Goal: Task Accomplishment & Management: Use online tool/utility

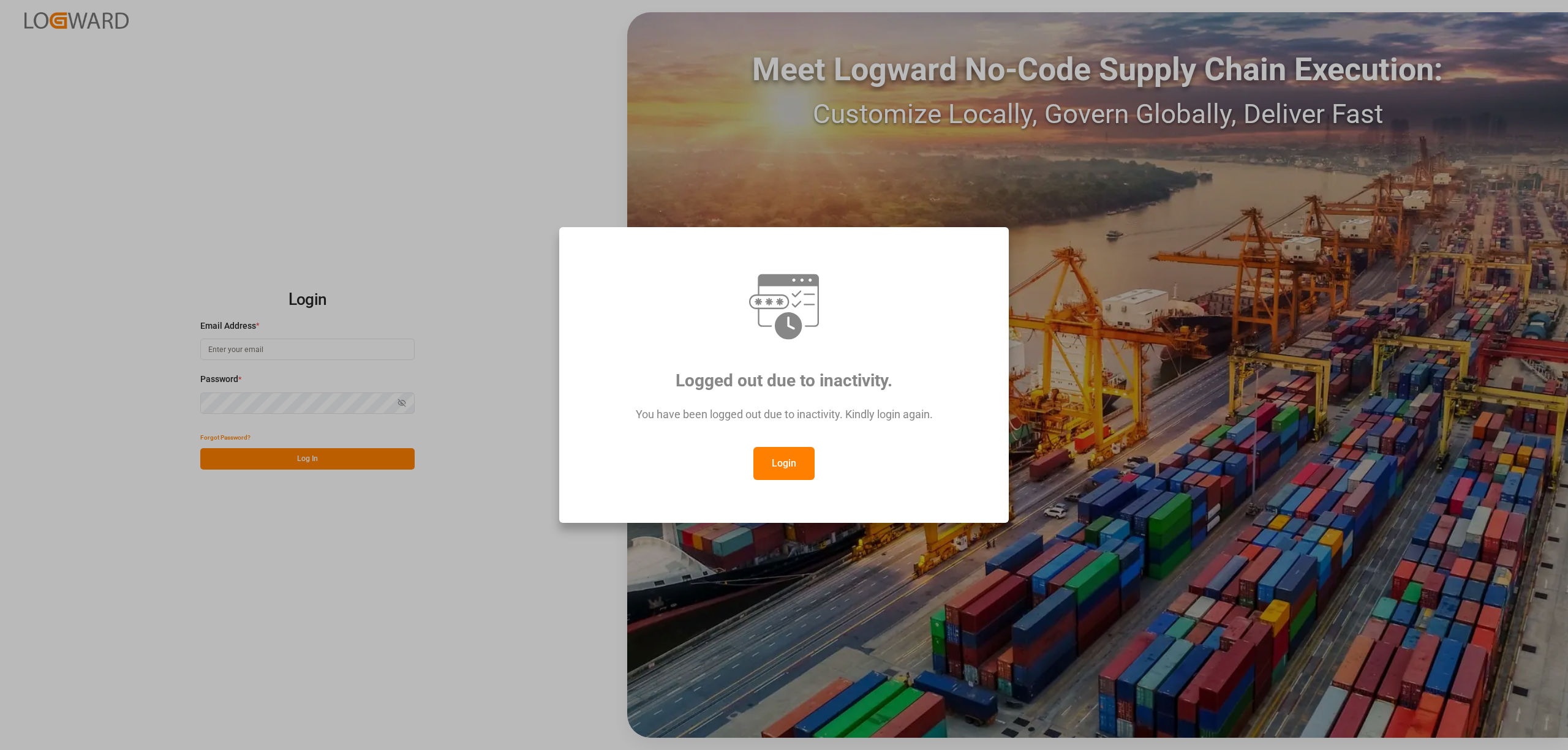
click at [799, 473] on button "Login" at bounding box center [783, 463] width 61 height 33
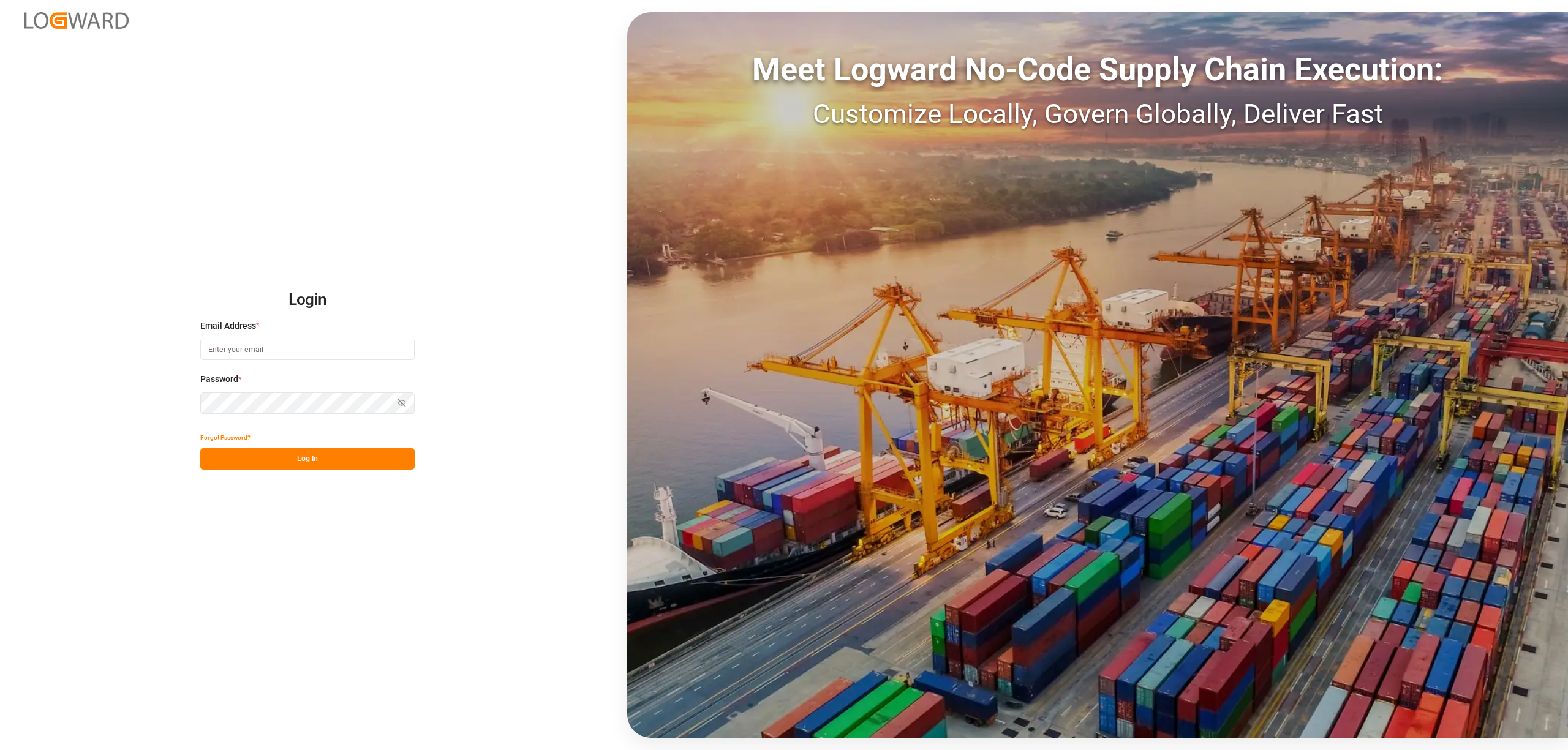
click at [227, 346] on input at bounding box center [307, 349] width 214 height 21
type input "inge.niegsch@rhenus.com"
click at [319, 461] on button "Log In" at bounding box center [307, 459] width 214 height 21
click at [138, 395] on div "Login Email Address * inge.niegsch@rhenus.com Password * Show password Forgot P…" at bounding box center [784, 375] width 1568 height 750
click at [326, 458] on button "Log In" at bounding box center [307, 459] width 214 height 21
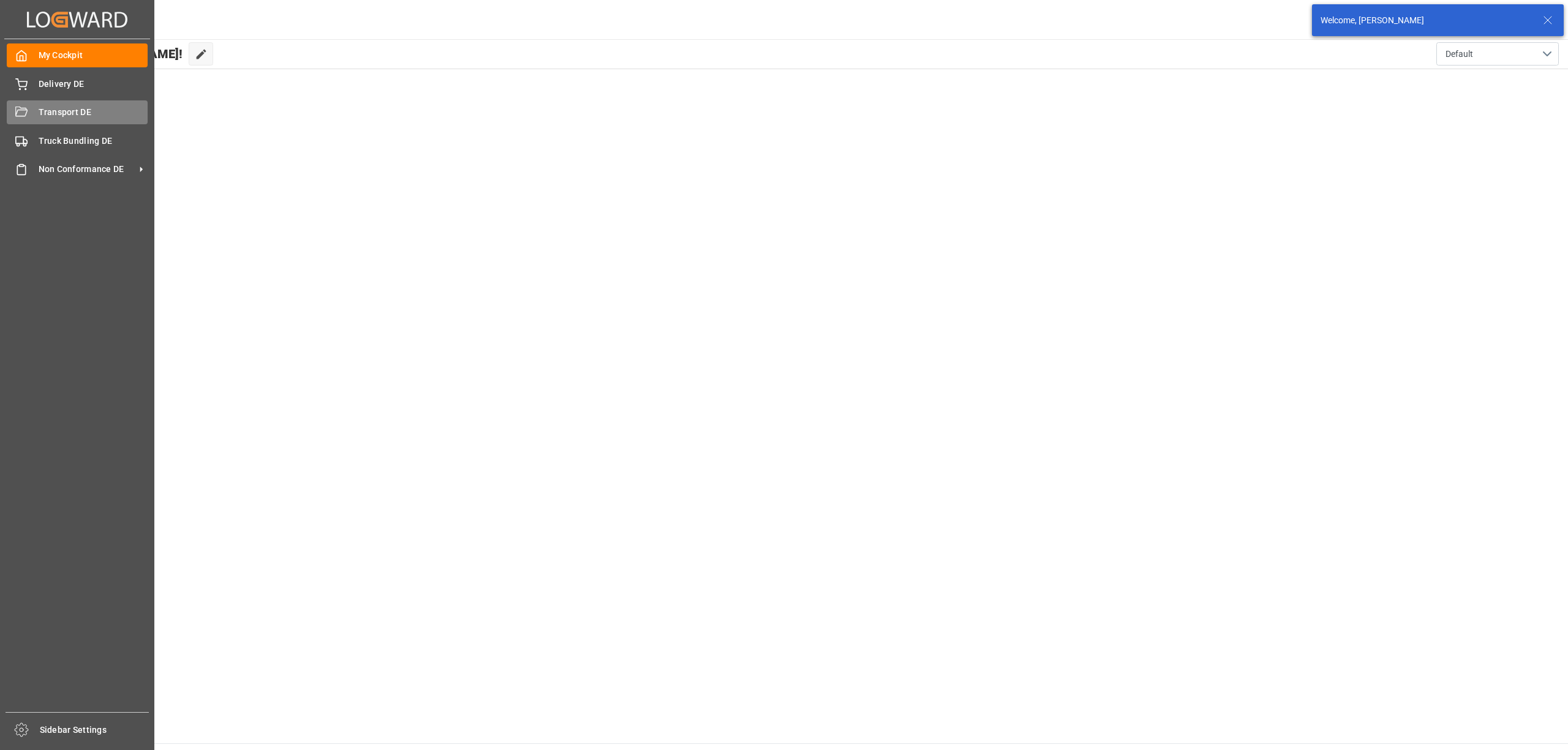
click at [27, 116] on div "Transport DE Transport DE" at bounding box center [77, 112] width 141 height 24
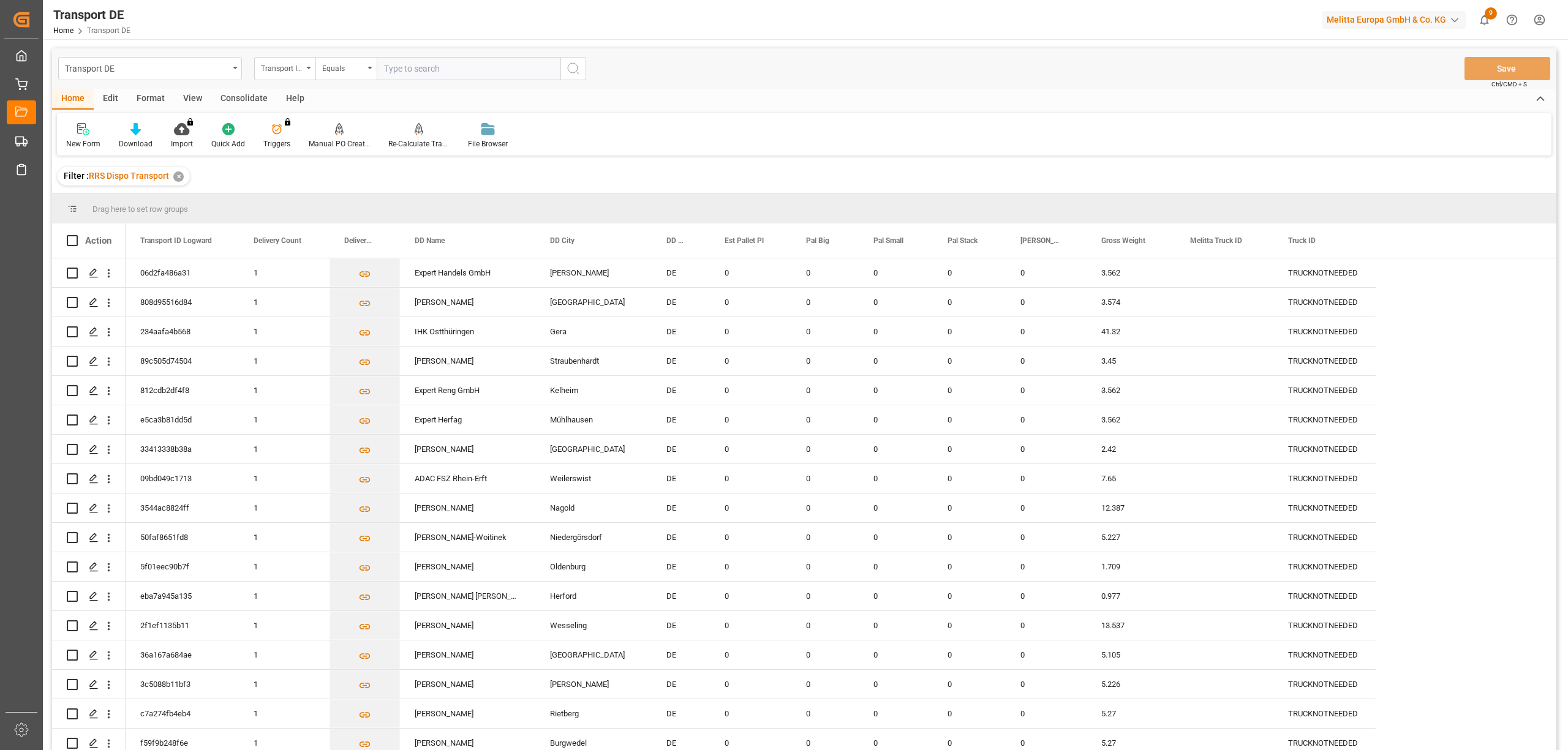
click at [246, 103] on div "Consolidate" at bounding box center [244, 99] width 66 height 21
click at [96, 138] on div "Consolidation List" at bounding box center [96, 144] width 60 height 11
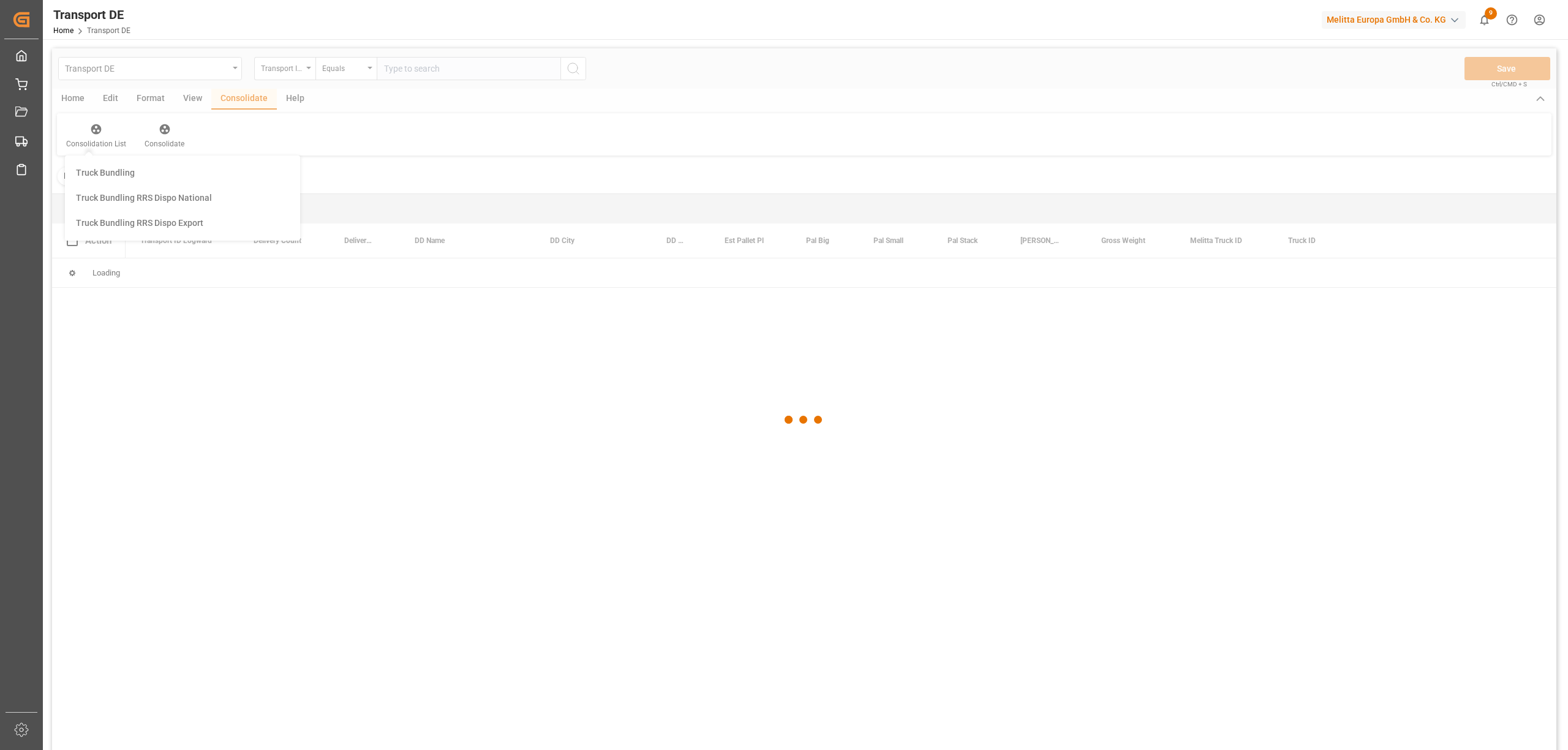
click at [144, 228] on div "Transport DE Transport ID Logward Equals Save Ctrl/CMD + S Home Edit Format Vie…" at bounding box center [804, 416] width 1504 height 735
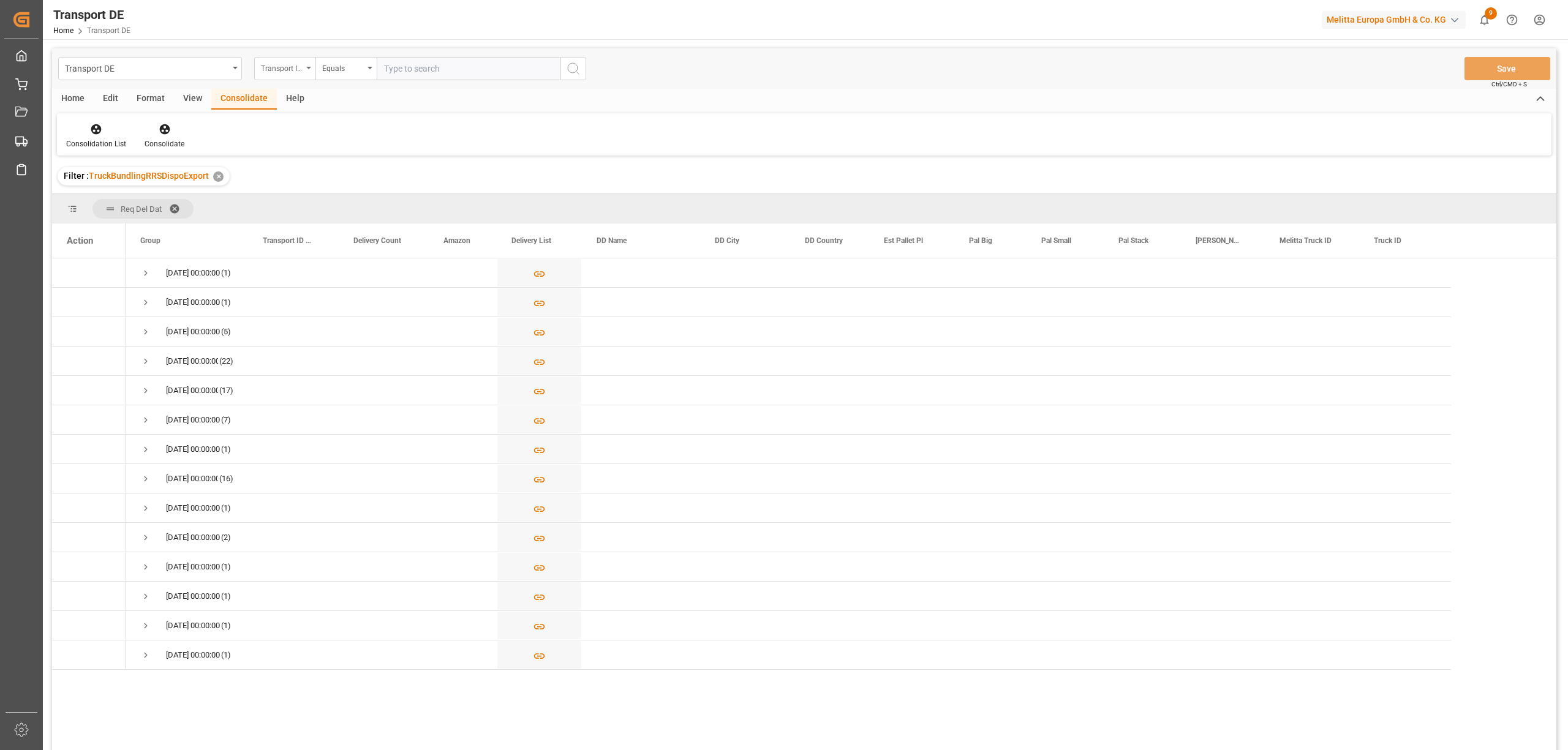
click at [292, 71] on div "Transport ID Logward" at bounding box center [281, 67] width 42 height 14
type input "rout"
click at [343, 129] on div "Route" at bounding box center [346, 124] width 183 height 26
click at [336, 66] on div "Equals" at bounding box center [343, 67] width 42 height 14
click at [359, 204] on div "Starts with" at bounding box center [407, 202] width 183 height 26
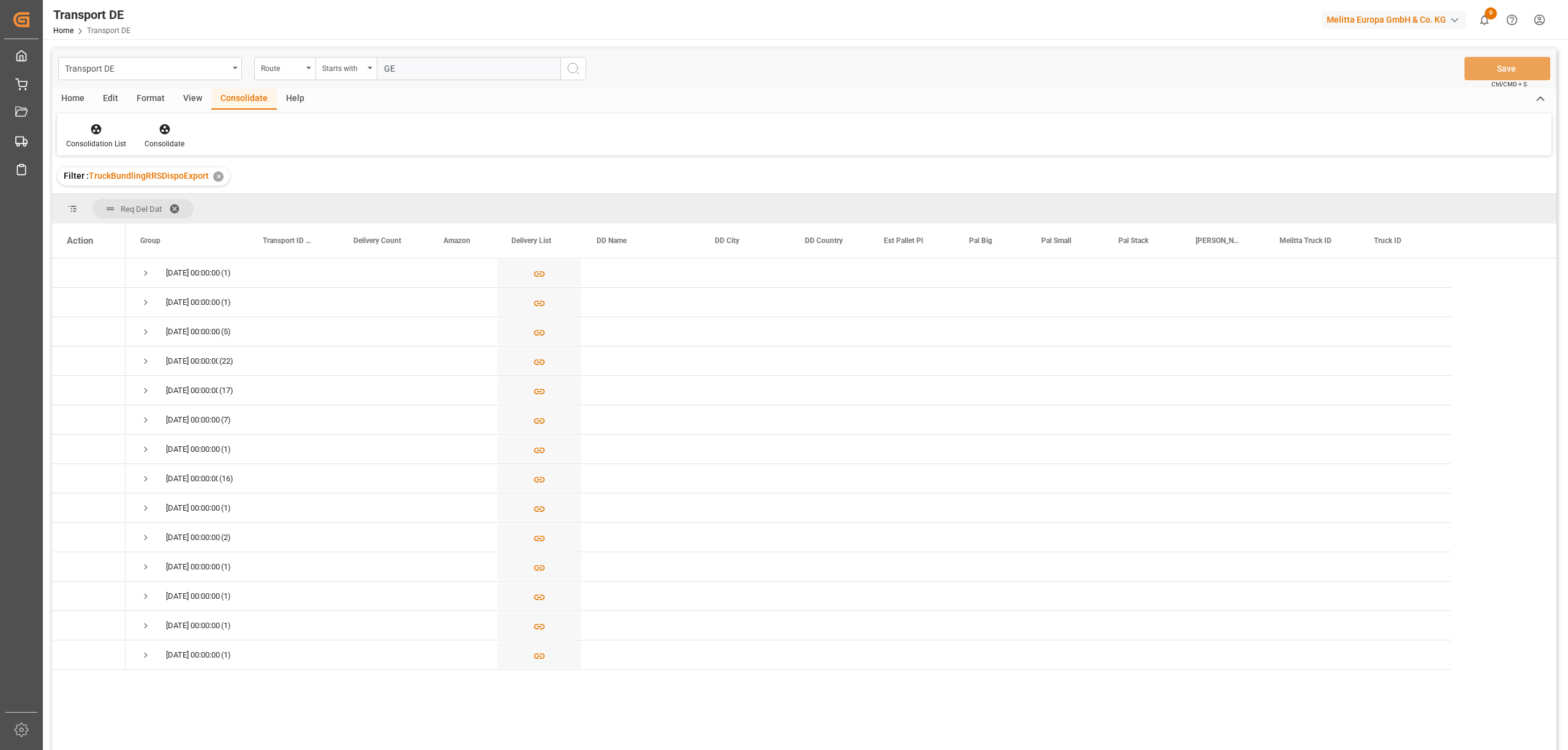
type input "GE"
click at [577, 66] on circle "search button" at bounding box center [572, 68] width 10 height 10
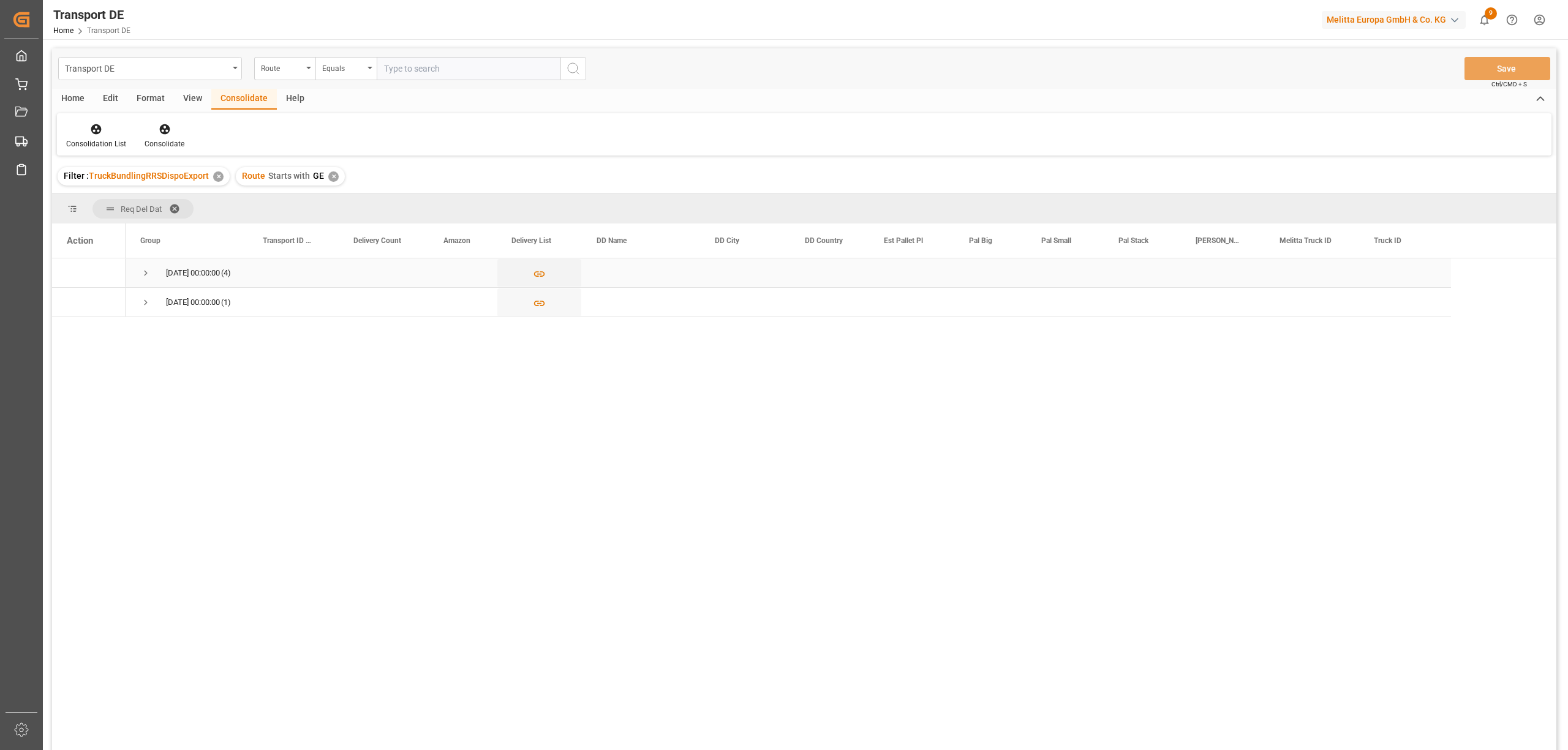
click at [147, 271] on span "Press SPACE to select this row." at bounding box center [146, 273] width 11 height 11
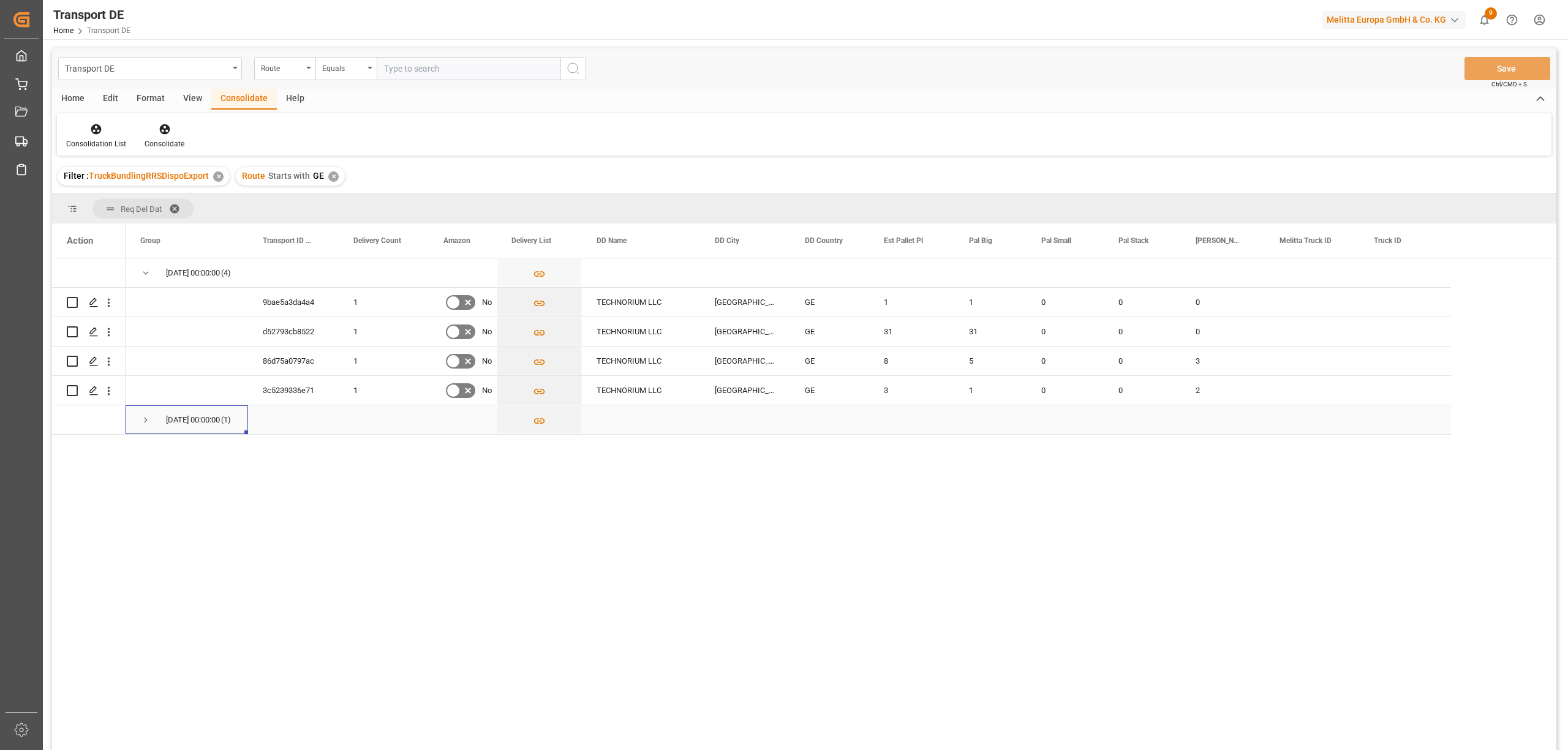
click at [144, 417] on span "Press SPACE to select this row." at bounding box center [146, 420] width 11 height 11
click at [92, 304] on polygon "Press SPACE to select this row." at bounding box center [93, 302] width 6 height 6
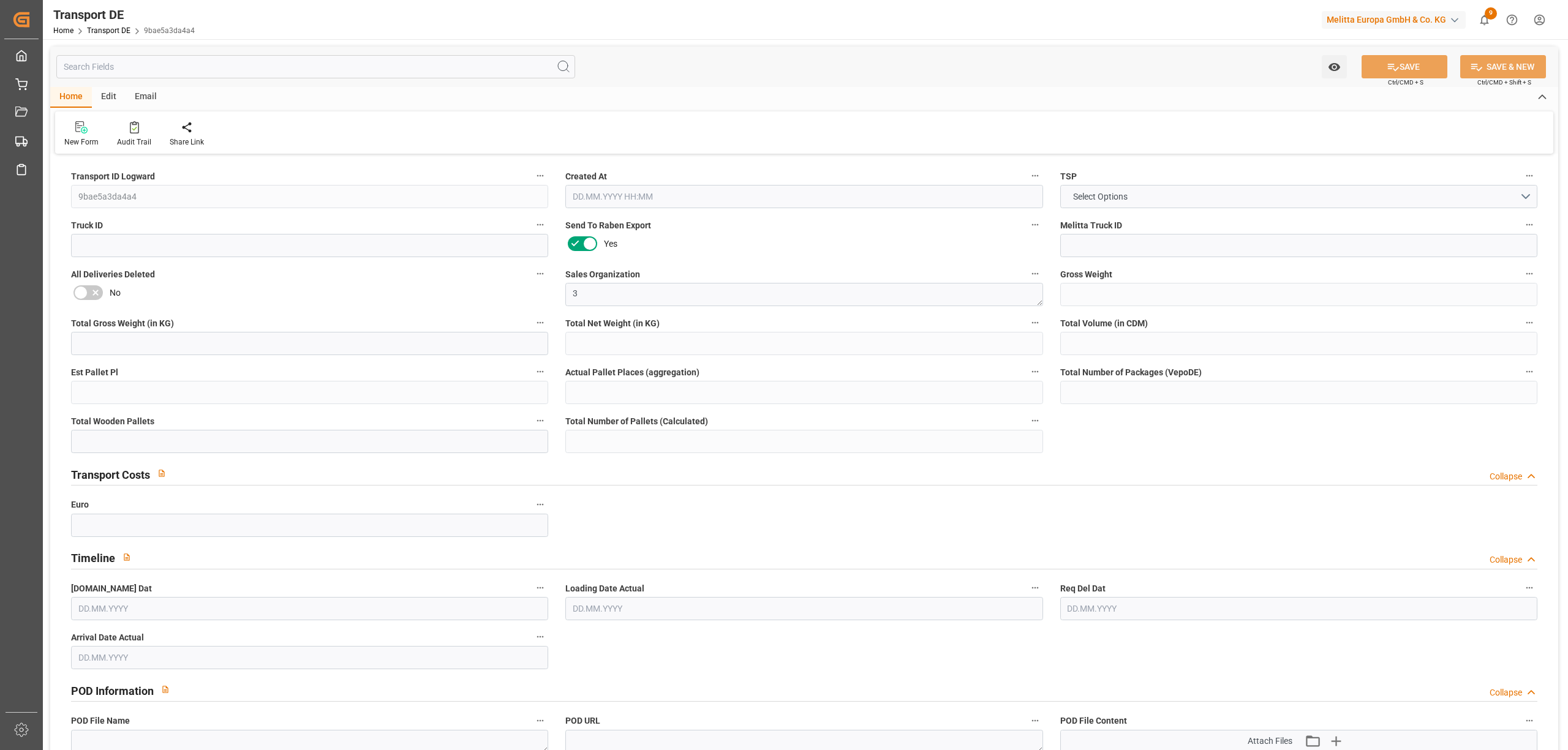
type input "239"
type input "213.312"
type input "189.808"
type input "1674.16"
type input "1"
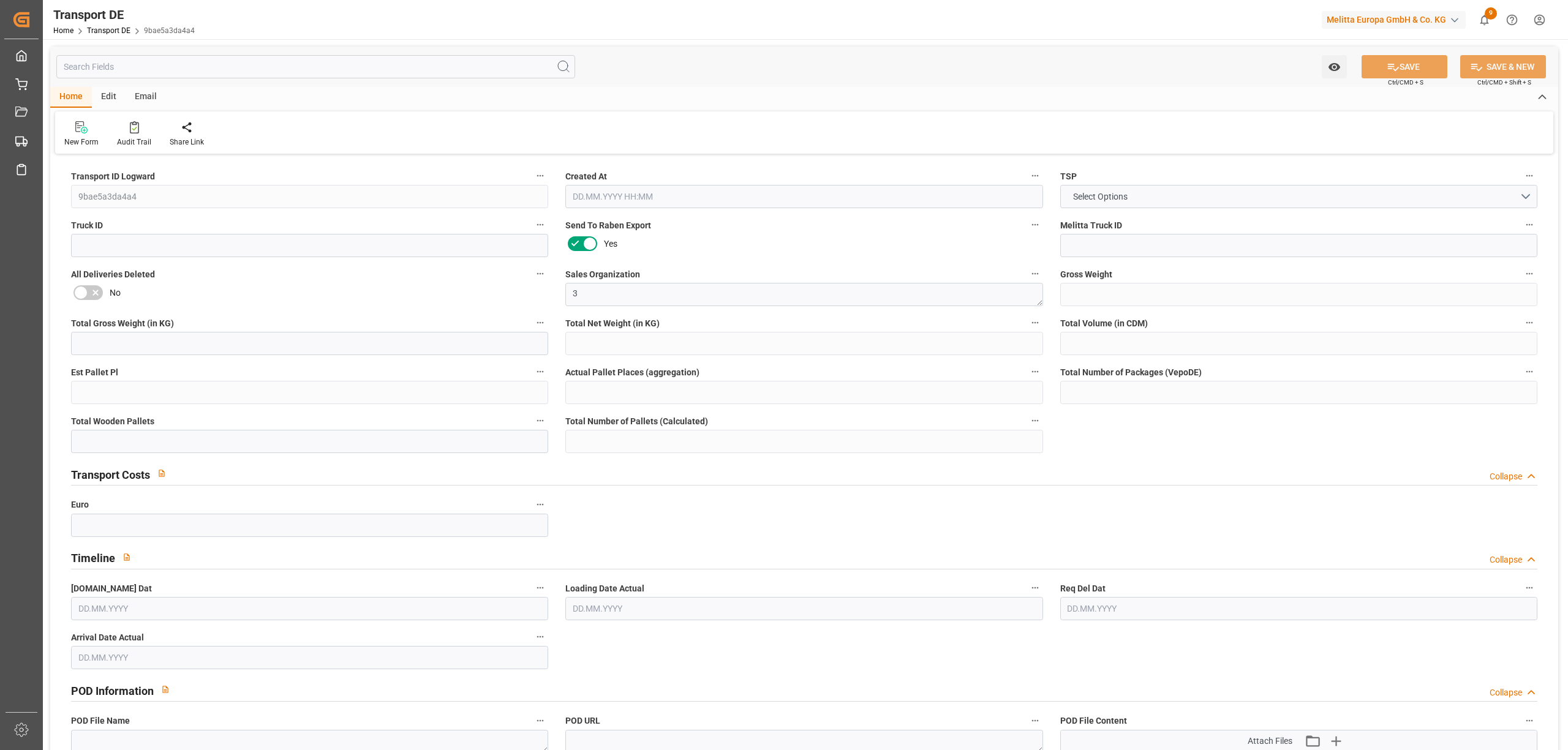
type input "0"
type input "1"
type input "0"
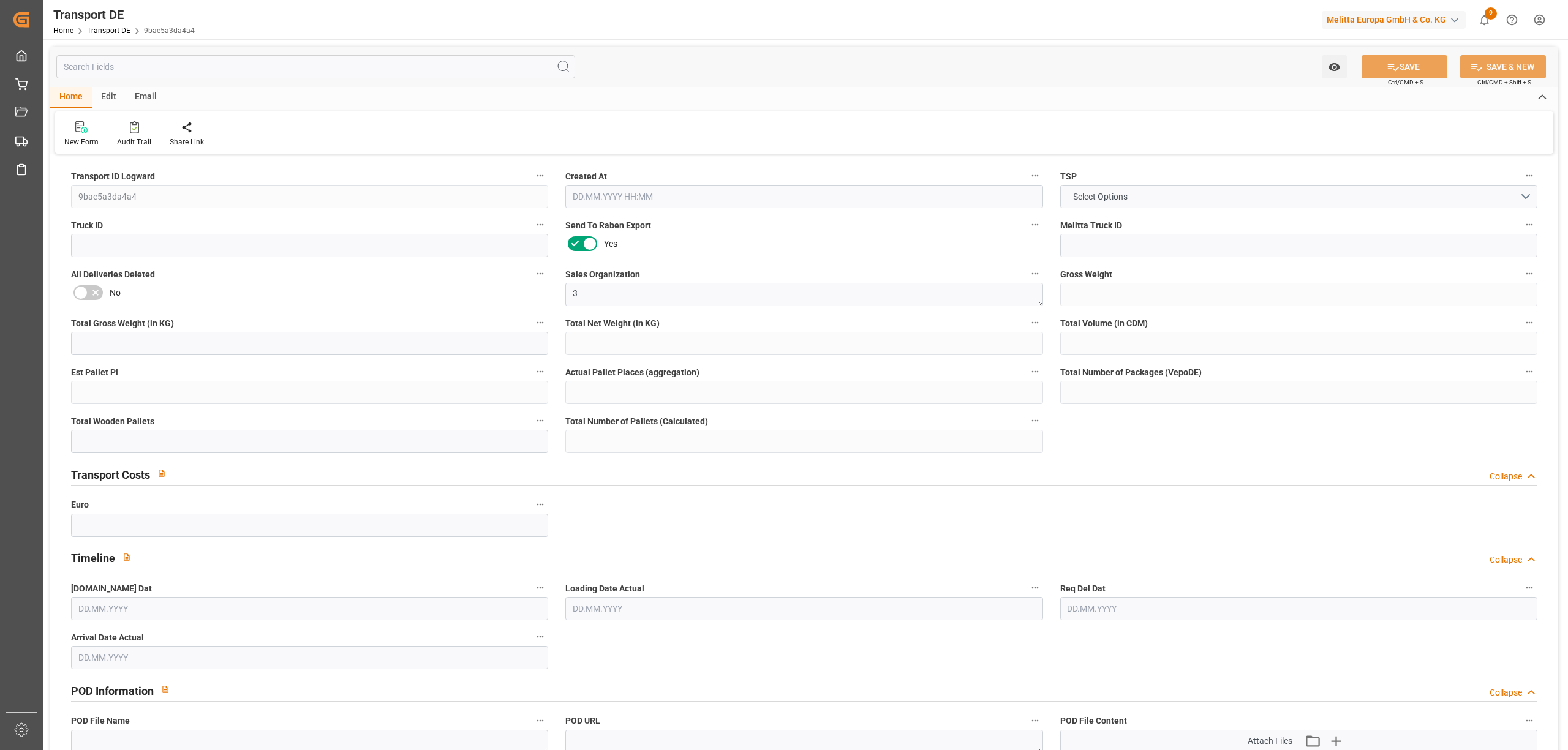
type input "1"
type input "0"
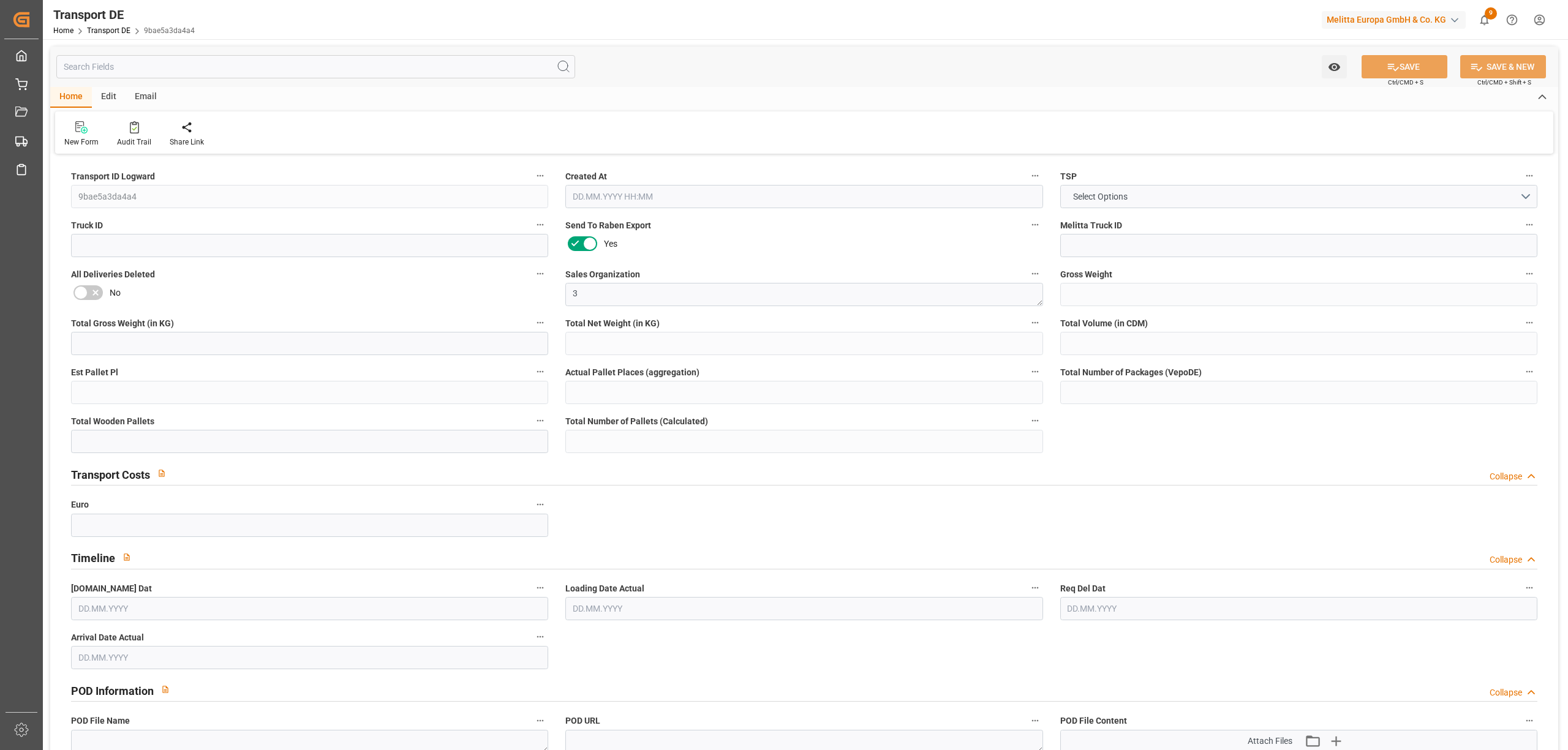
type input "0"
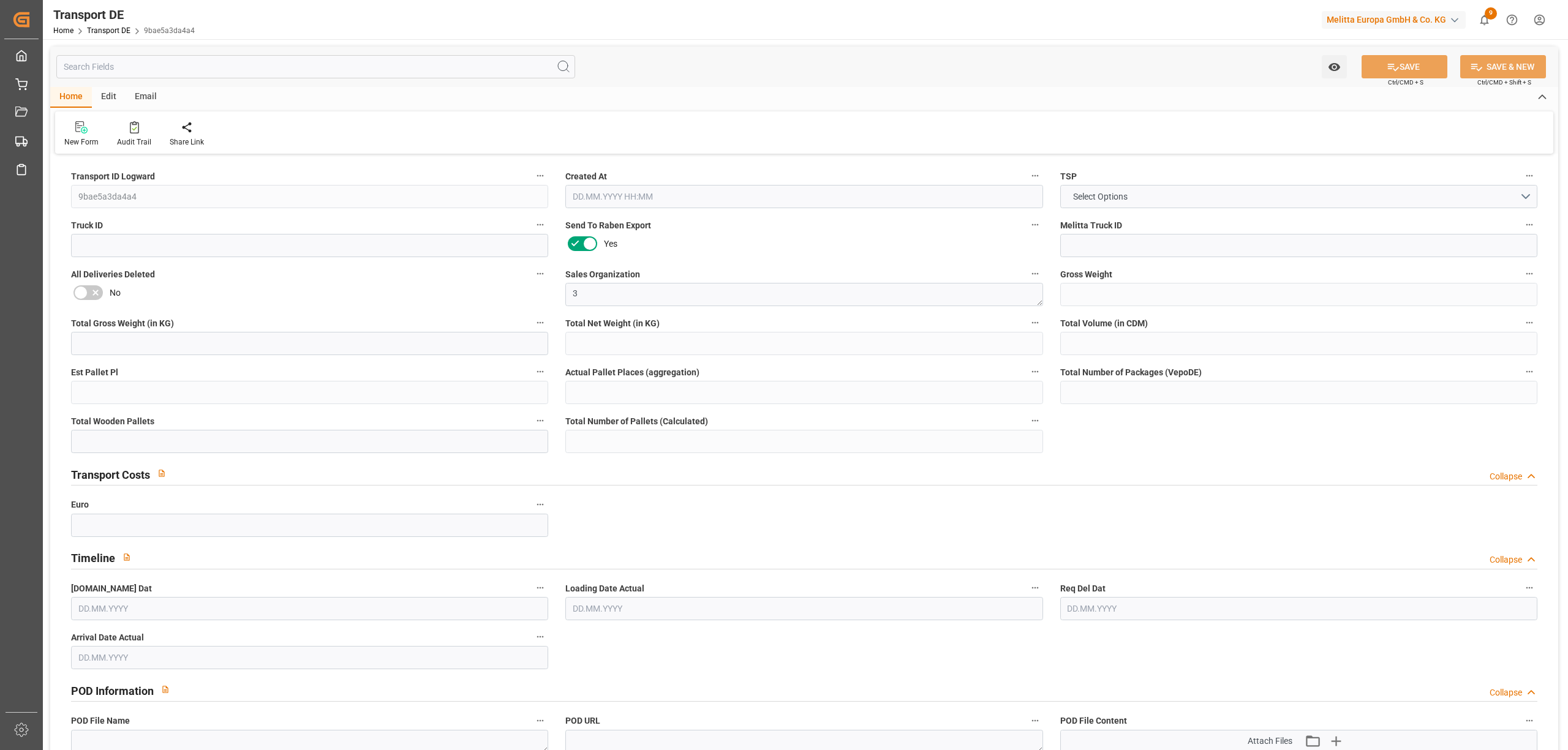
type input "0"
type input "1"
type input "0"
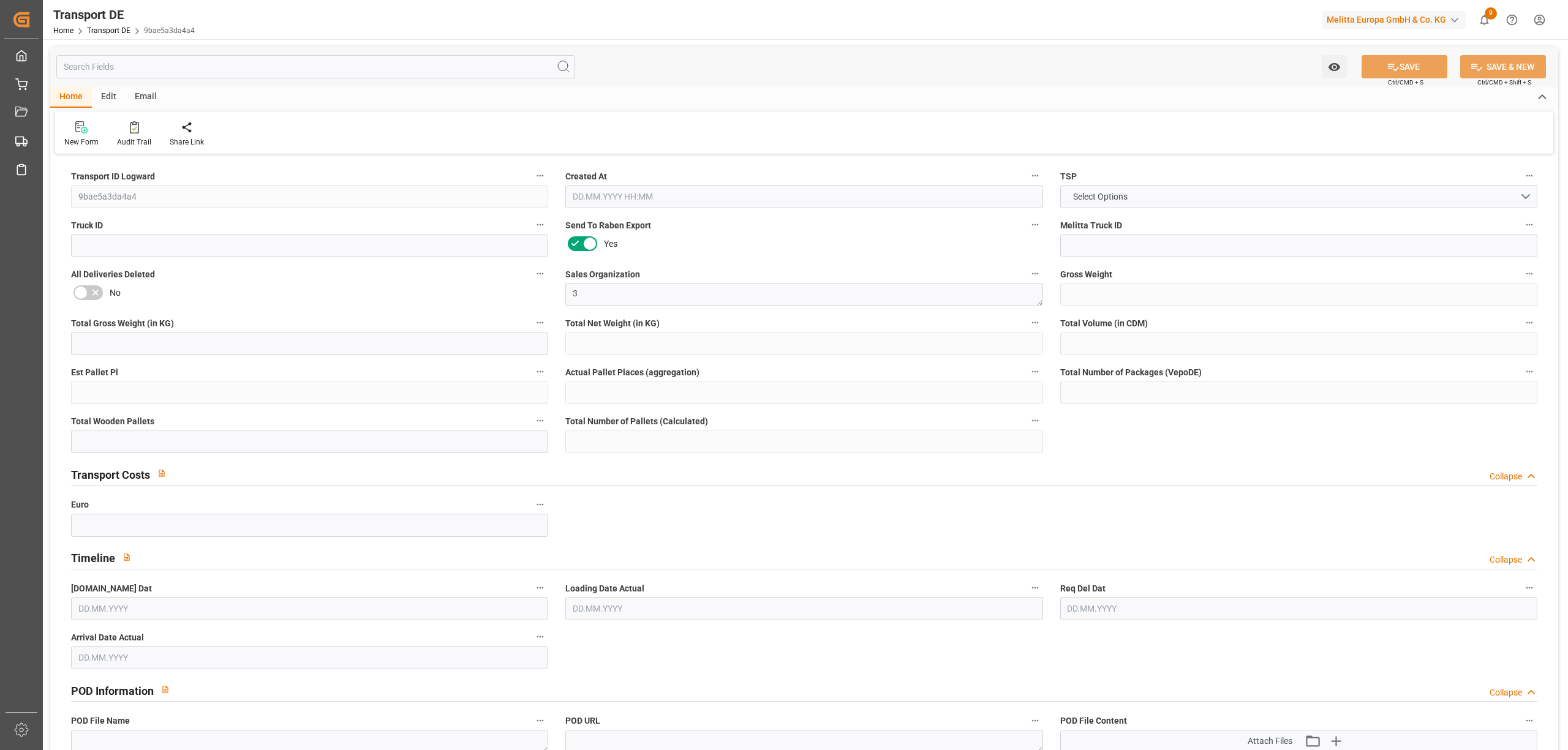
type input "0"
type input "1"
type input "0"
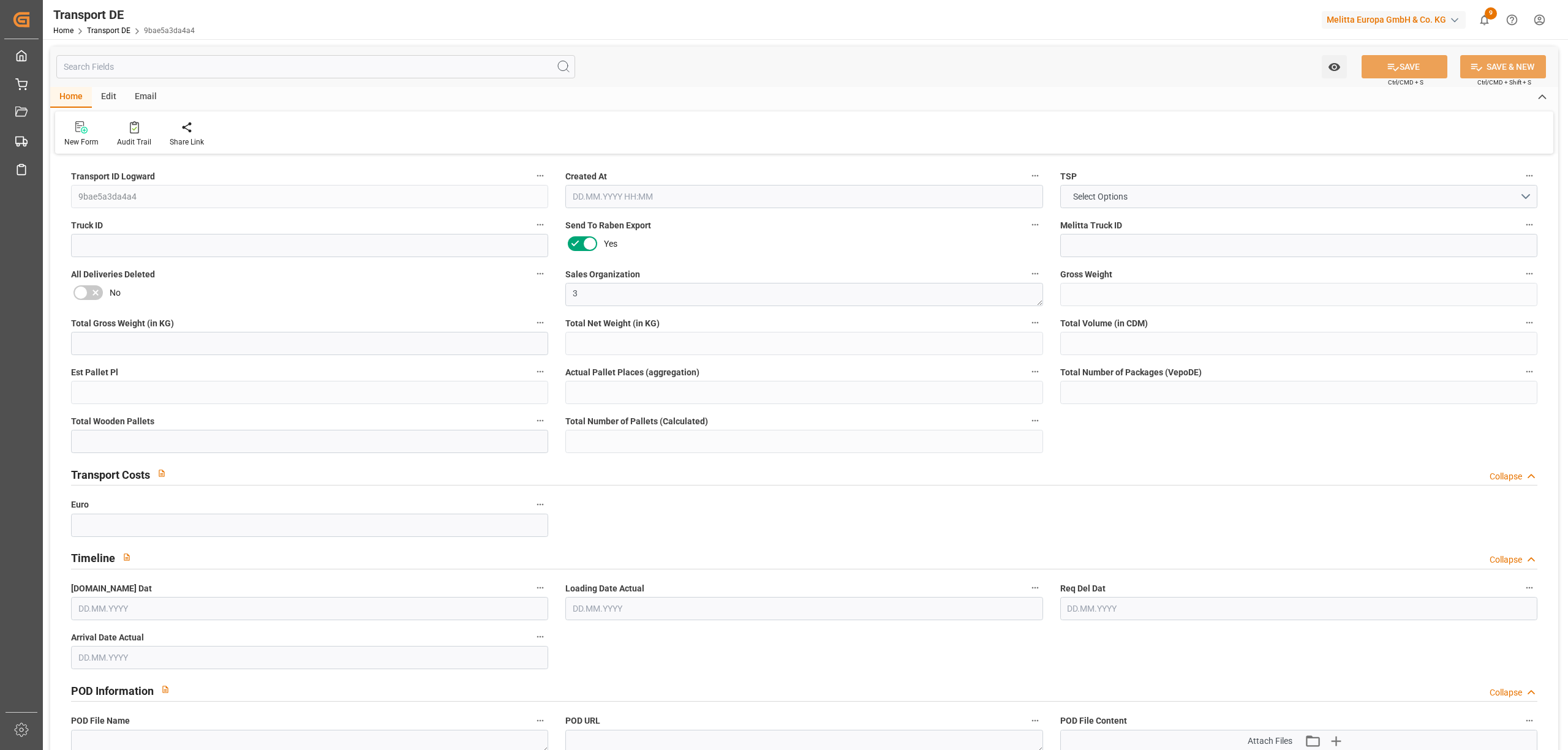
type input "16"
type input "41.029"
type input "0"
type input "15.10.2025 14:31"
type input "[DATE]"
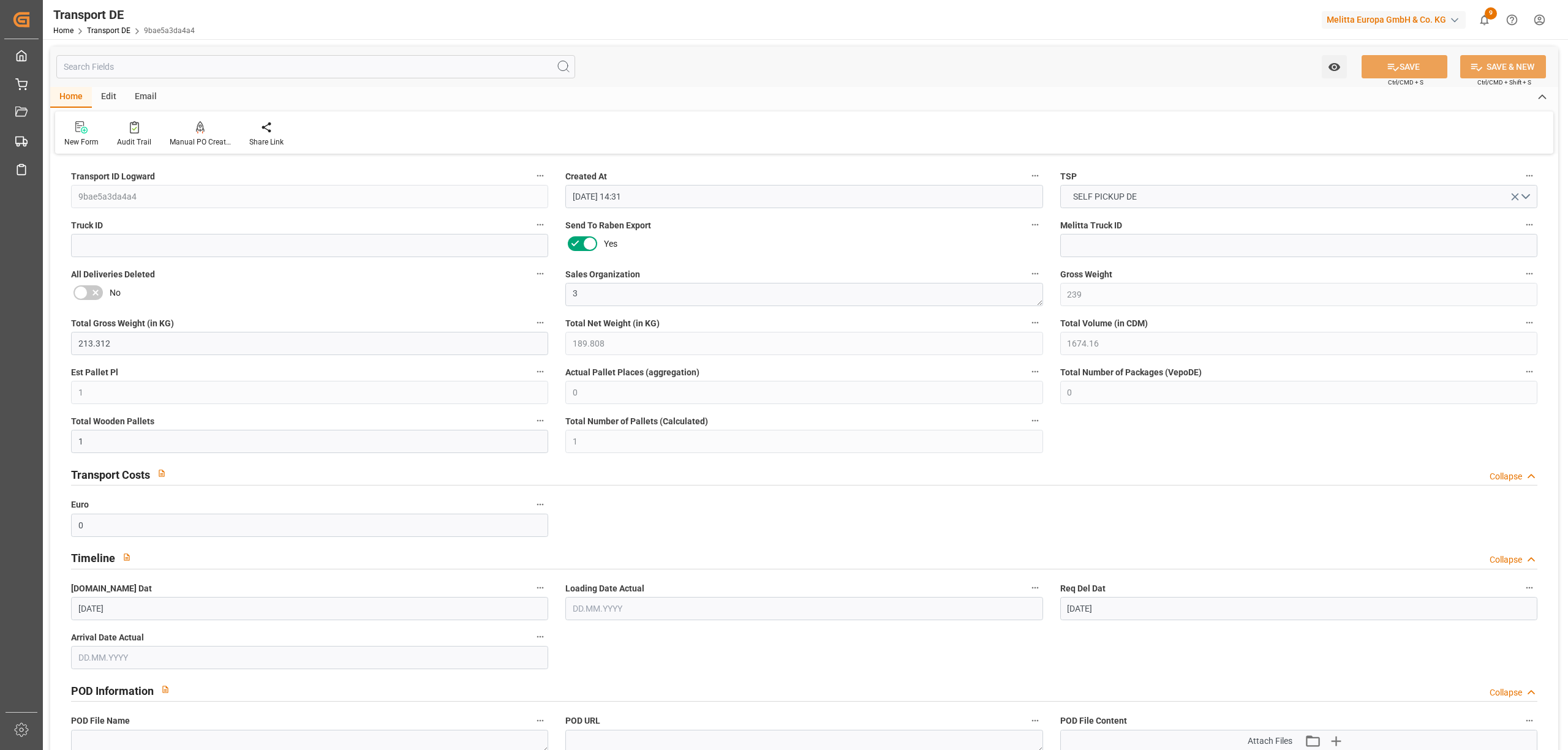
type input "[DATE]"
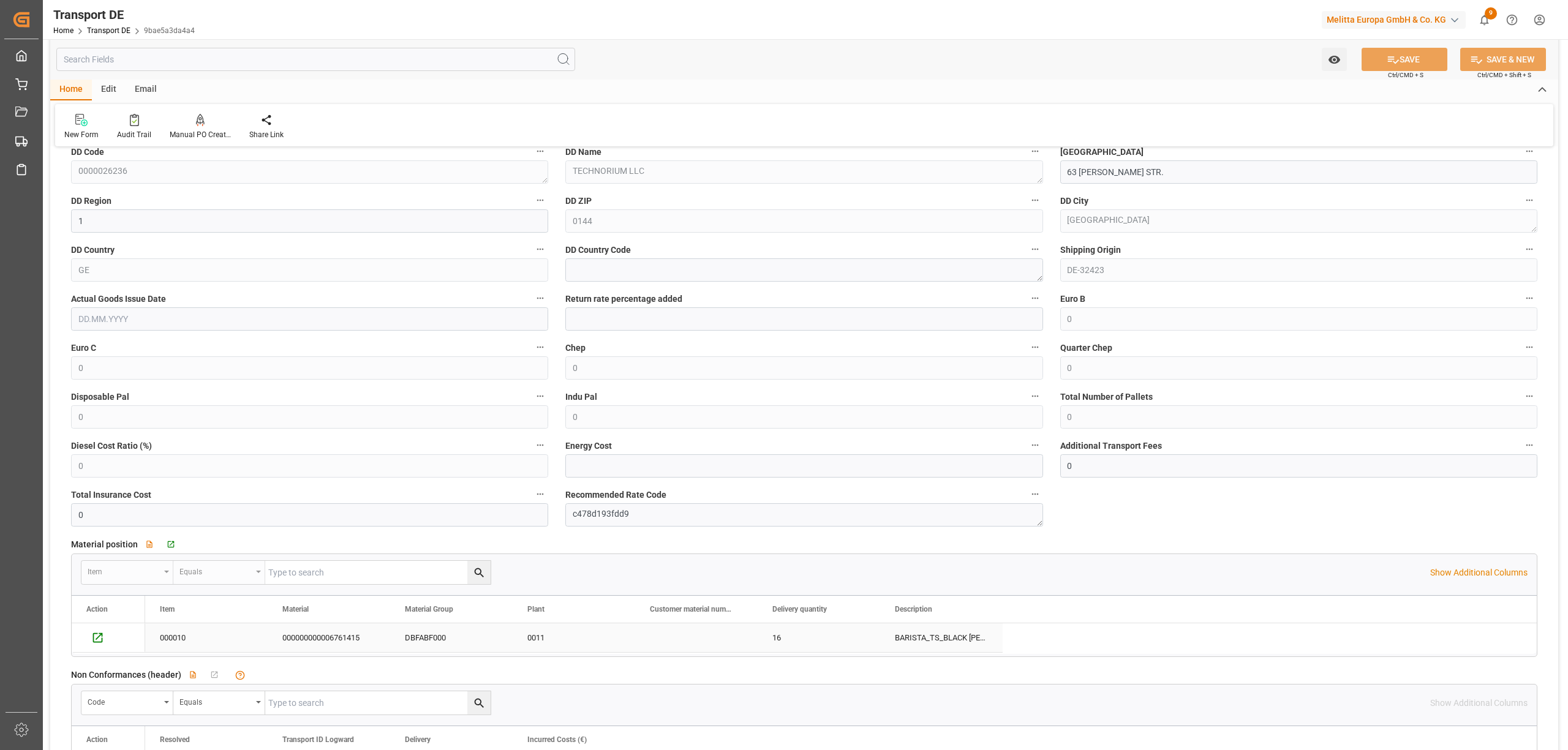
scroll to position [980, 0]
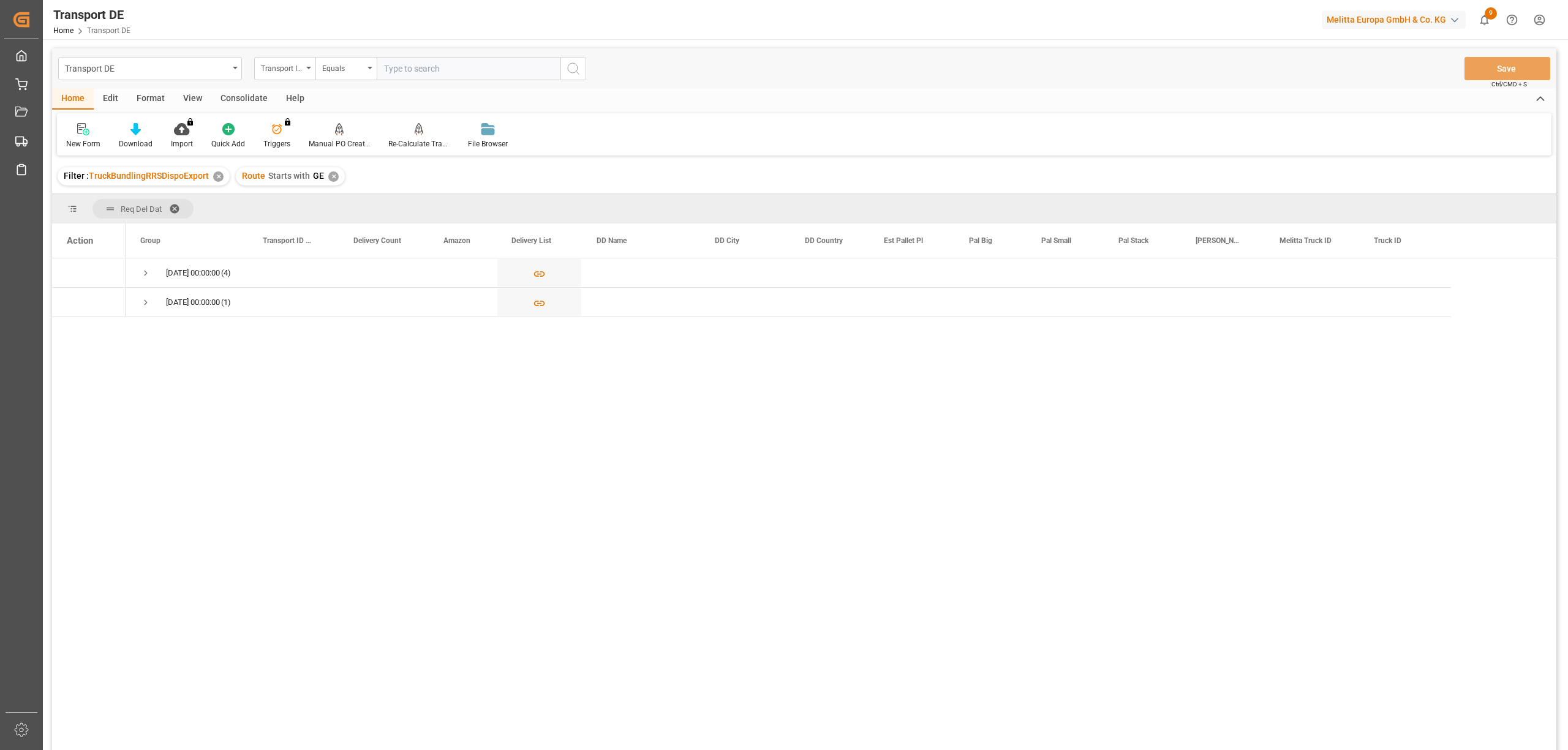
click at [241, 103] on div "Consolidate" at bounding box center [244, 99] width 66 height 21
click at [105, 135] on div "Consolidation List" at bounding box center [96, 135] width 78 height 27
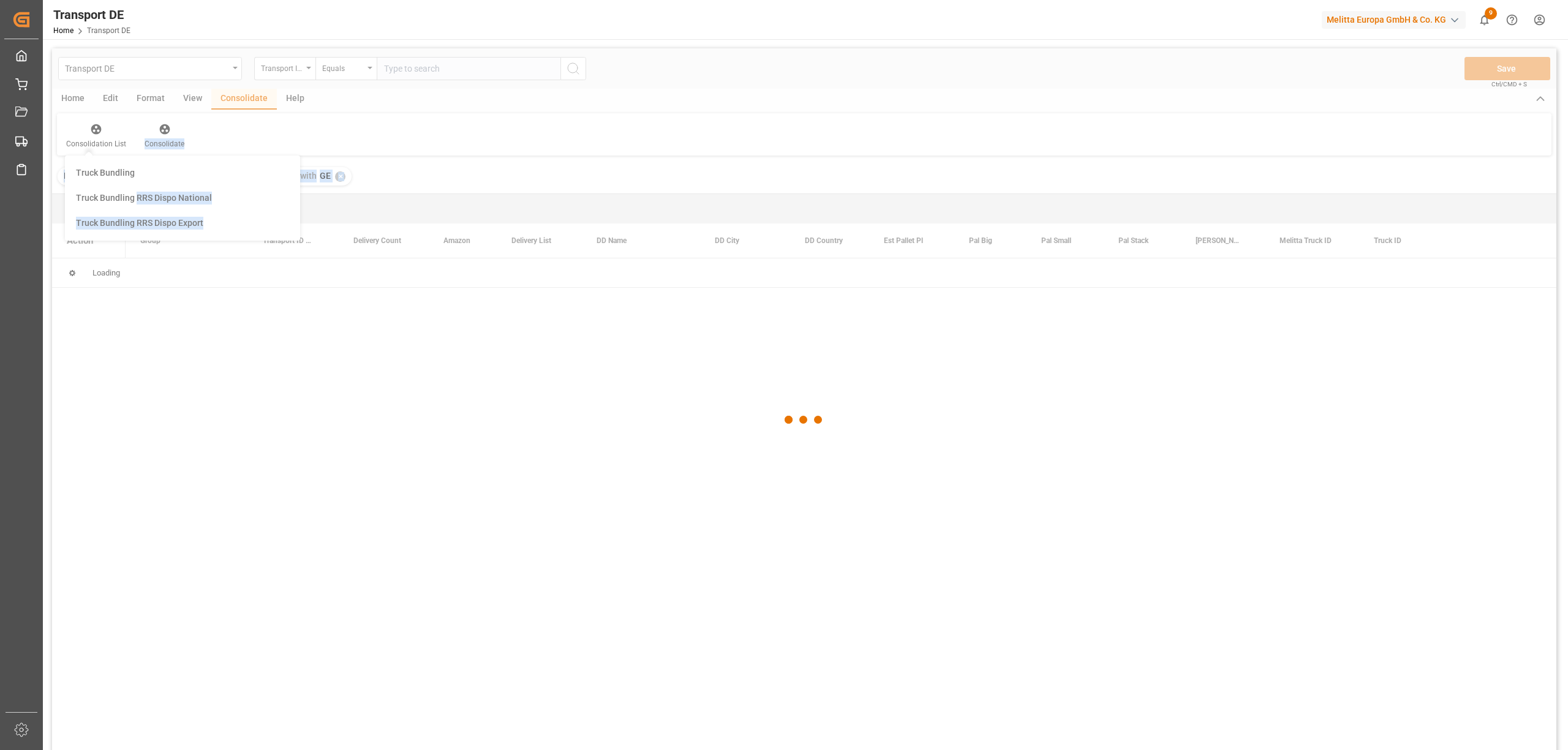
click at [140, 199] on div "Transport DE Transport ID Logward Equals Save Ctrl/CMD + S Home Edit Format Vie…" at bounding box center [804, 416] width 1504 height 735
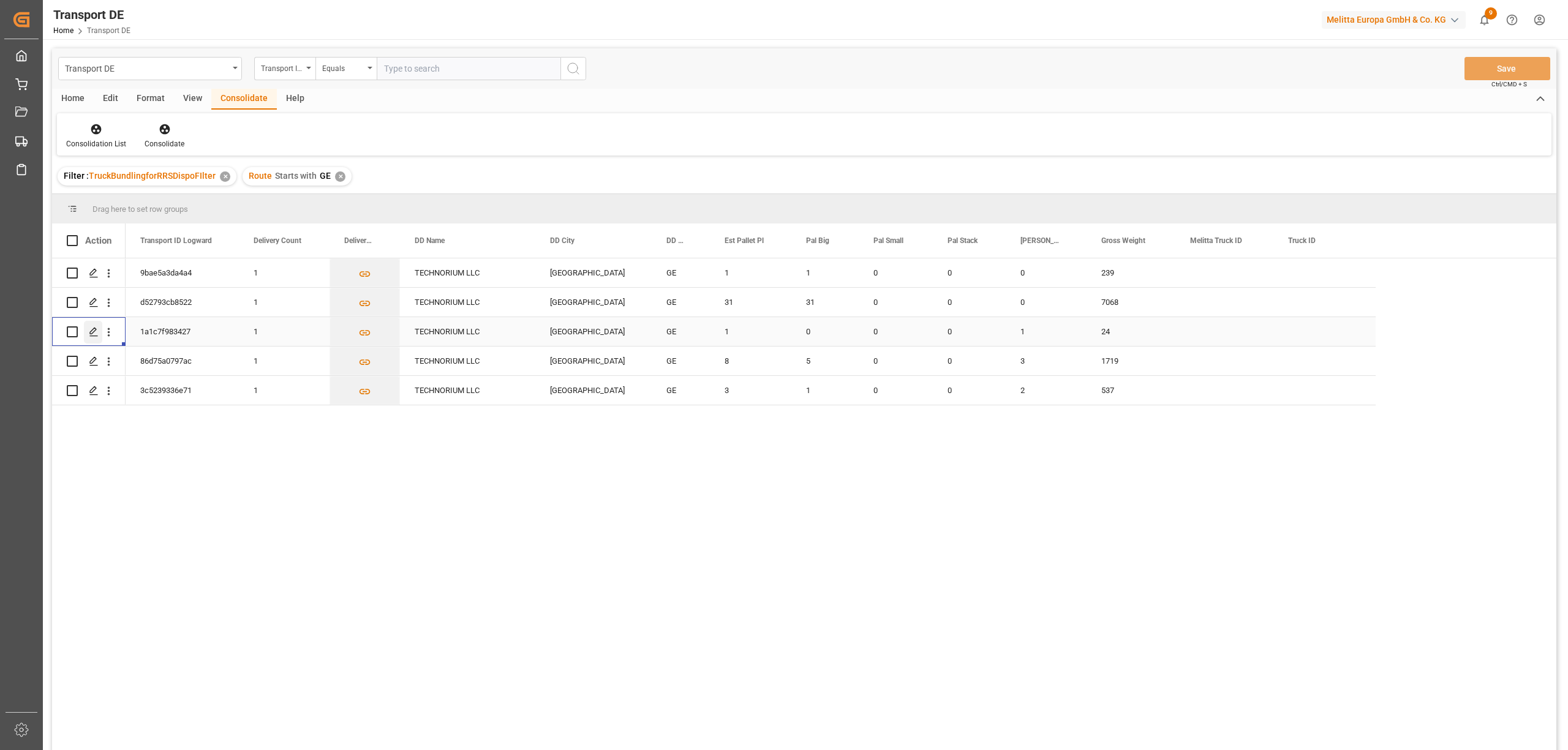
click at [91, 330] on icon "Press SPACE to select this row." at bounding box center [93, 331] width 10 height 10
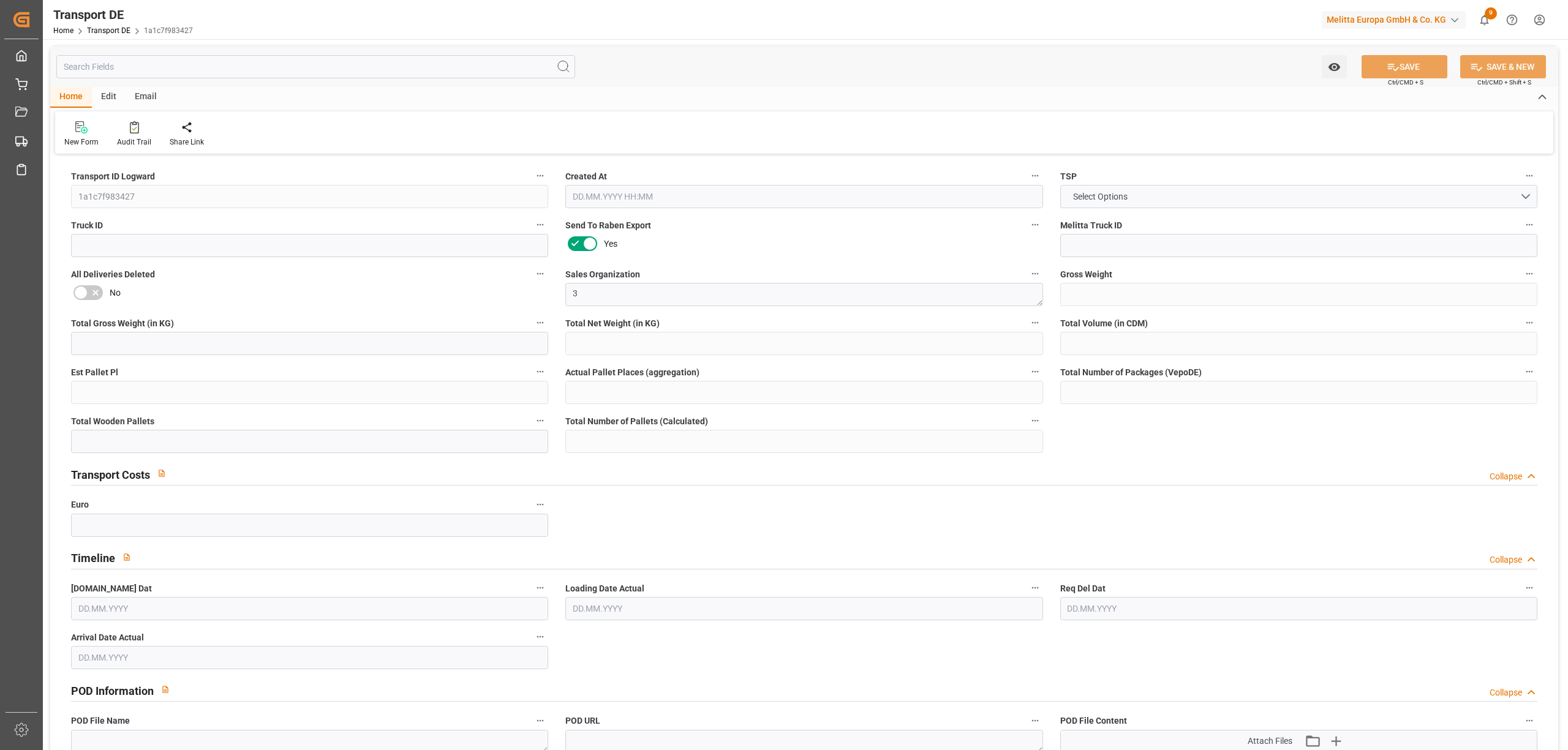
type input "24"
type input "0.384"
type input "0.2"
type input "141.64"
type input "1"
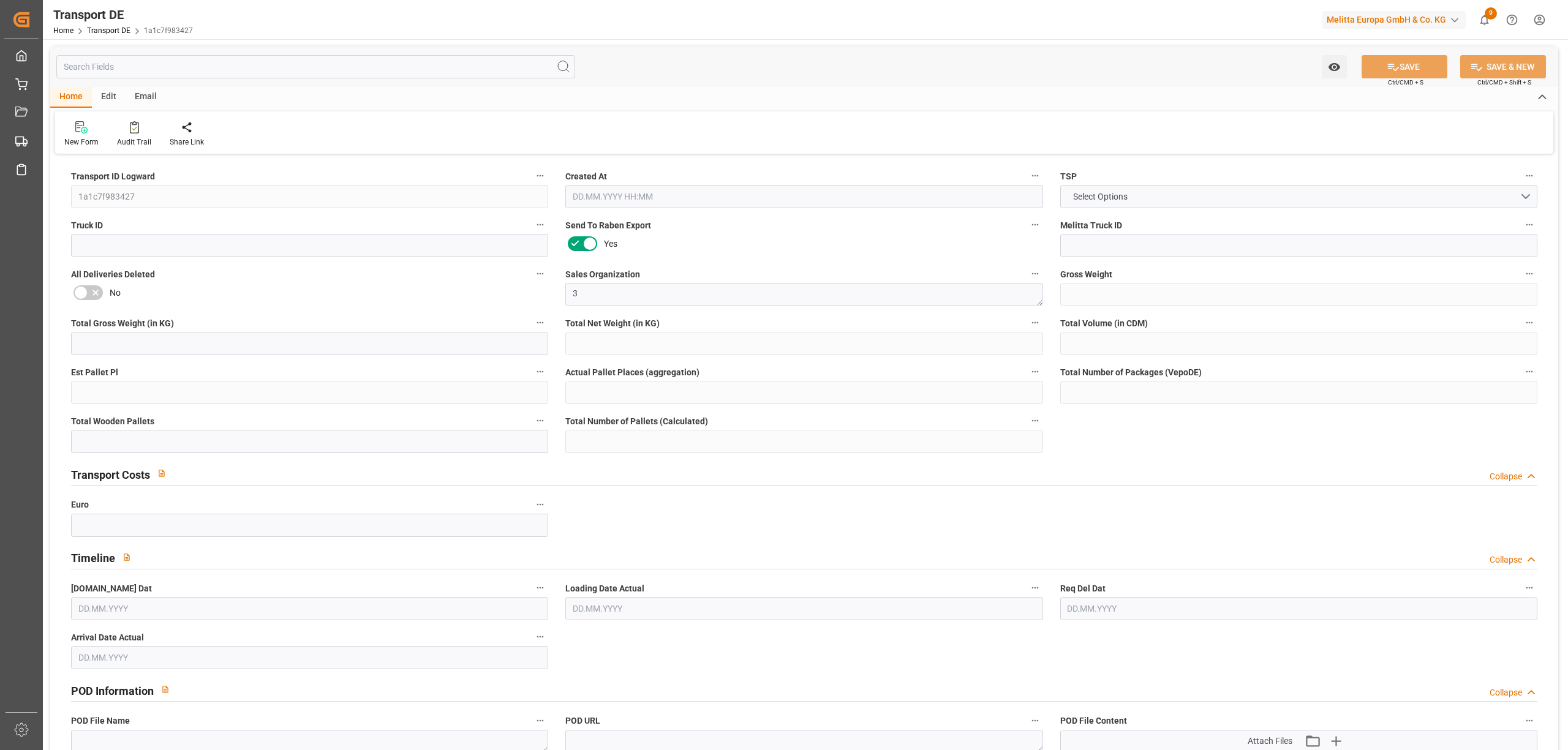
type input "0"
type input "1"
type input "0"
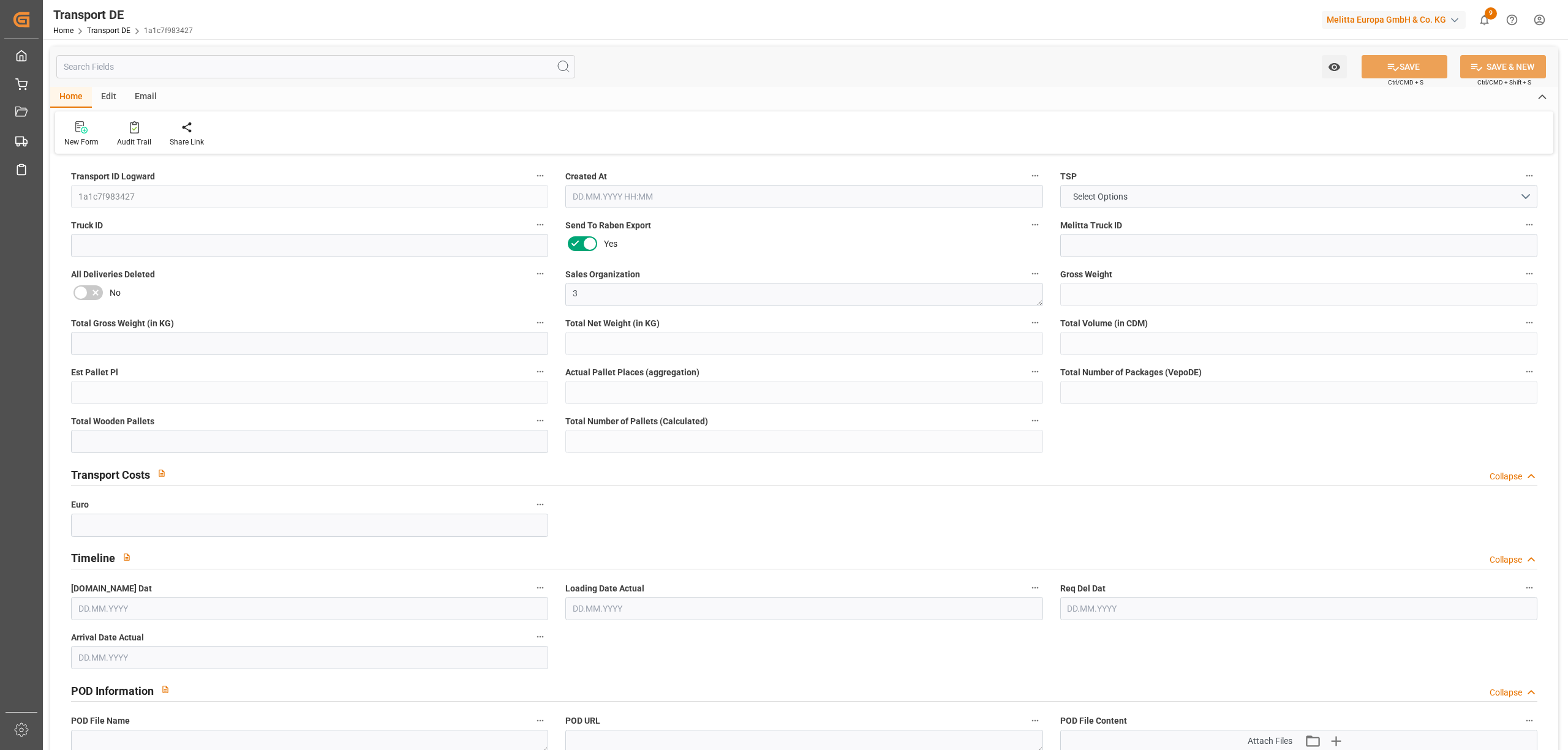
type input "1"
type input "0"
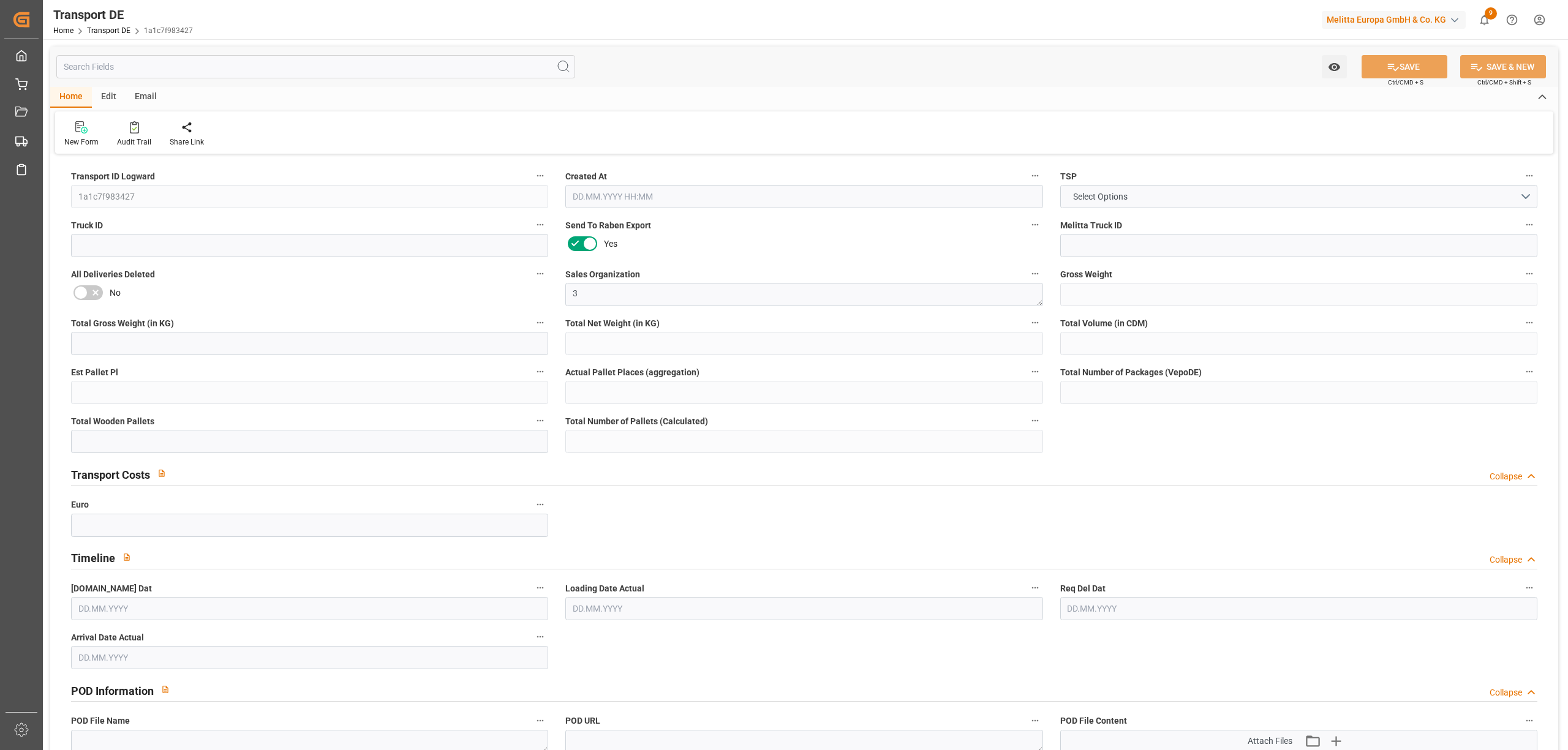
type input "0"
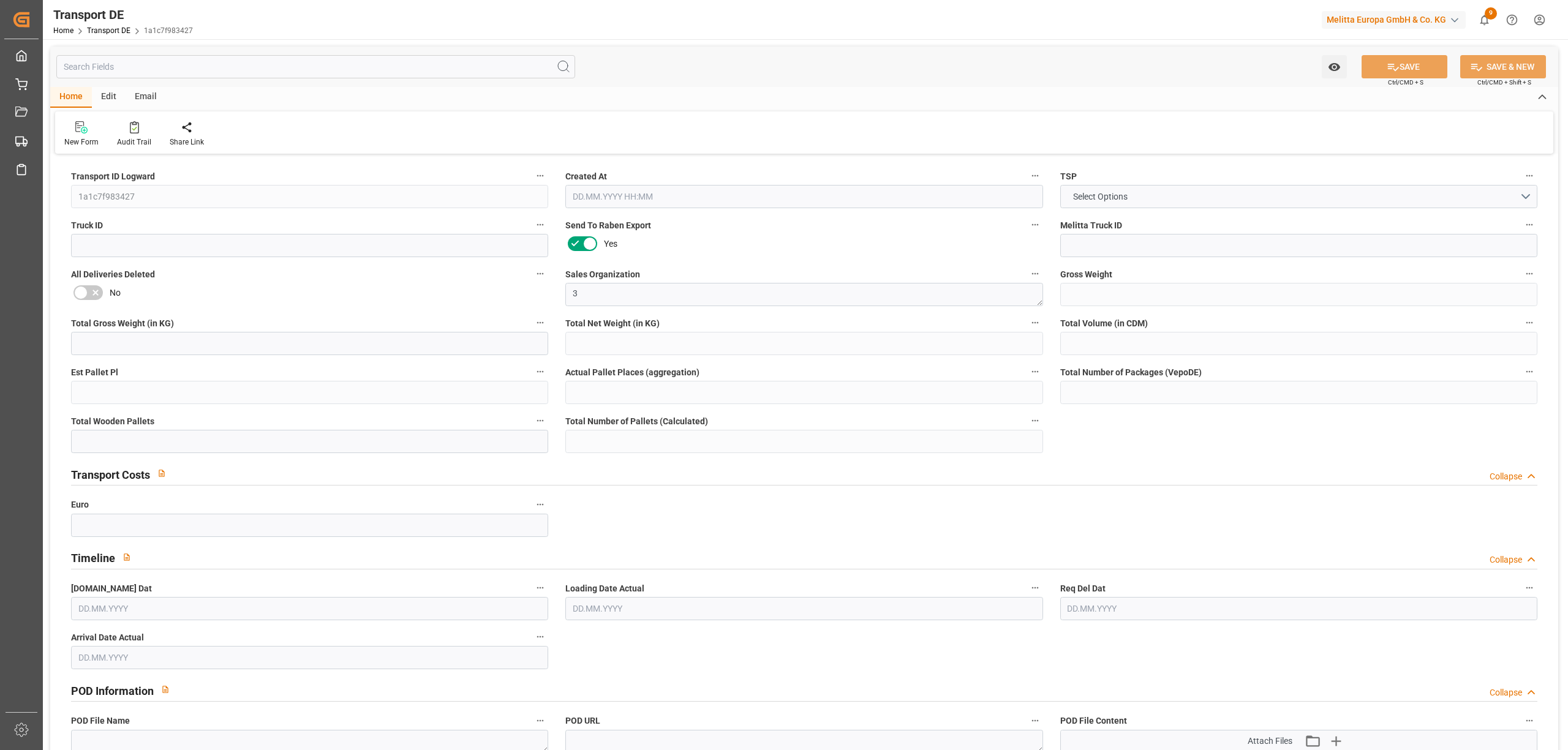
type input "0"
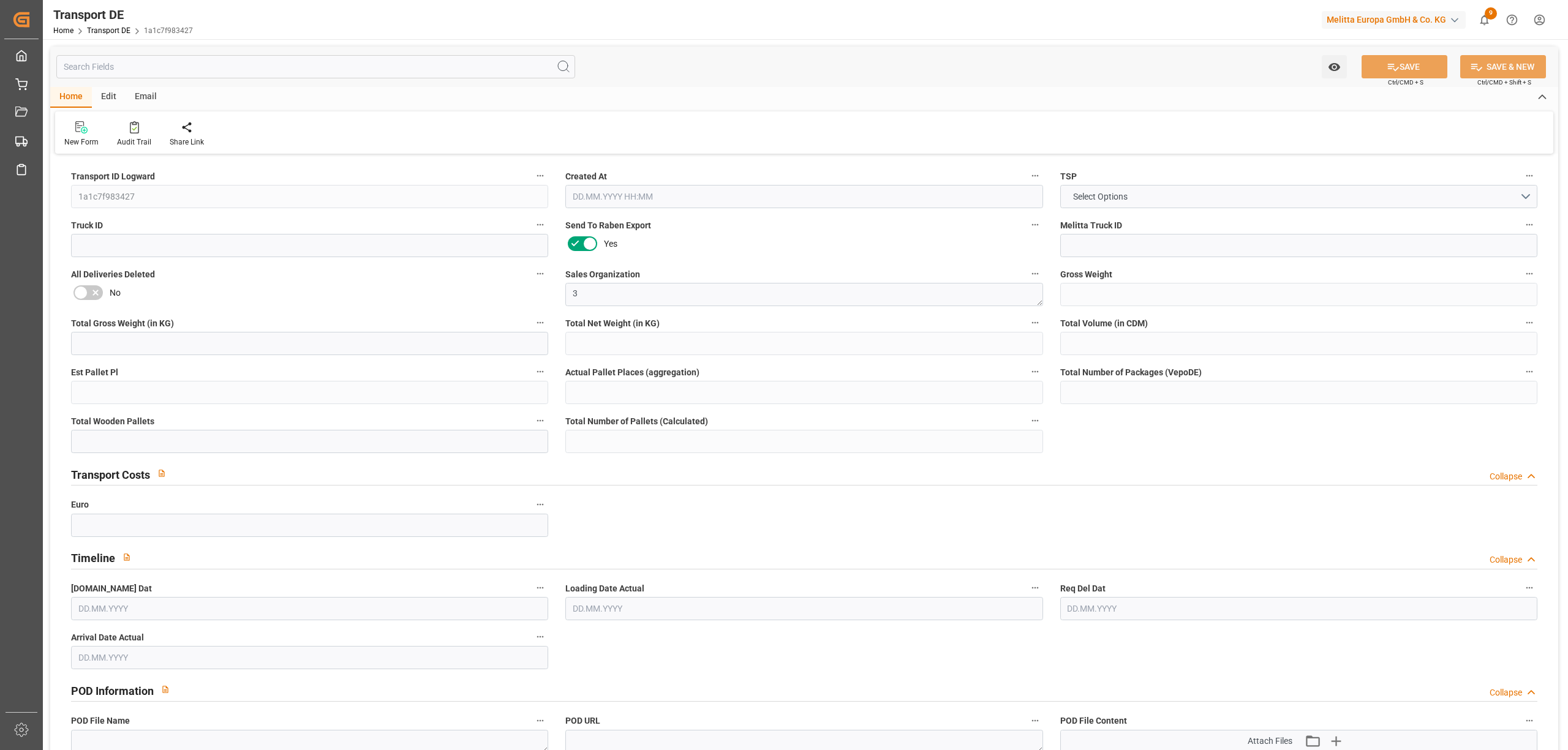
type input "0"
type input "1"
type input "0"
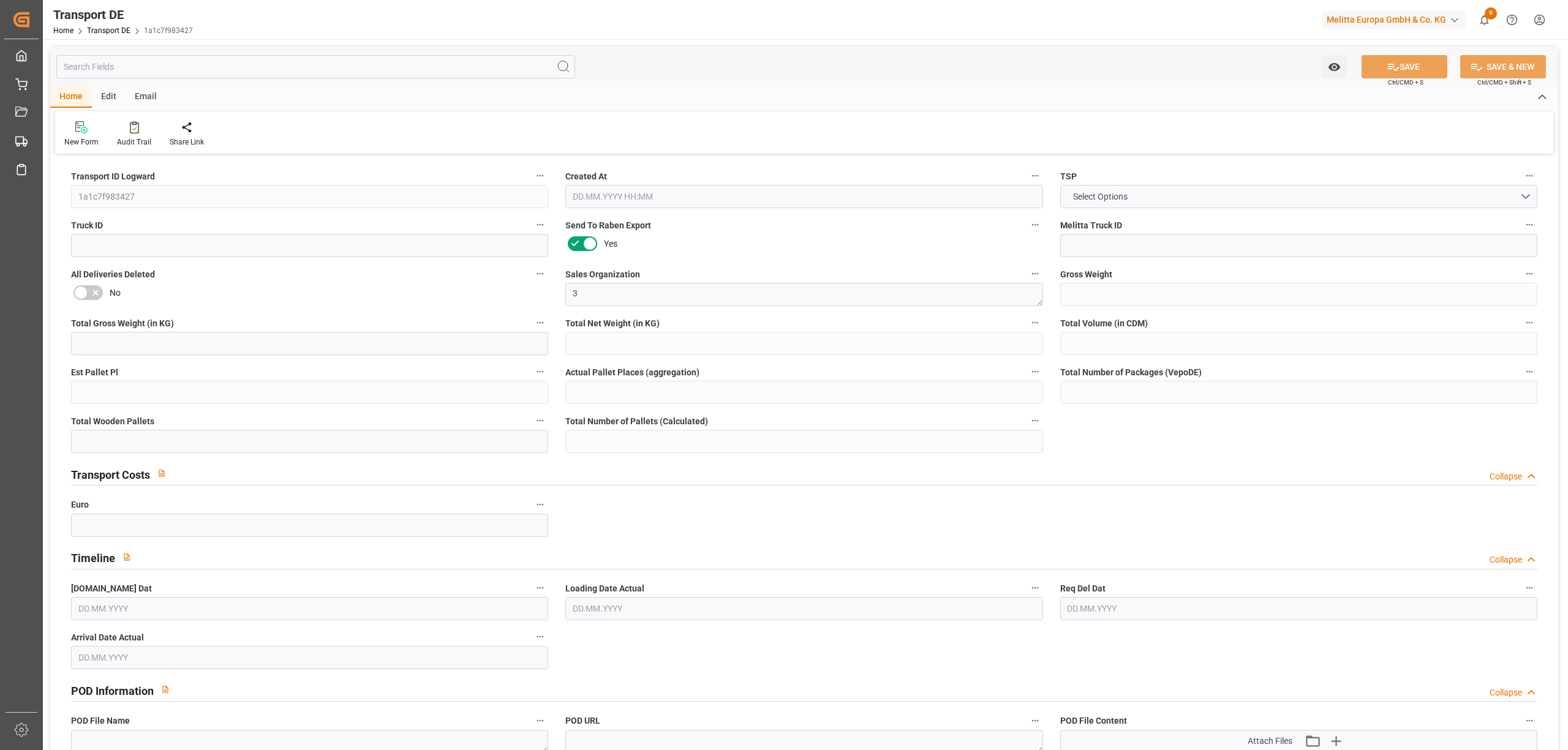
type input "0"
type input "39.586"
type input "0"
type input "15.10.2025 08:48"
type input "23.10.2025"
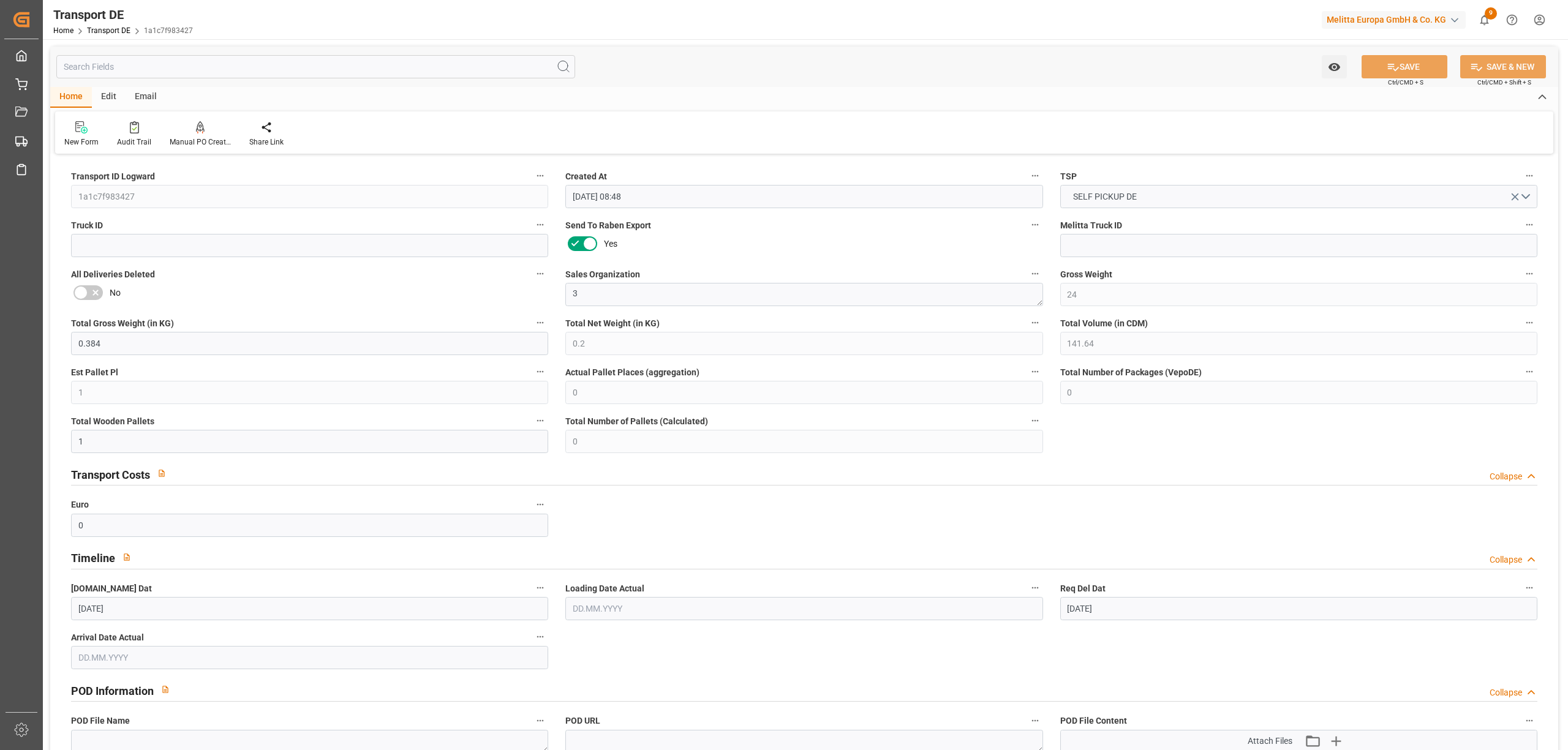
type input "23.10.2025"
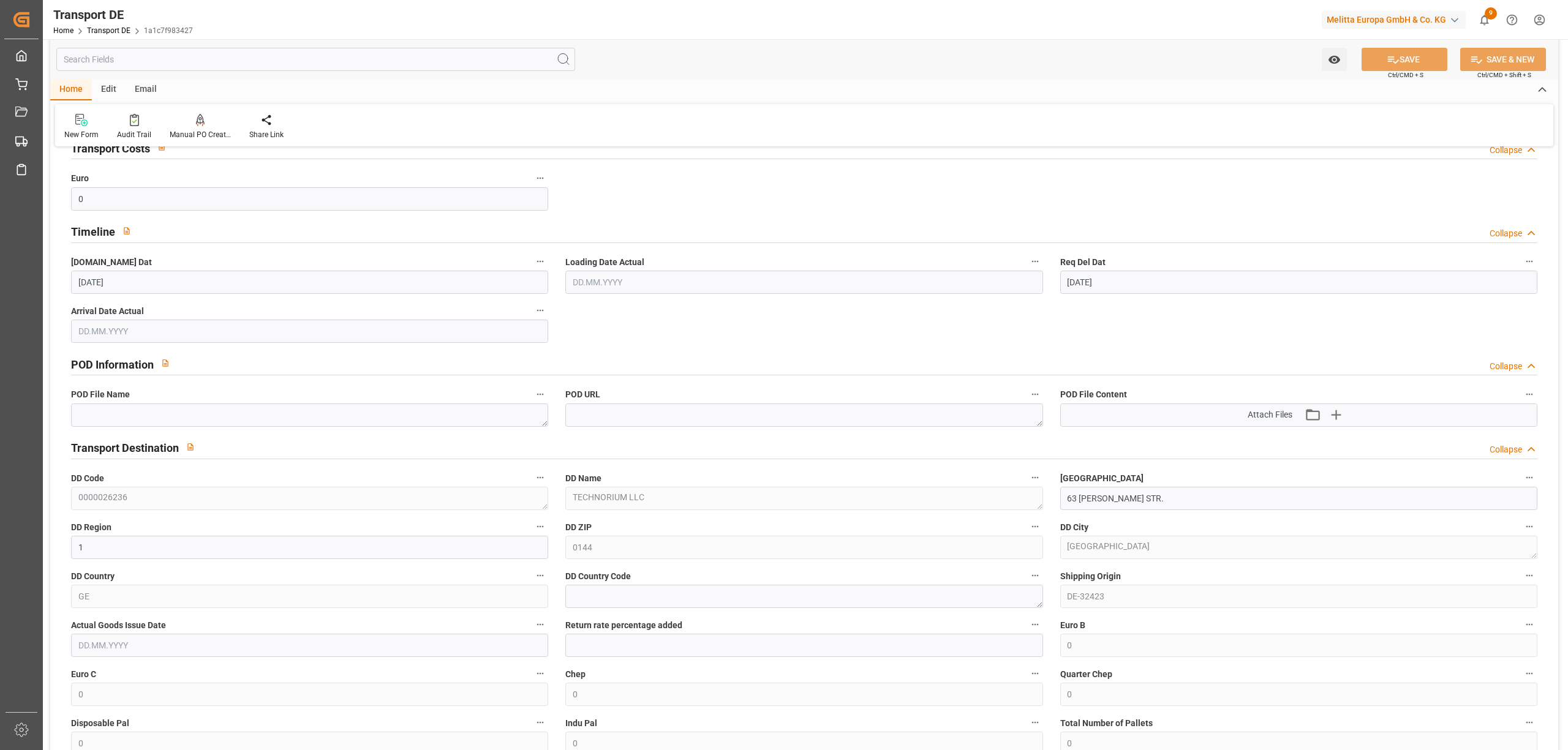
scroll to position [653, 0]
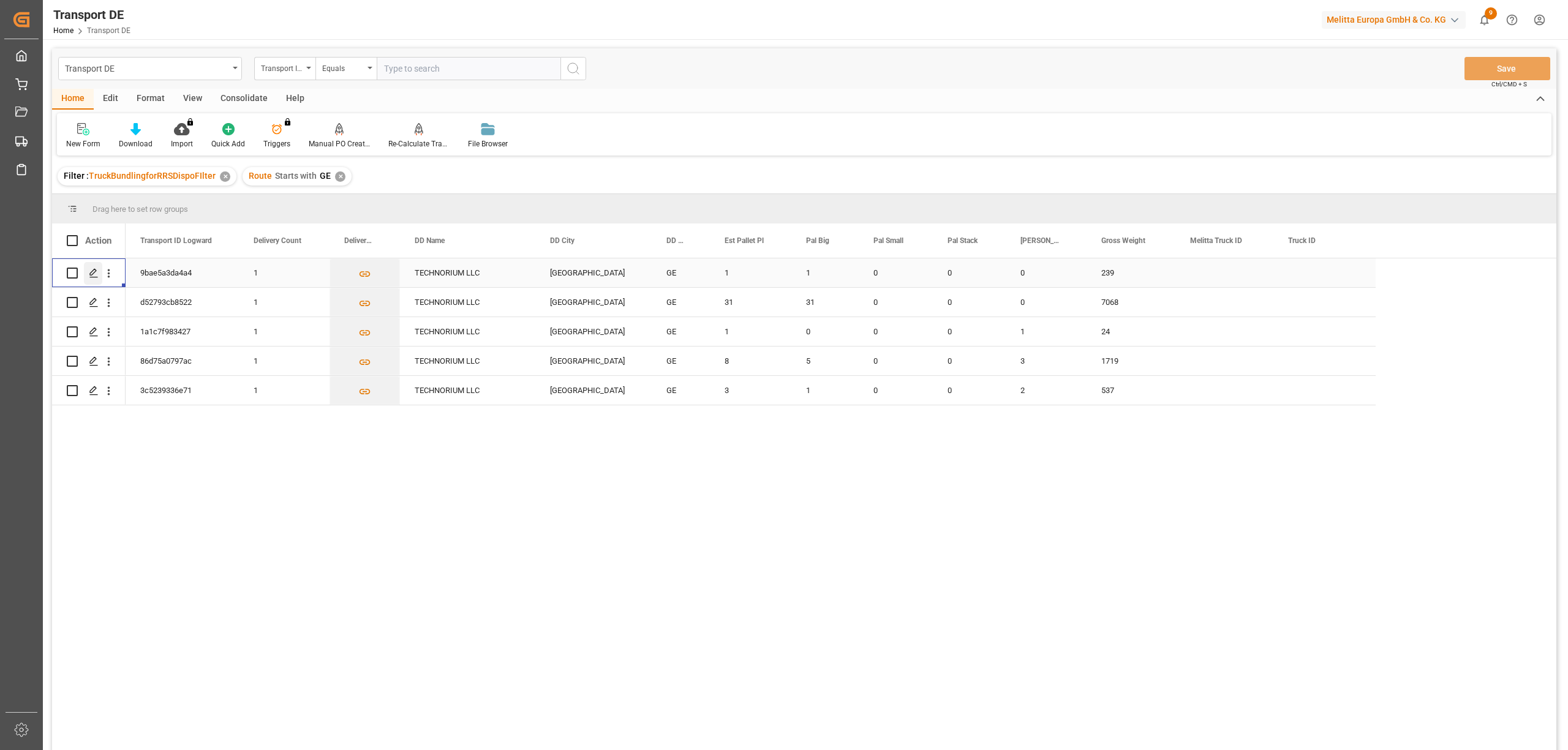
click at [91, 271] on icon "Press SPACE to select this row." at bounding box center [93, 272] width 10 height 10
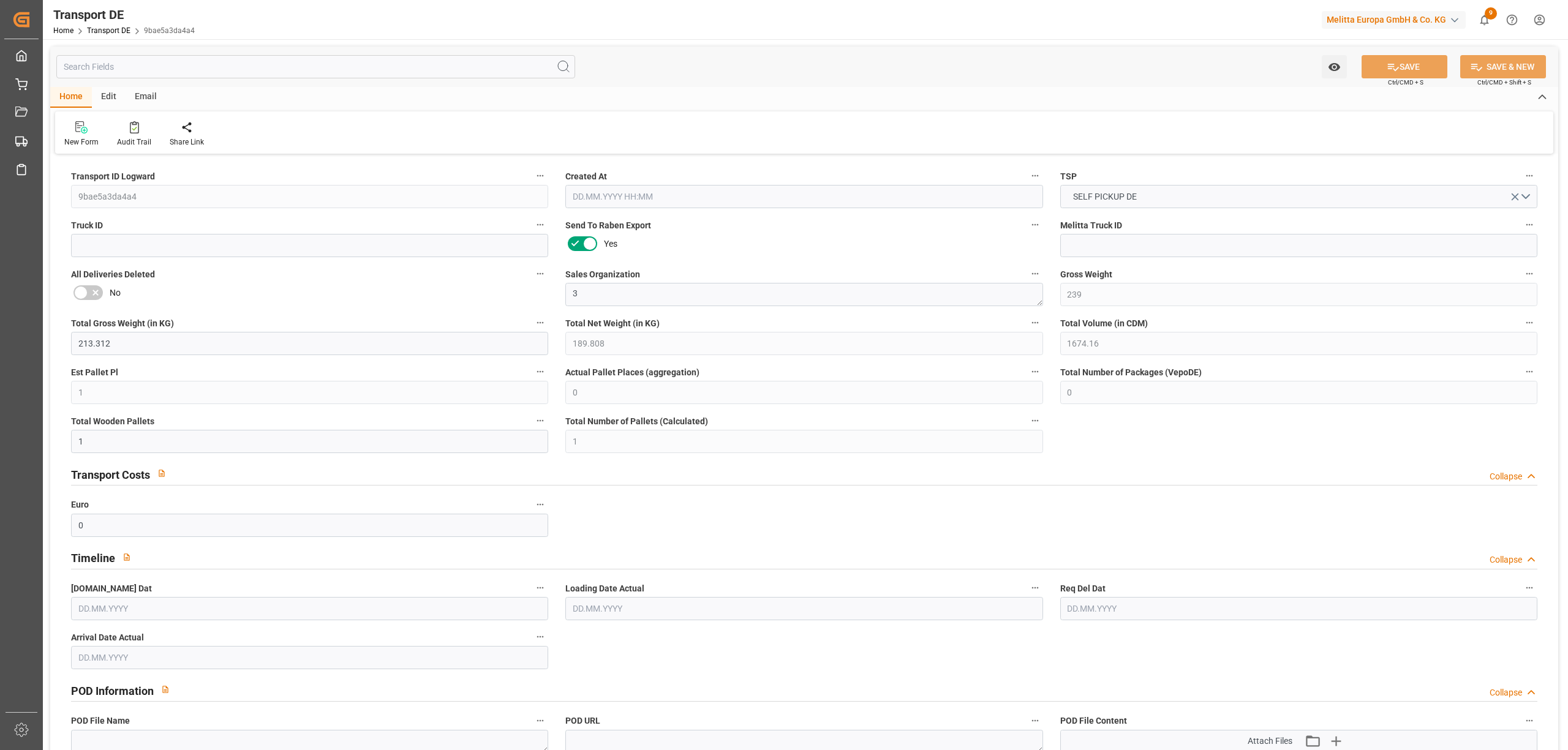
type input "239"
type input "213.312"
type input "189.808"
type input "1674.16"
type input "1"
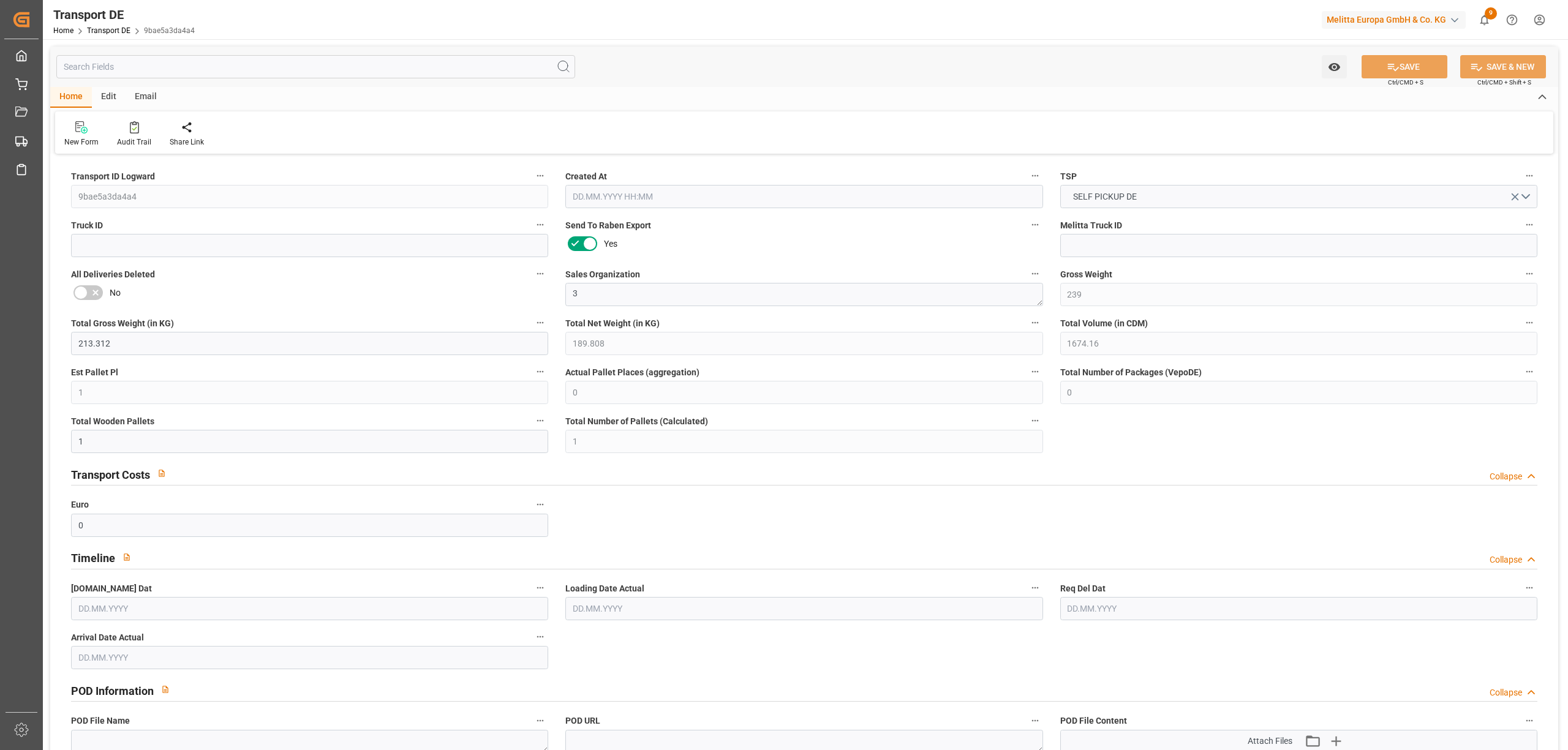
type input "0"
type input "1"
type input "0"
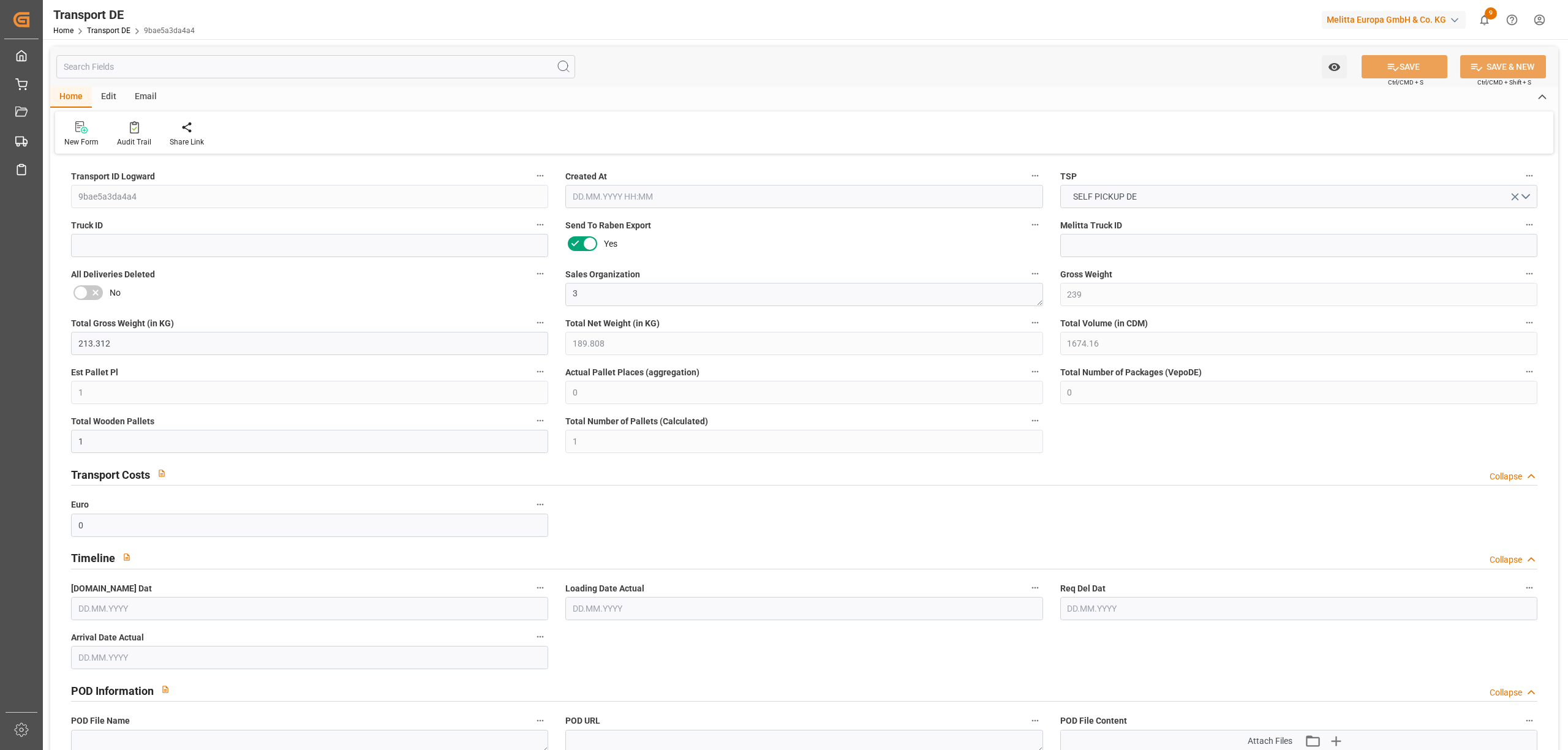
type input "1"
type input "0"
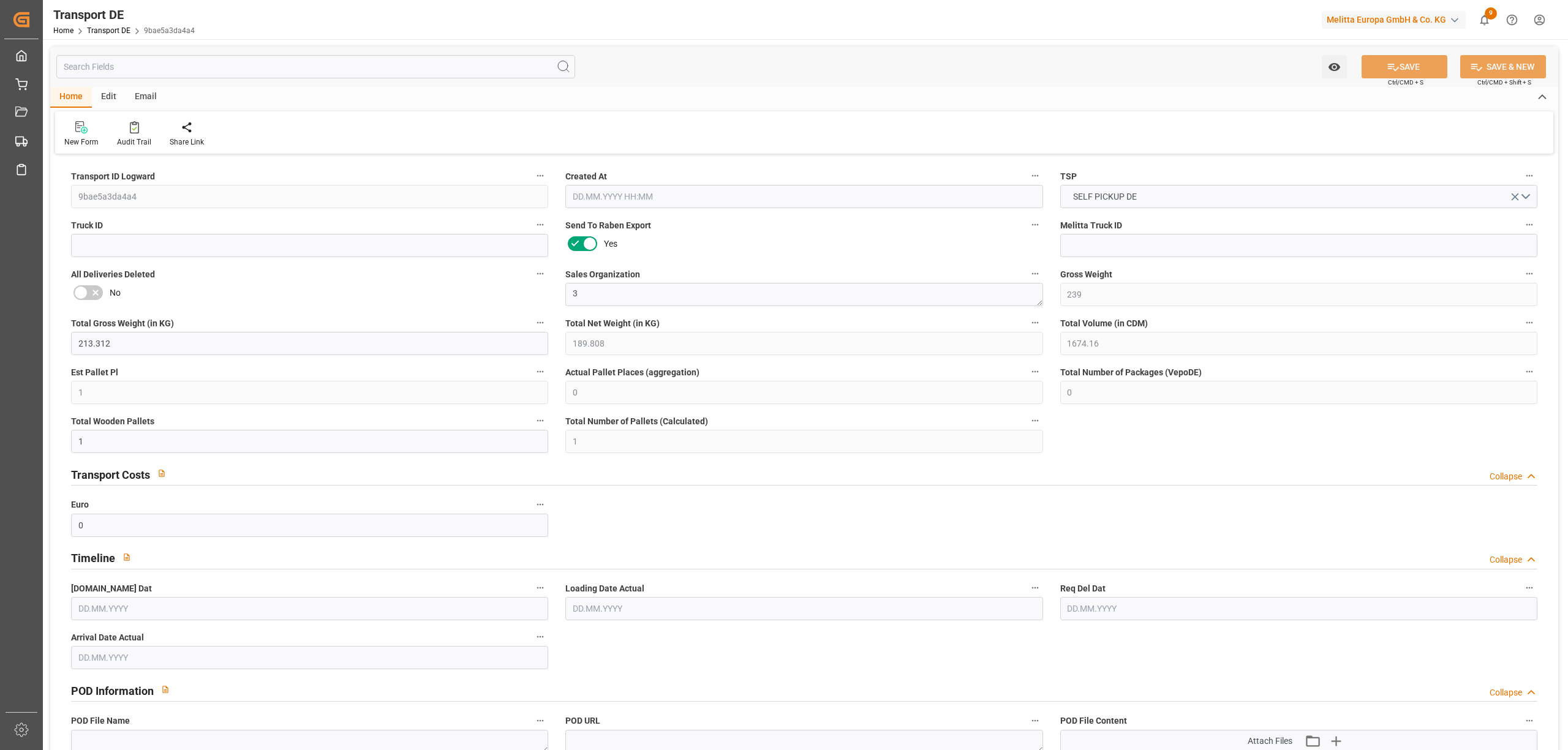
type input "0"
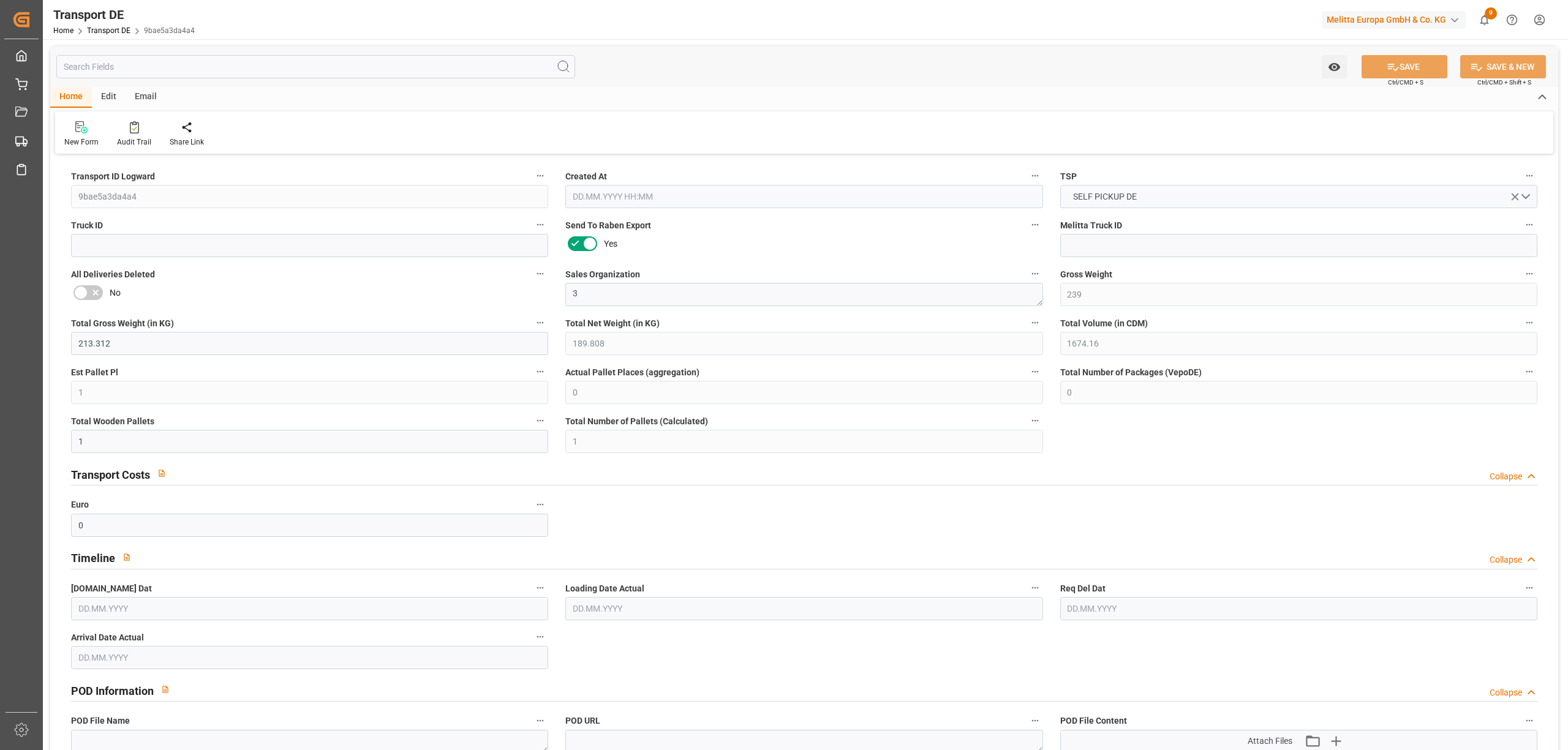
type input "0"
type input "1"
type input "0"
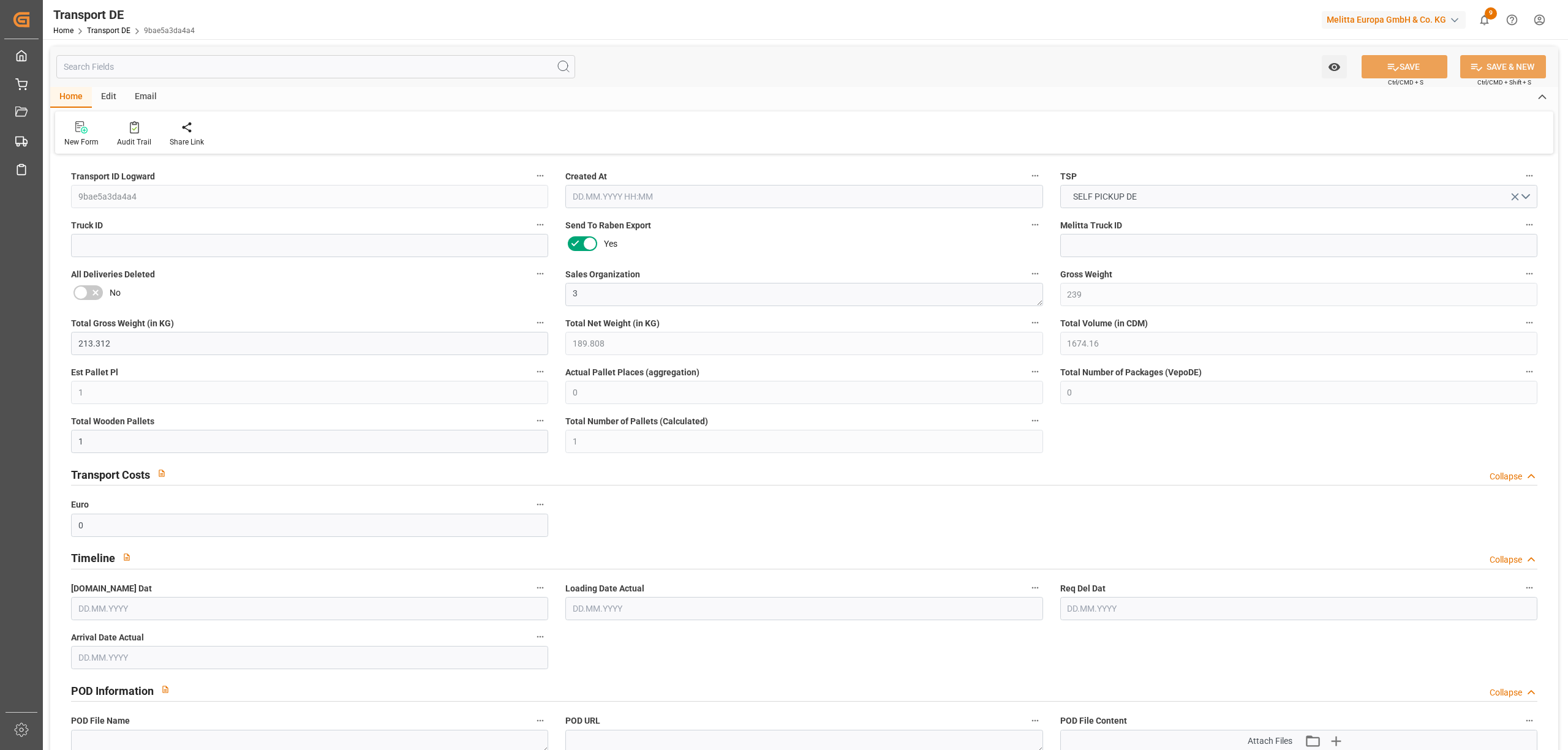
type input "0"
type input "1"
type input "0"
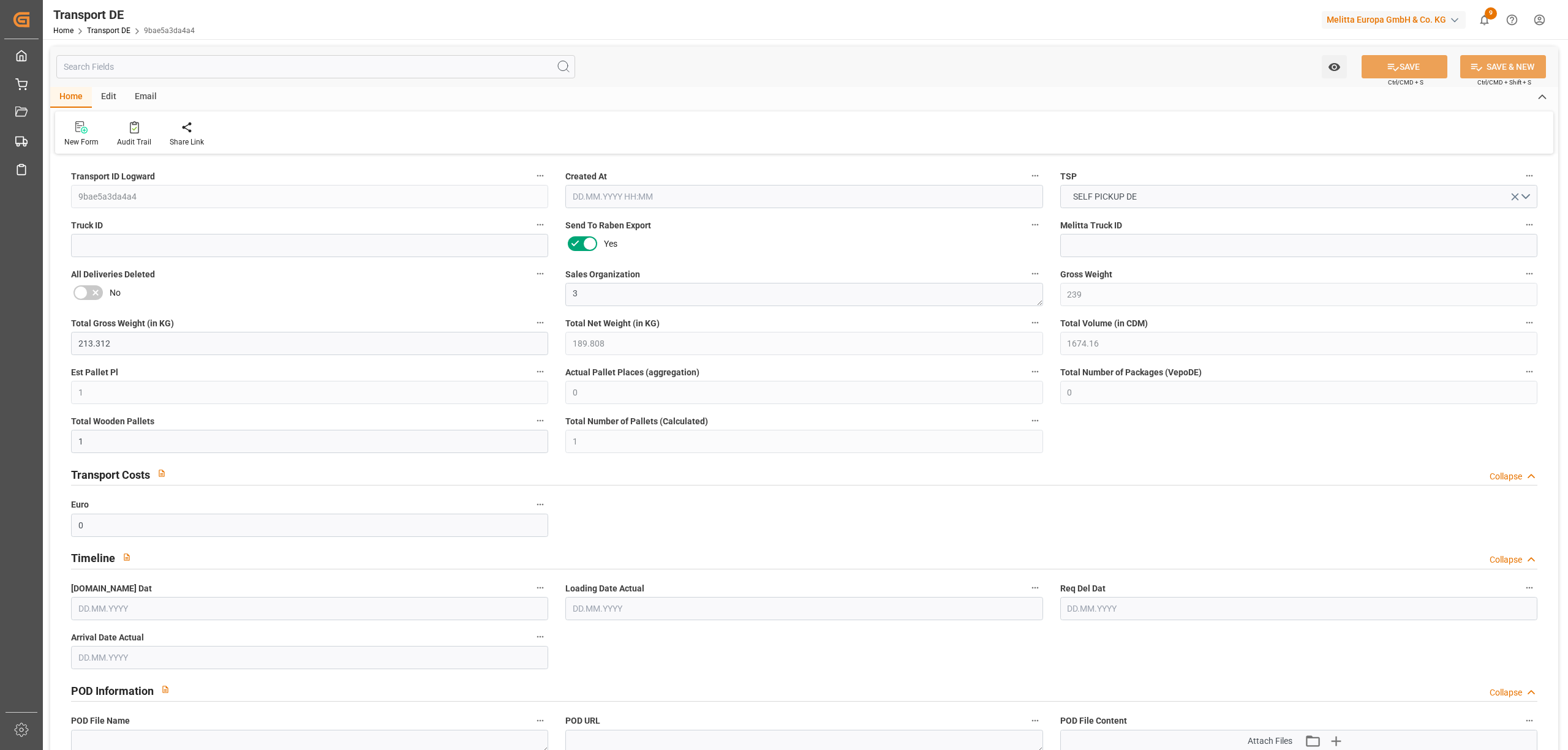
type input "16"
type input "41.029"
type input "0"
type input "15.10.2025 14:31"
type input "[DATE]"
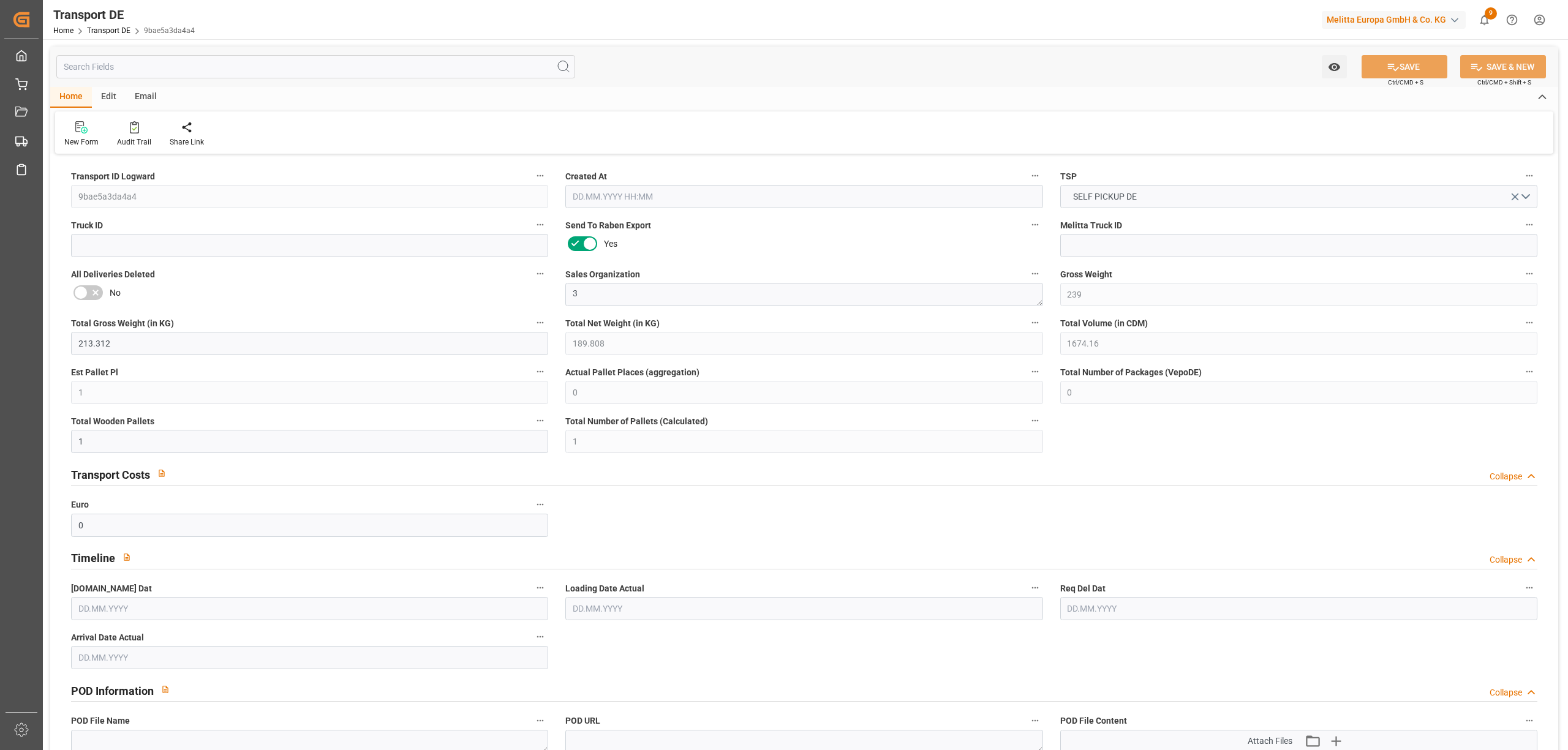
type input "[DATE]"
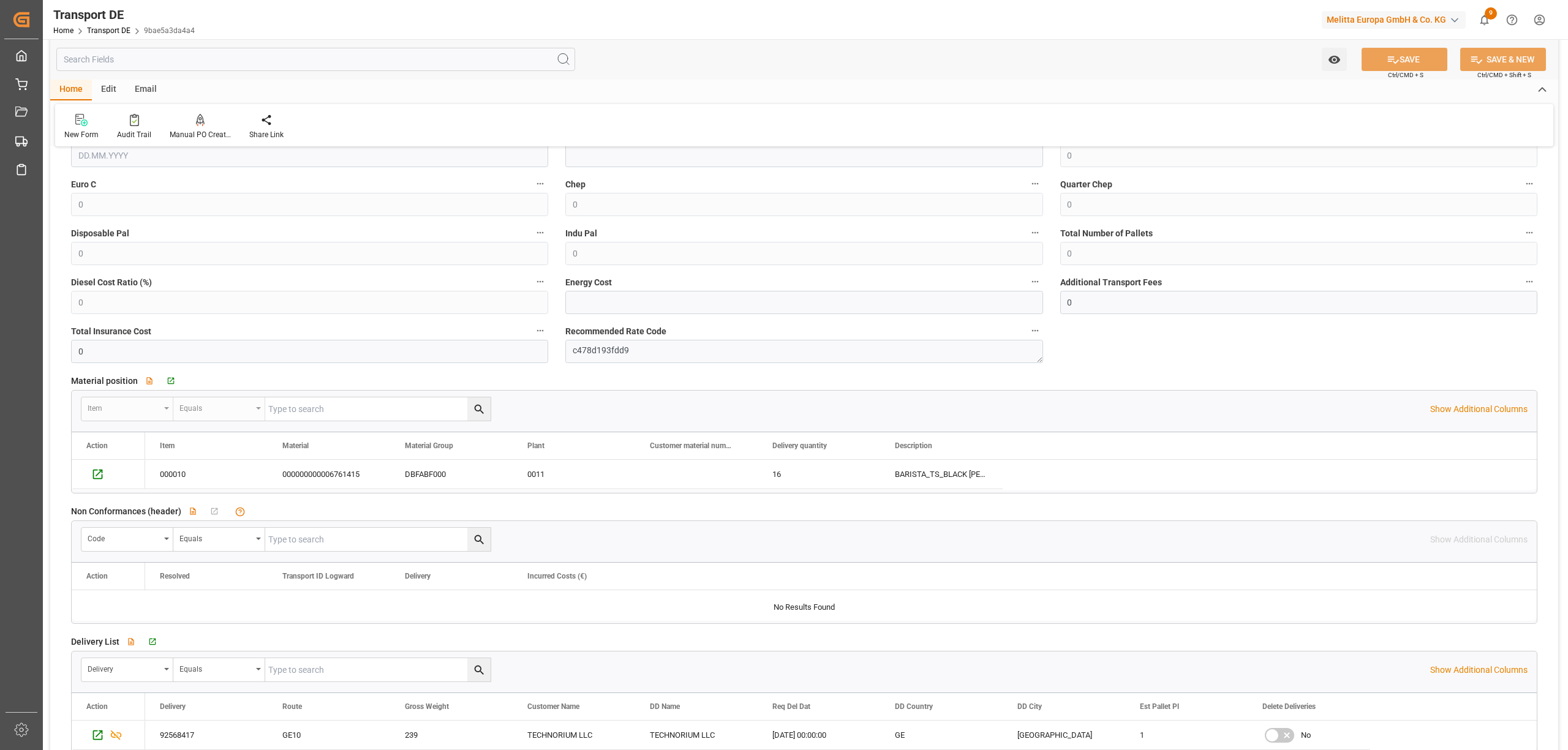
scroll to position [1061, 0]
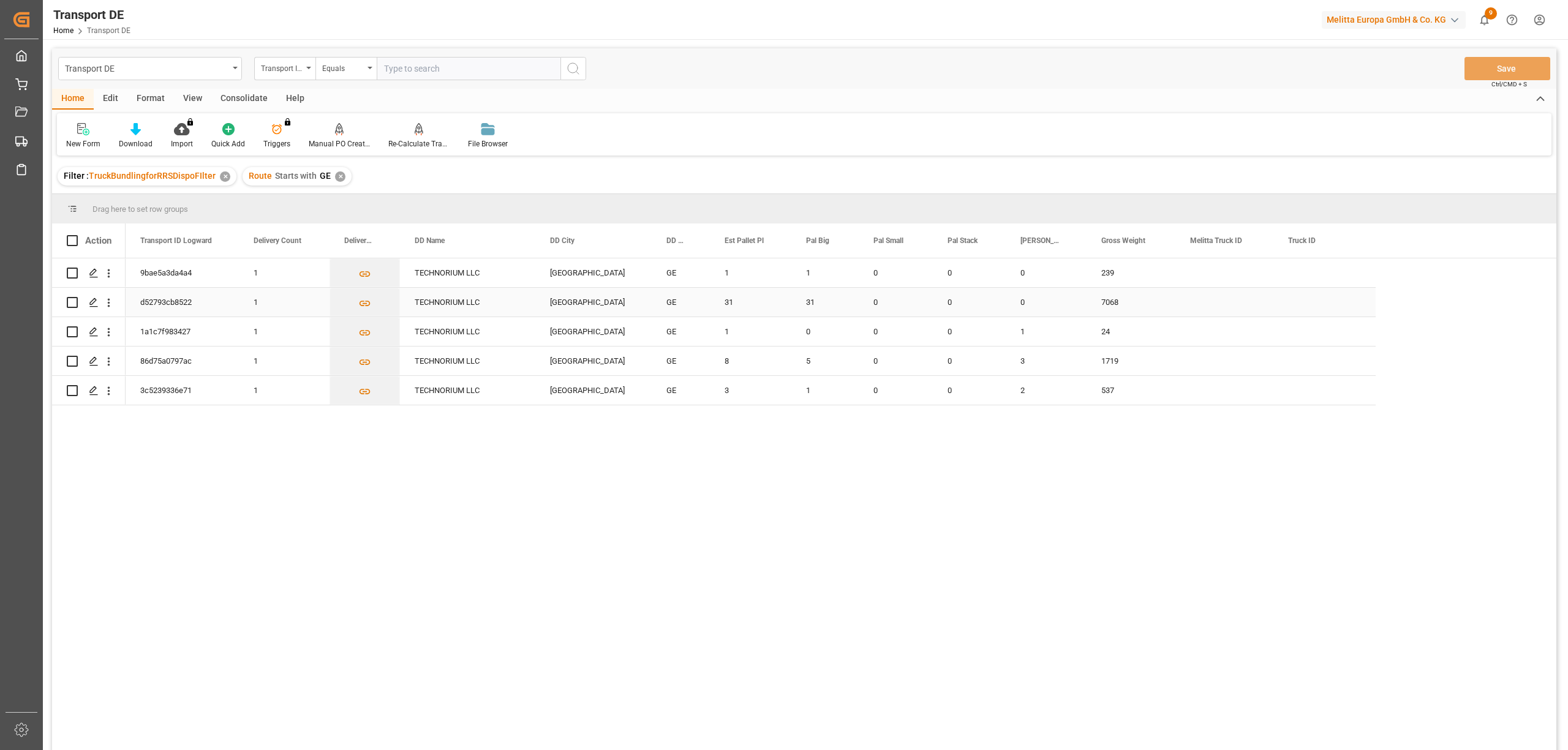
click at [71, 302] on input "Press Space to toggle row selection (unchecked)" at bounding box center [72, 303] width 11 height 11
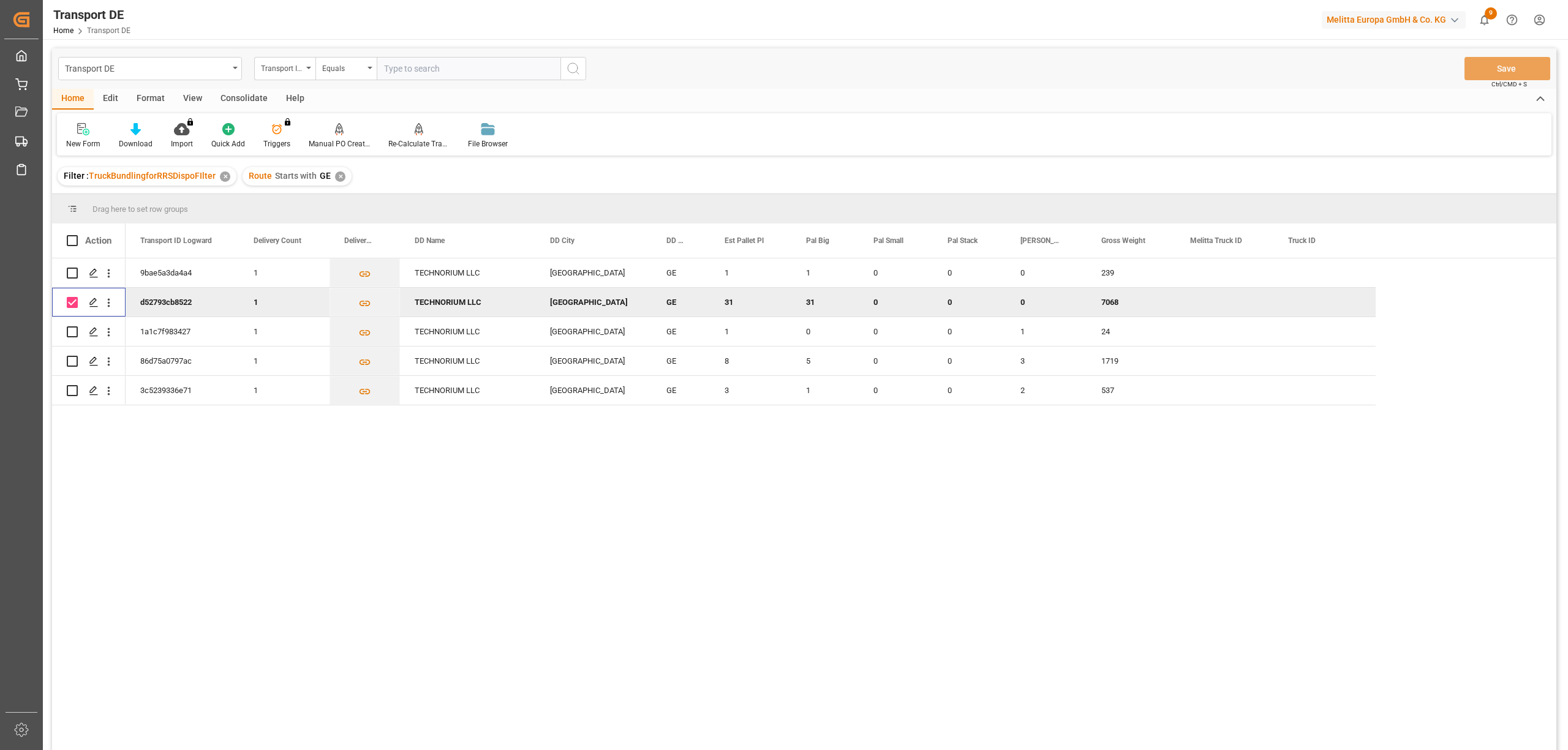
click at [72, 300] on input "Press Space to toggle row selection (checked)" at bounding box center [72, 303] width 11 height 11
checkbox input "false"
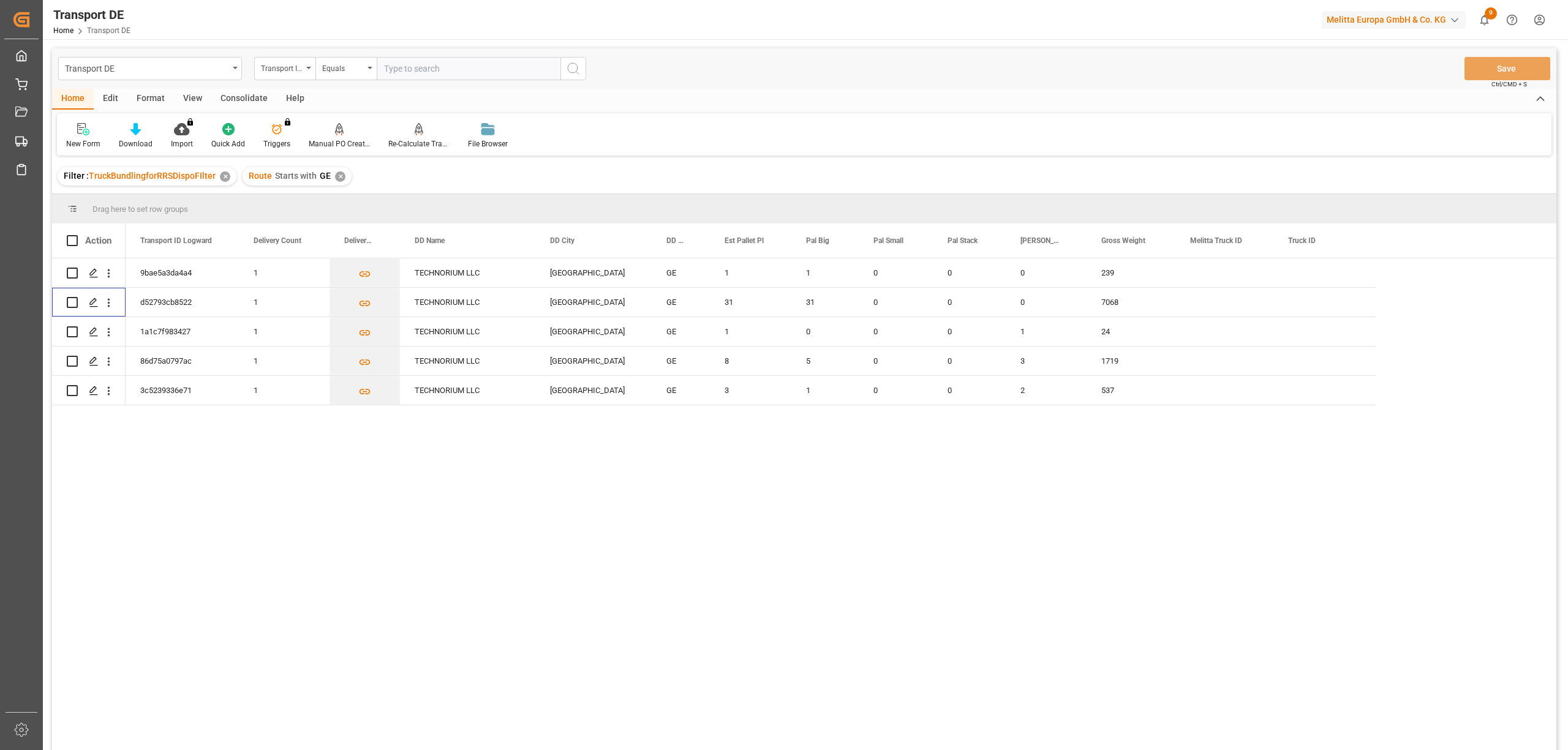
click at [227, 96] on div "Consolidate" at bounding box center [244, 99] width 66 height 21
click at [98, 137] on div "Consolidation List" at bounding box center [96, 135] width 78 height 27
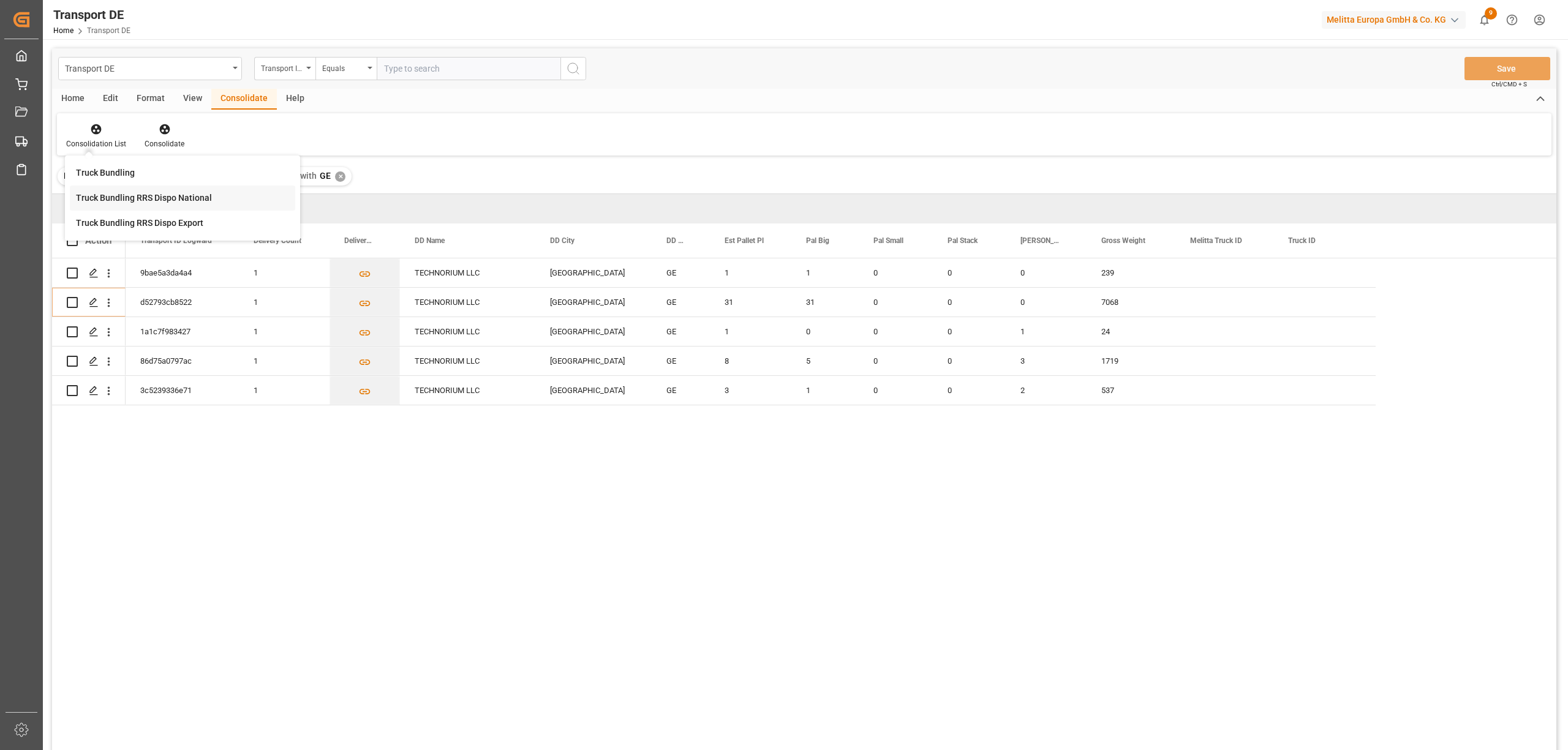
click at [184, 202] on div "Transport DE Transport ID Logward Equals Save Ctrl/CMD + S Home Edit Format Vie…" at bounding box center [804, 416] width 1504 height 735
drag, startPoint x: 71, startPoint y: 303, endPoint x: 116, endPoint y: 261, distance: 61.6
click at [71, 302] on input "Press Space to toggle row selection (unchecked)" at bounding box center [72, 303] width 11 height 11
checkbox input "true"
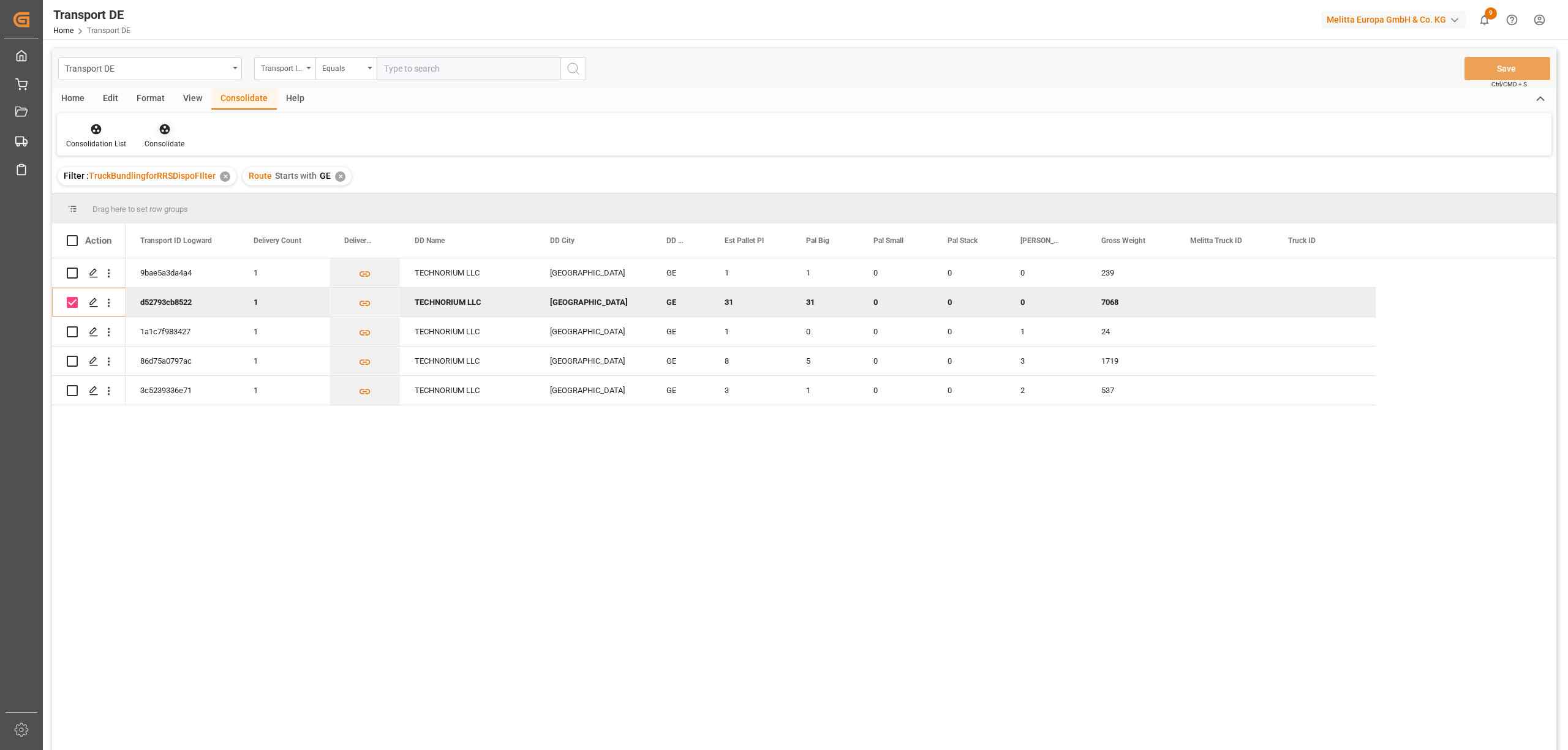
click at [159, 132] on icon at bounding box center [164, 130] width 10 height 10
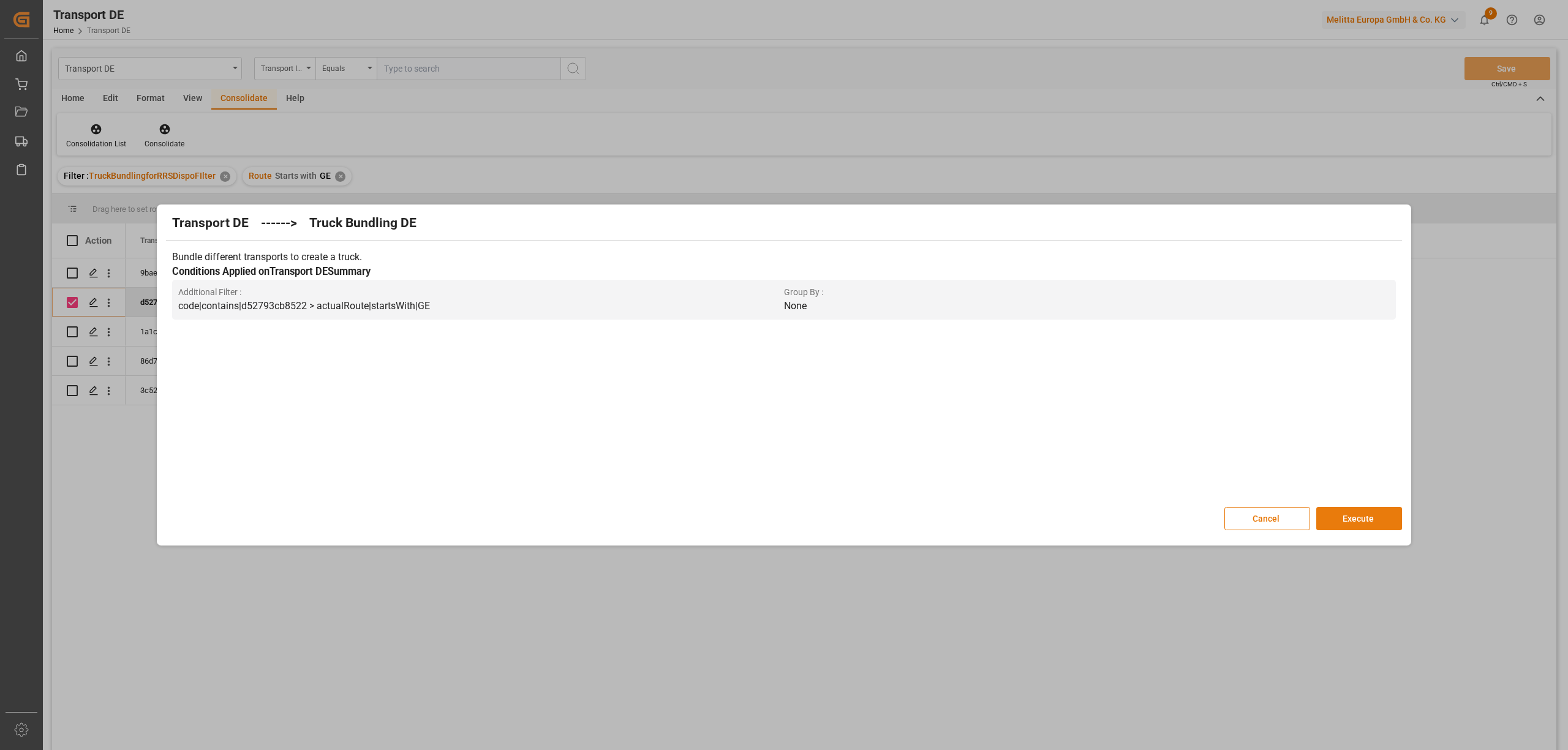
click at [1354, 520] on button "Execute" at bounding box center [1359, 519] width 85 height 24
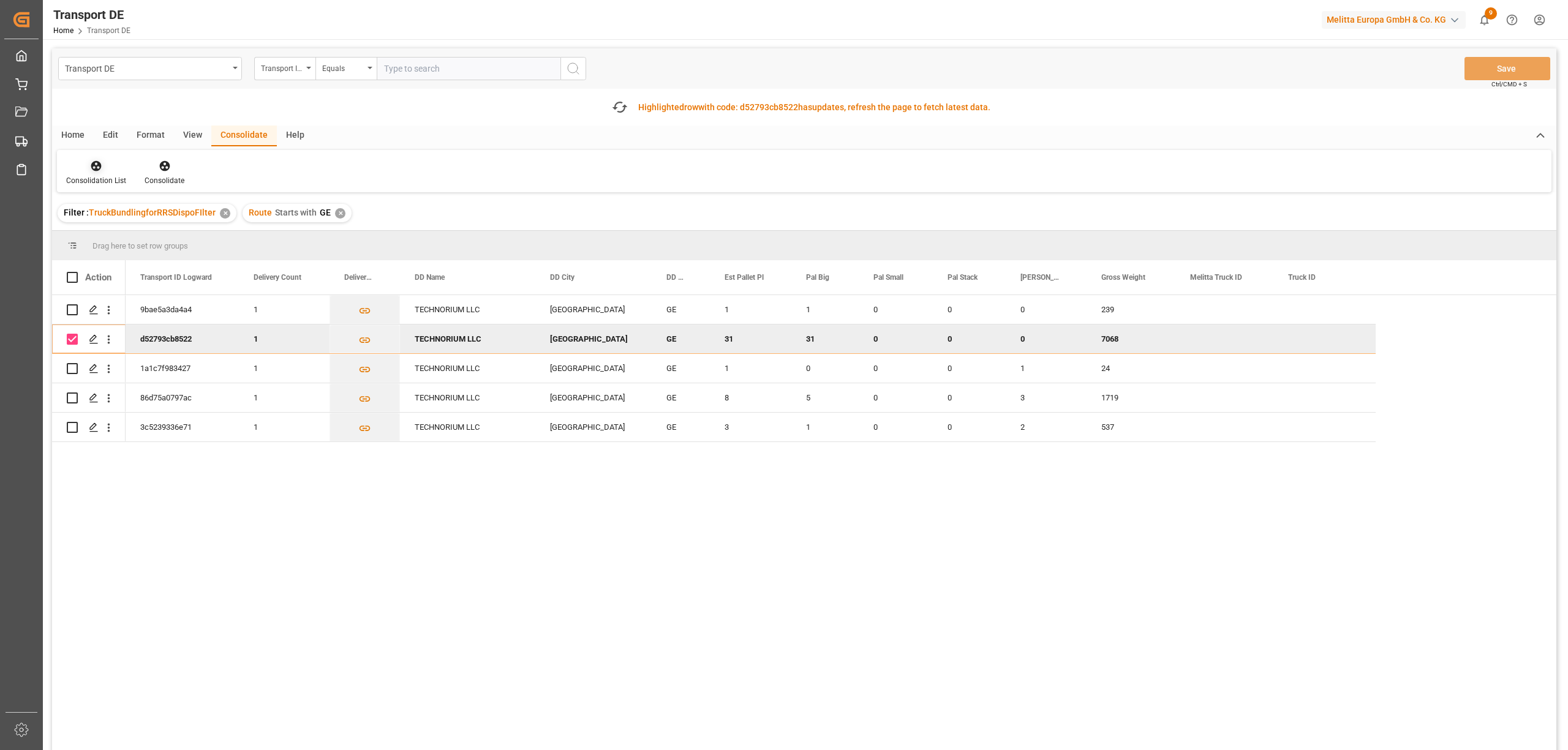
click at [98, 169] on icon at bounding box center [96, 166] width 10 height 10
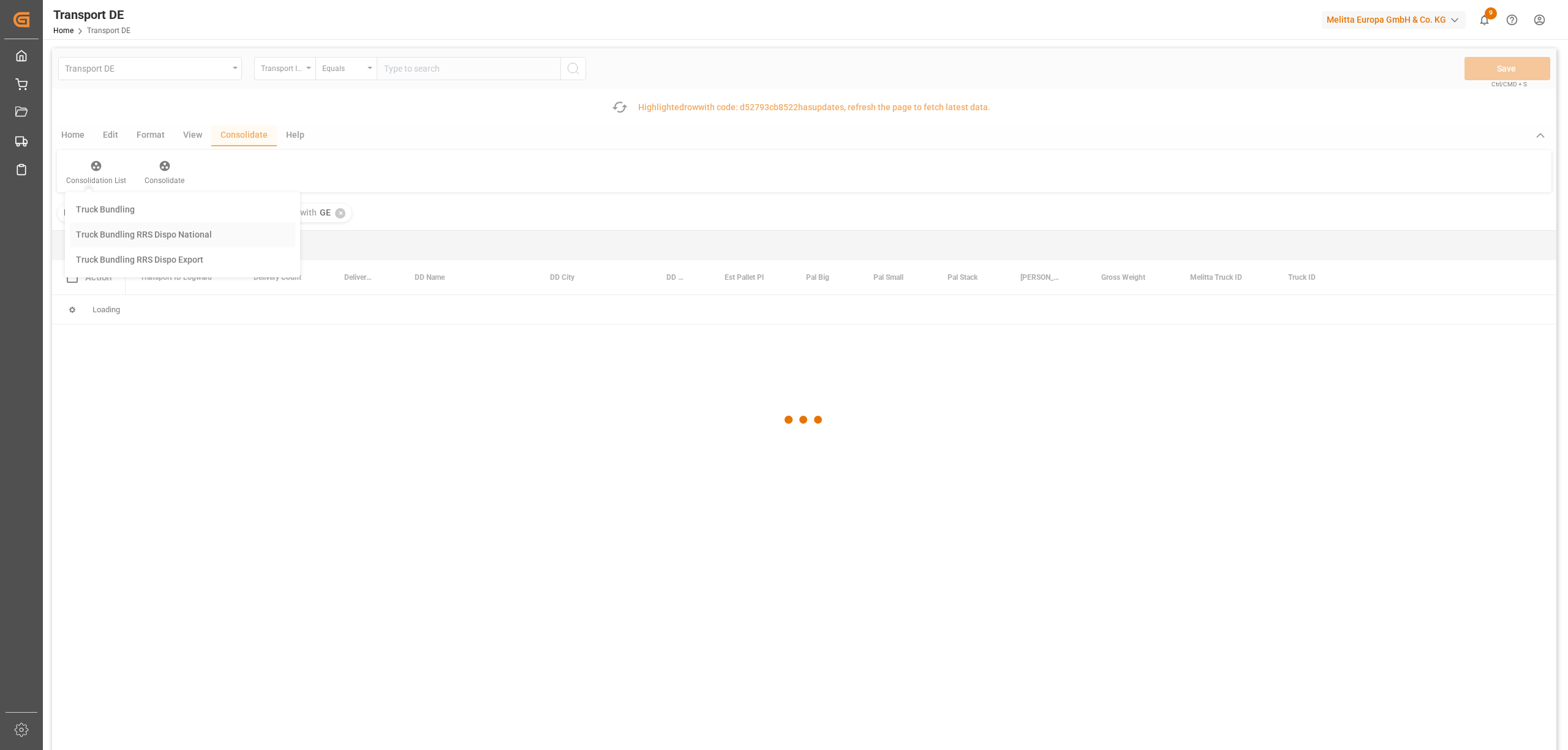
click at [191, 235] on div "Transport DE Transport ID Logward Equals Save Ctrl/CMD + S Fetch latest updates…" at bounding box center [804, 434] width 1504 height 771
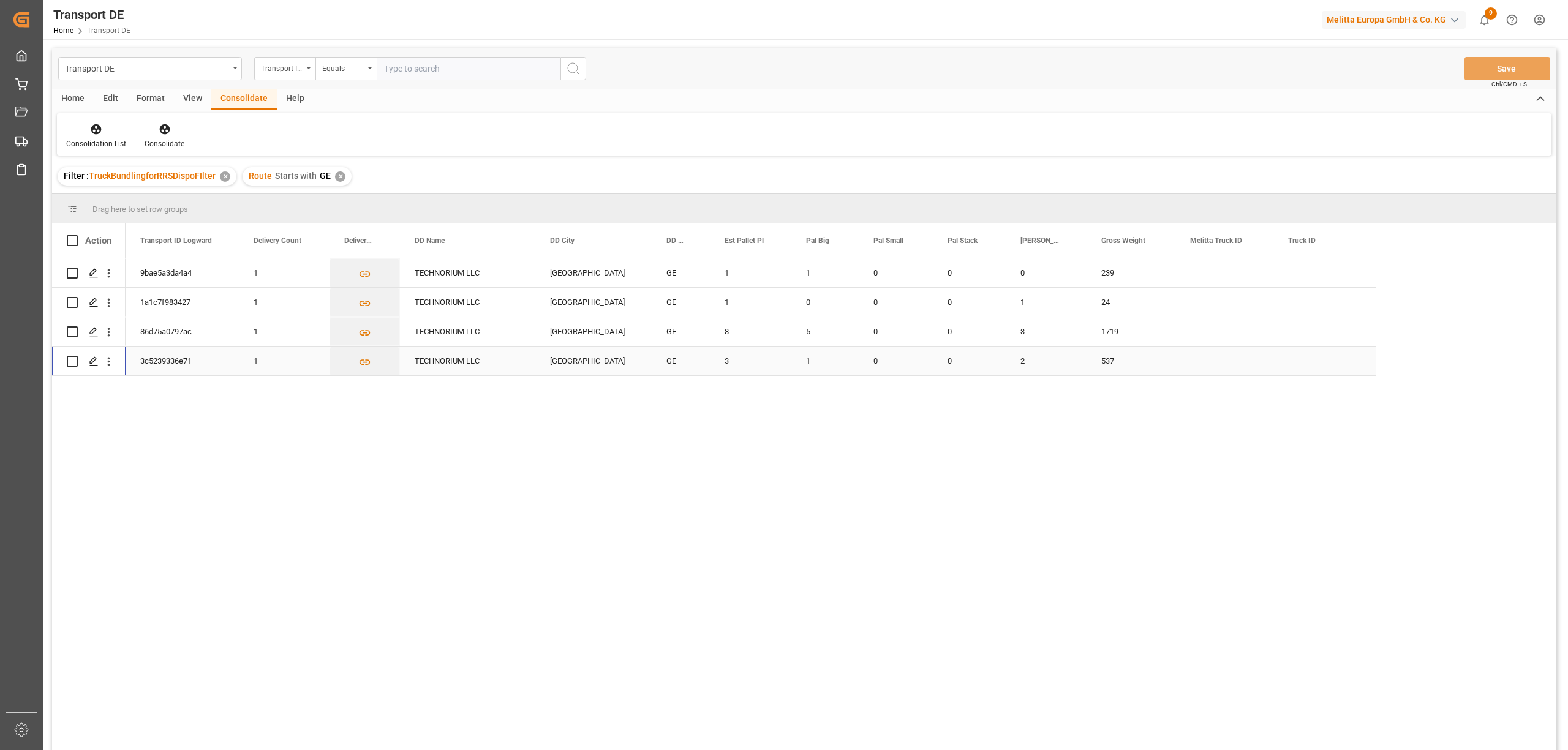
click at [72, 360] on input "Press Space to toggle row selection (unchecked)" at bounding box center [72, 361] width 11 height 11
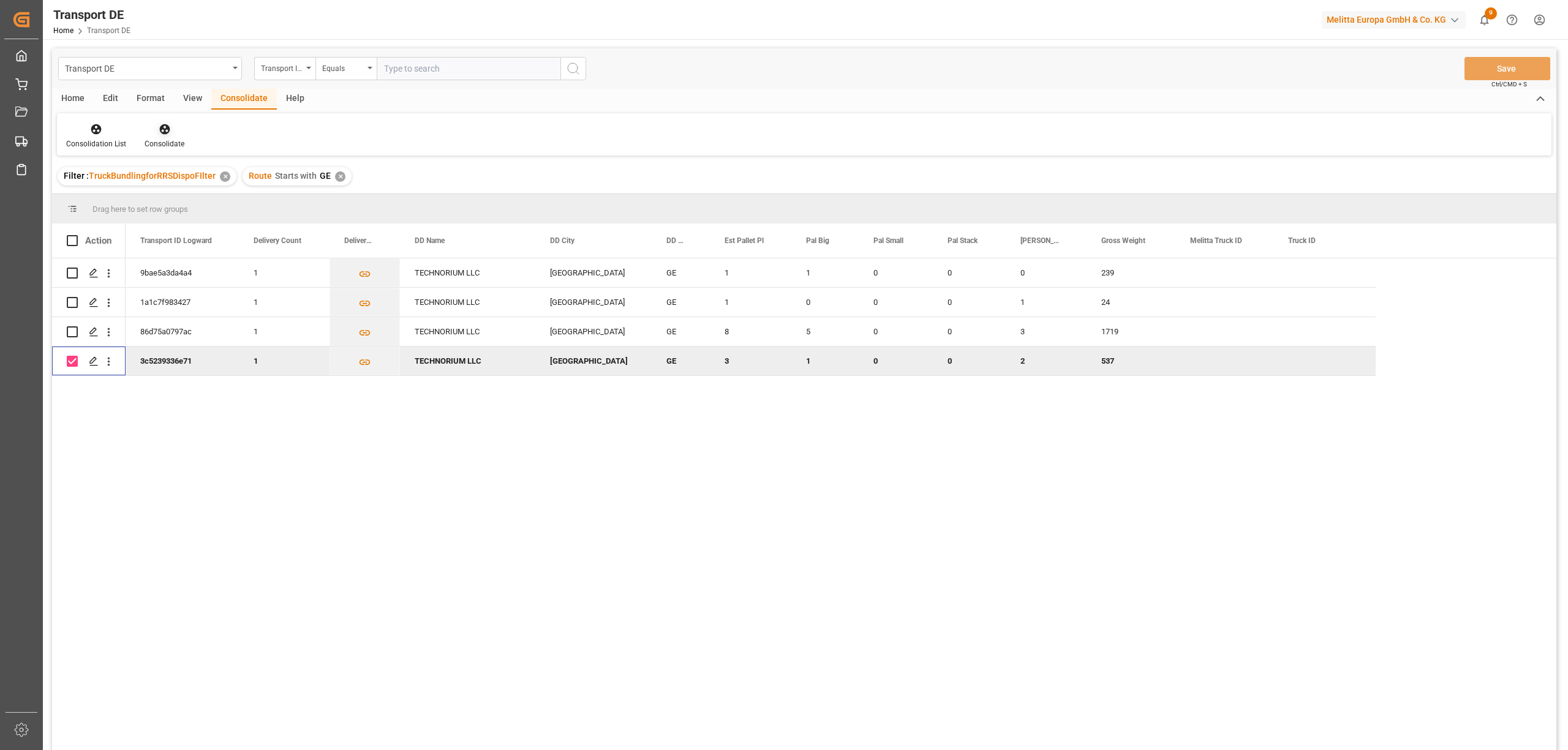
click at [166, 131] on icon at bounding box center [164, 129] width 13 height 13
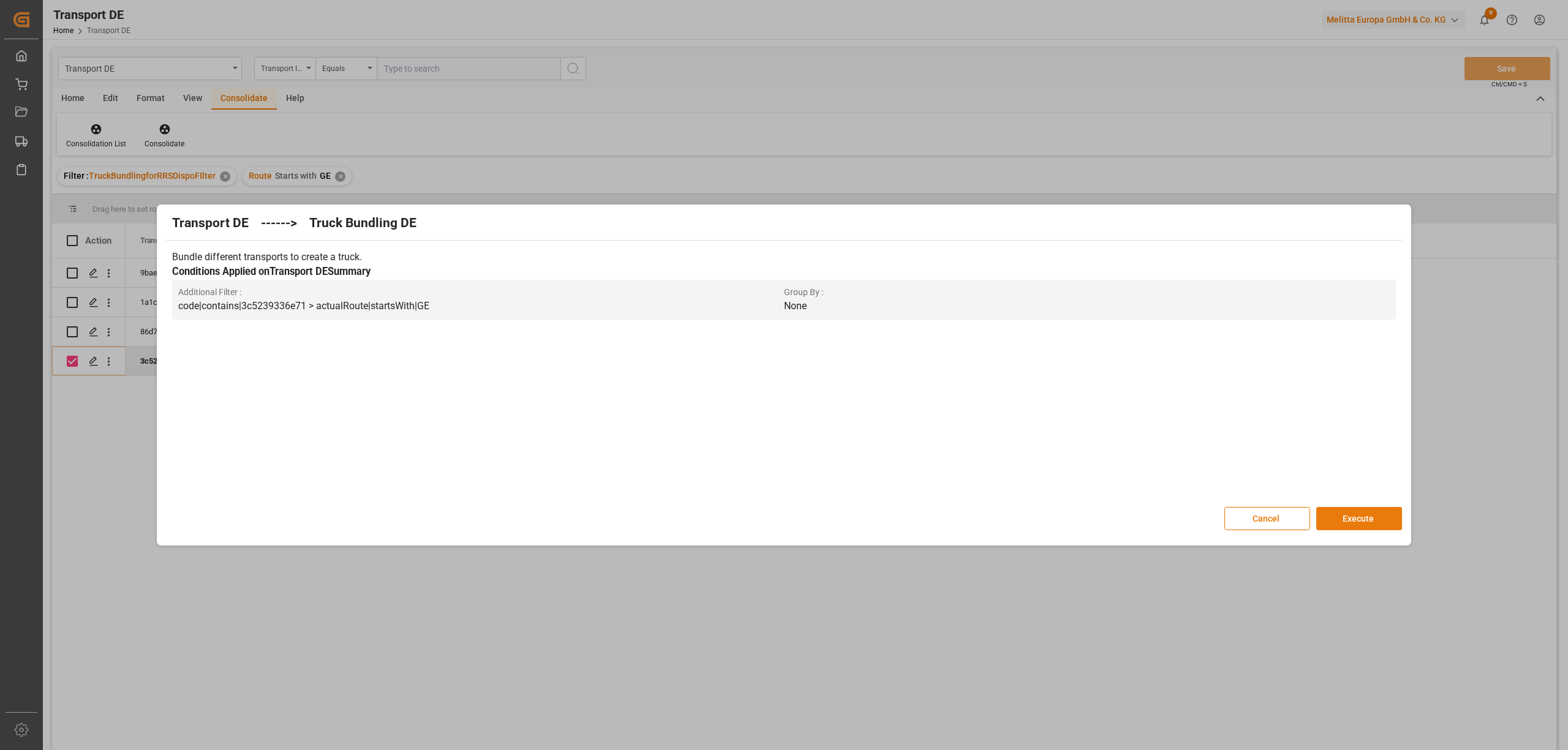
click at [1353, 517] on button "Execute" at bounding box center [1359, 519] width 85 height 24
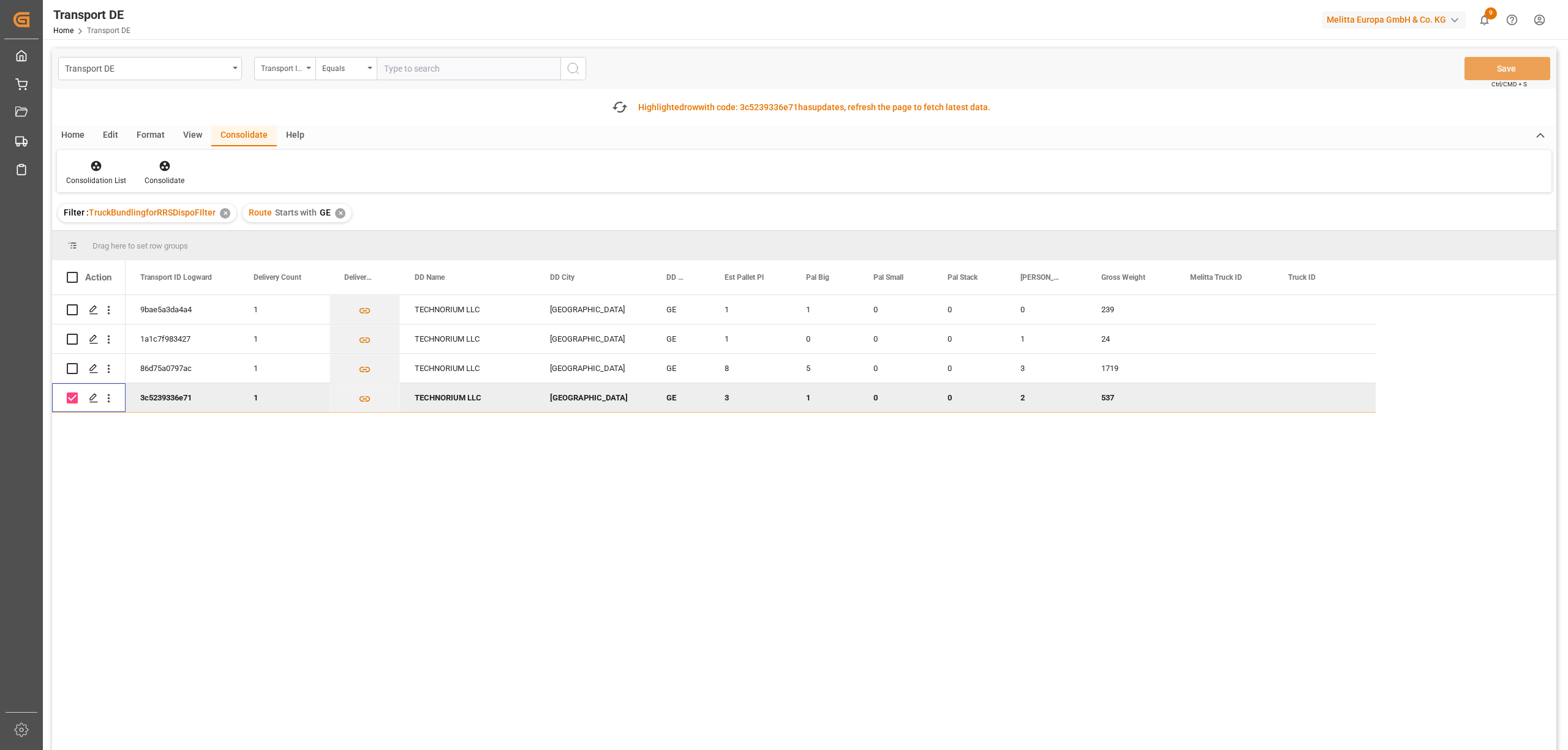
click at [76, 398] on input "Press Space to toggle row selection (checked)" at bounding box center [72, 397] width 11 height 11
checkbox input "false"
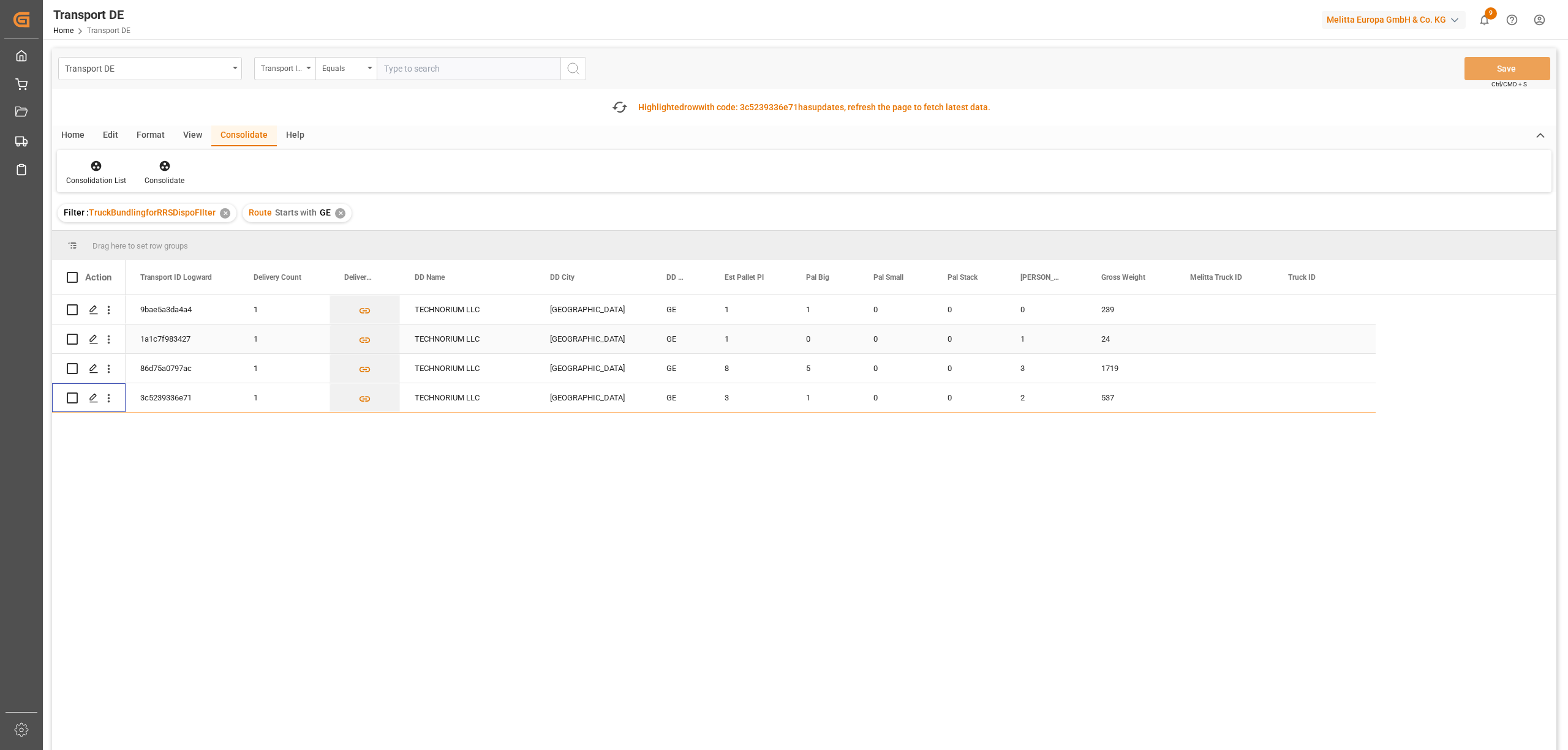
click at [69, 339] on input "Press Space to toggle row selection (unchecked)" at bounding box center [72, 339] width 11 height 11
checkbox input "true"
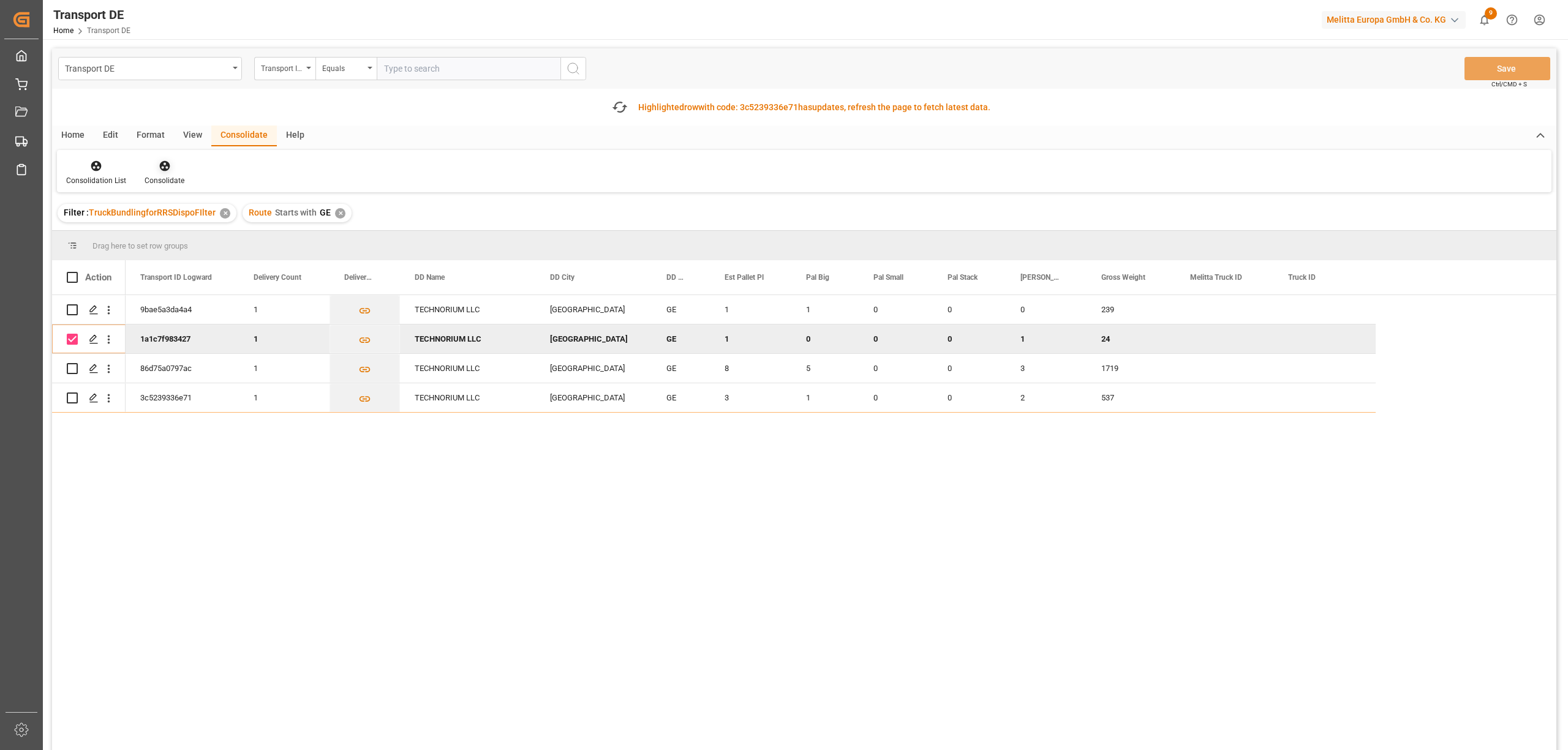
click at [159, 167] on icon at bounding box center [164, 166] width 10 height 10
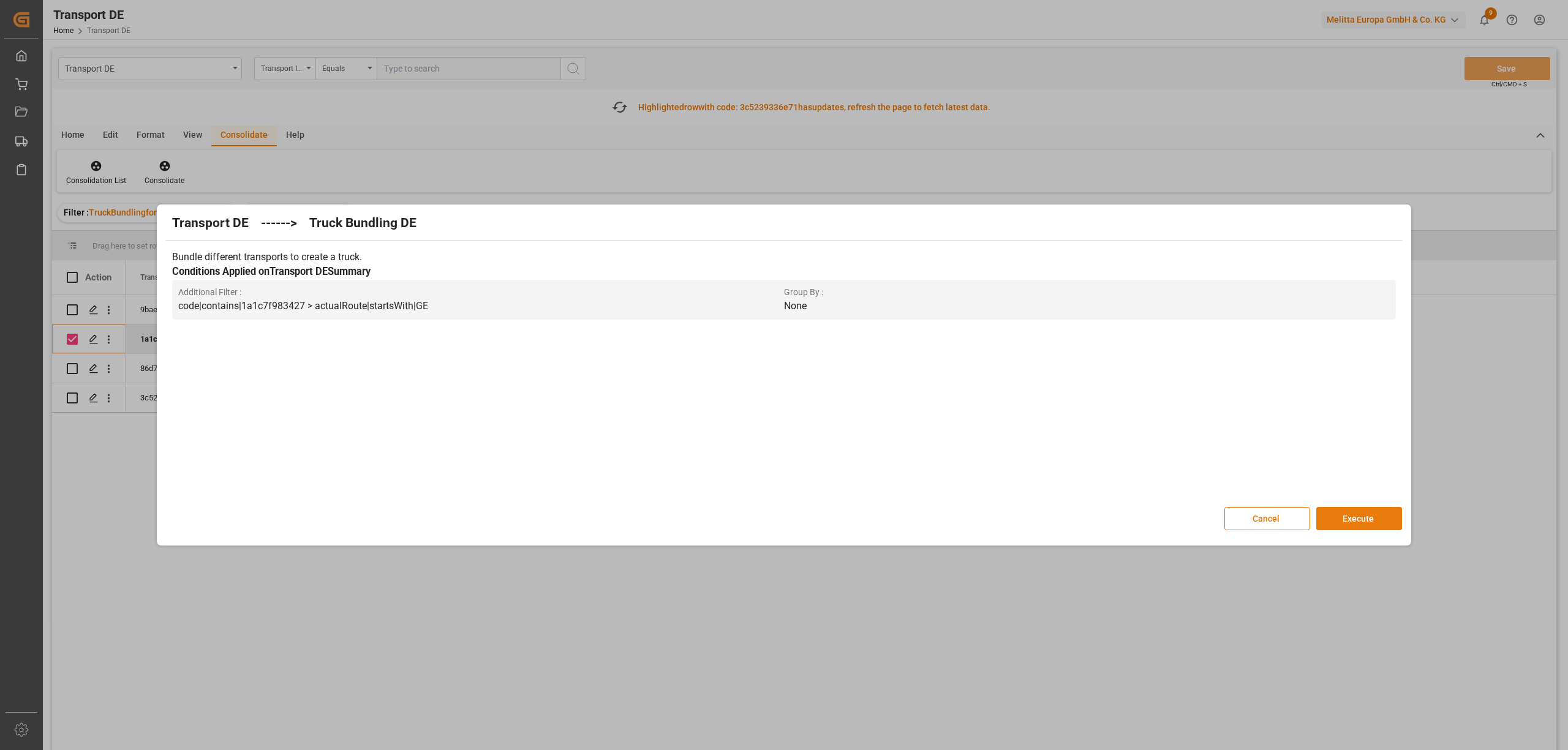
click at [1339, 520] on button "Execute" at bounding box center [1359, 519] width 85 height 24
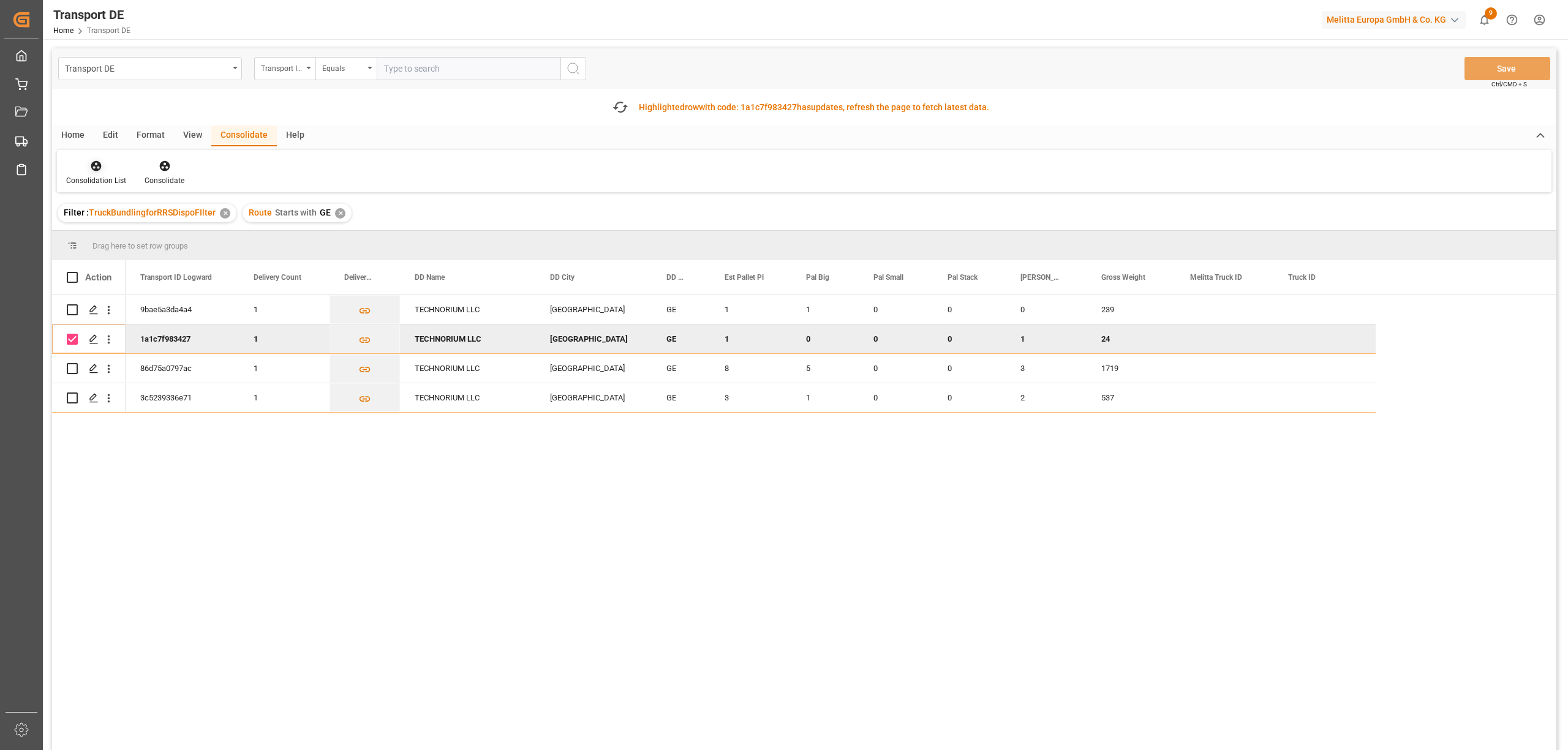
click at [81, 171] on div at bounding box center [96, 165] width 60 height 13
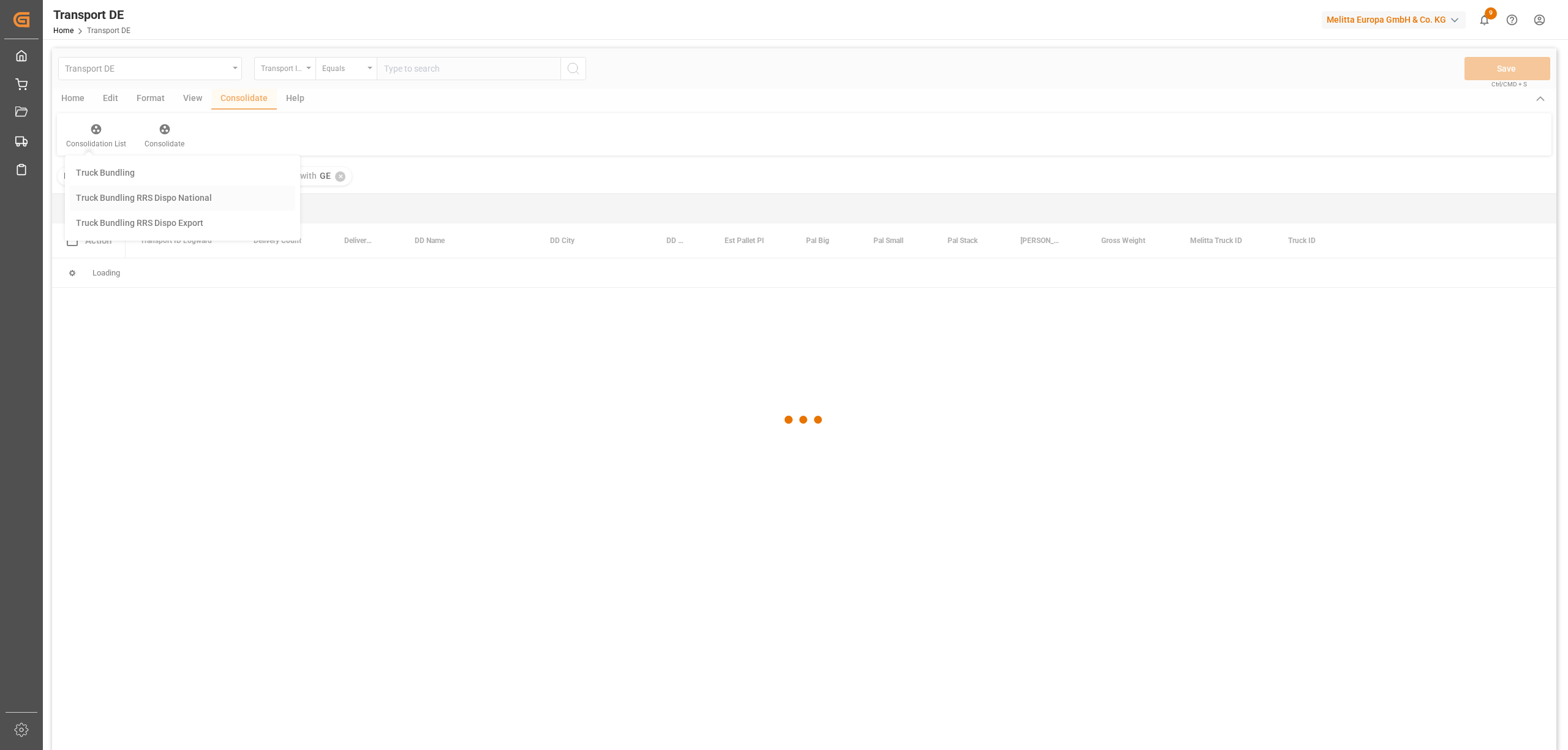
click at [129, 233] on div "Transport DE Transport ID Logward Equals Save Ctrl/CMD + S Home Edit Format Vie…" at bounding box center [804, 416] width 1504 height 735
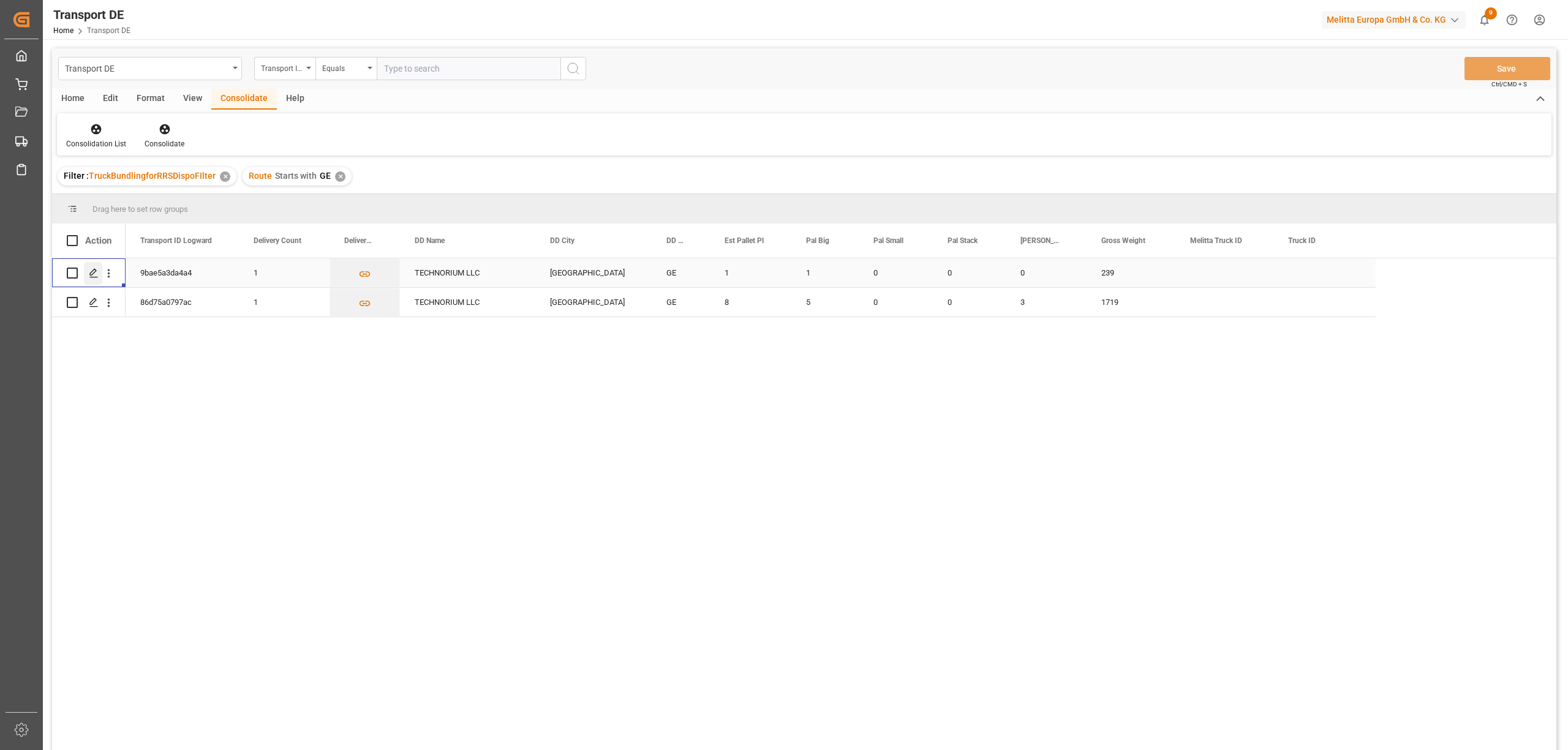
click at [91, 271] on icon "Press SPACE to select this row." at bounding box center [93, 272] width 10 height 10
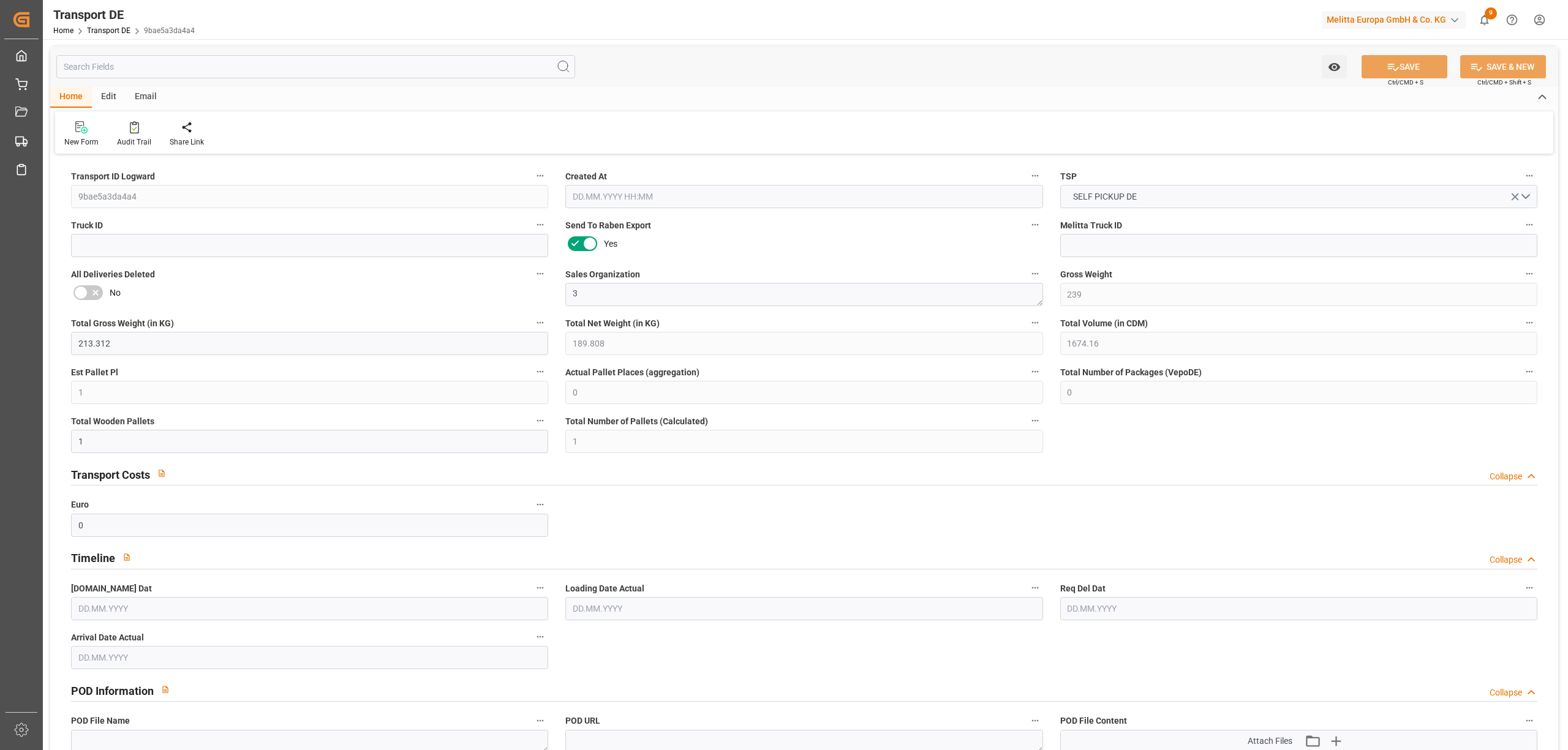
type input "239"
type input "213.312"
type input "189.808"
type input "1674.16"
type input "1"
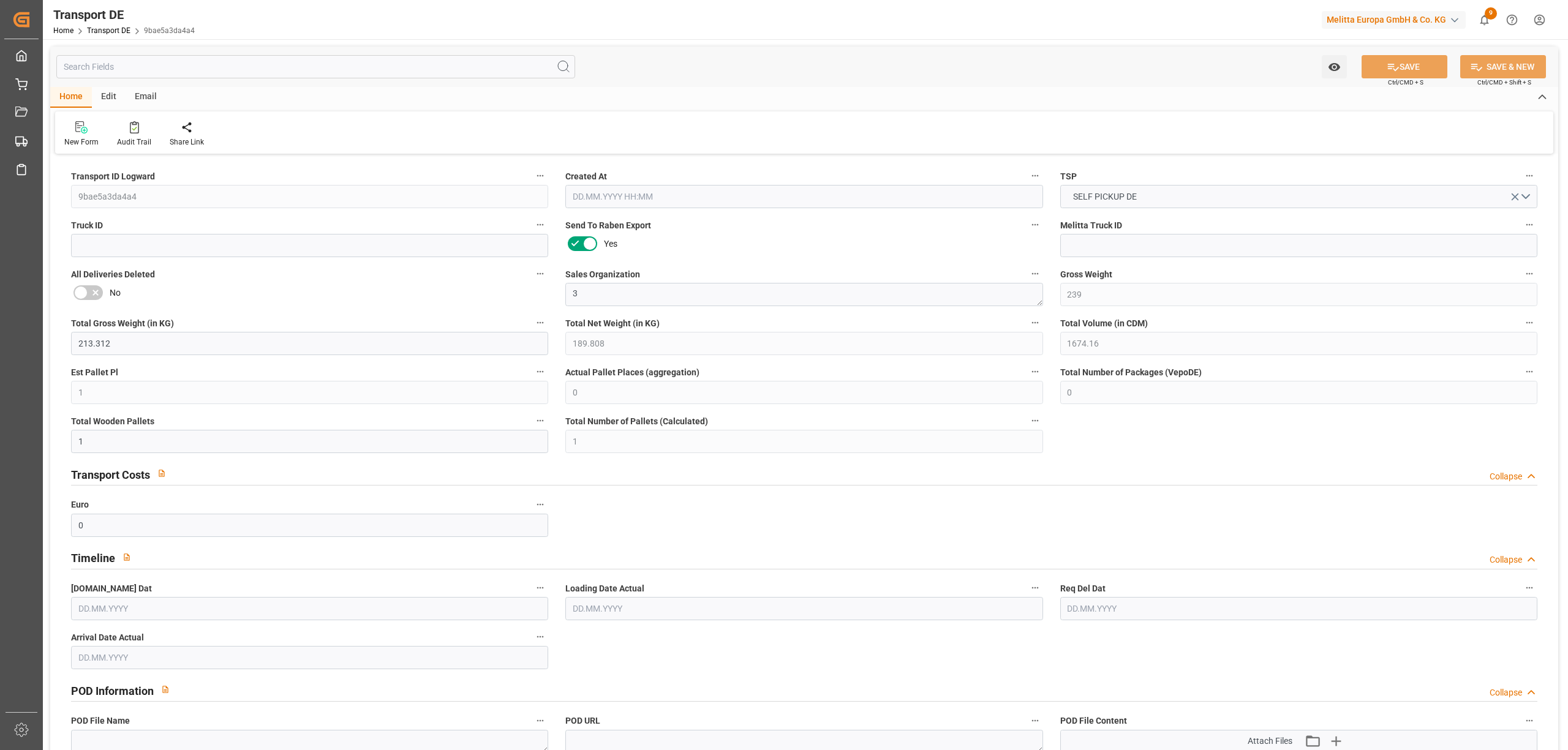
type input "0"
type input "1"
type input "0"
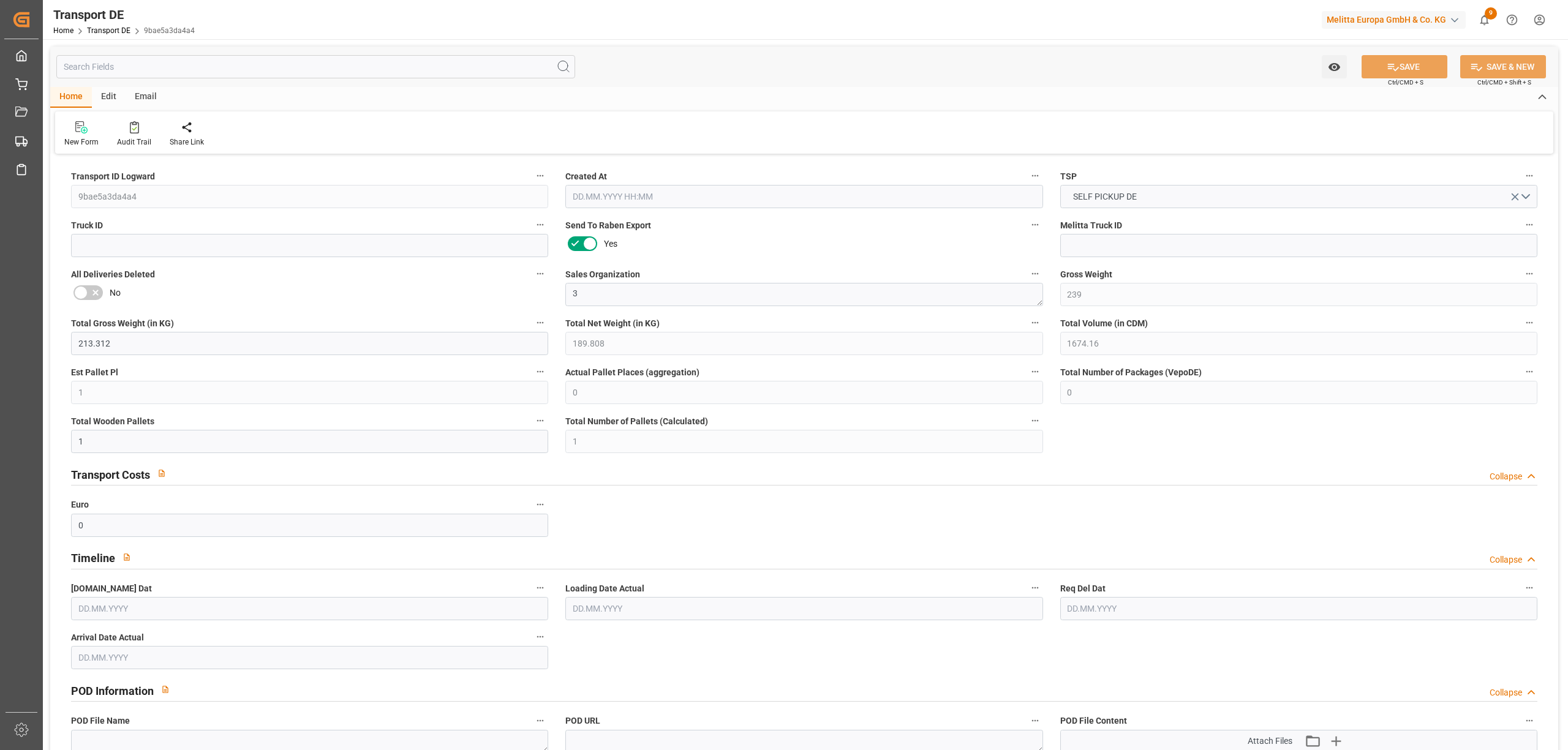
type input "1"
type input "0"
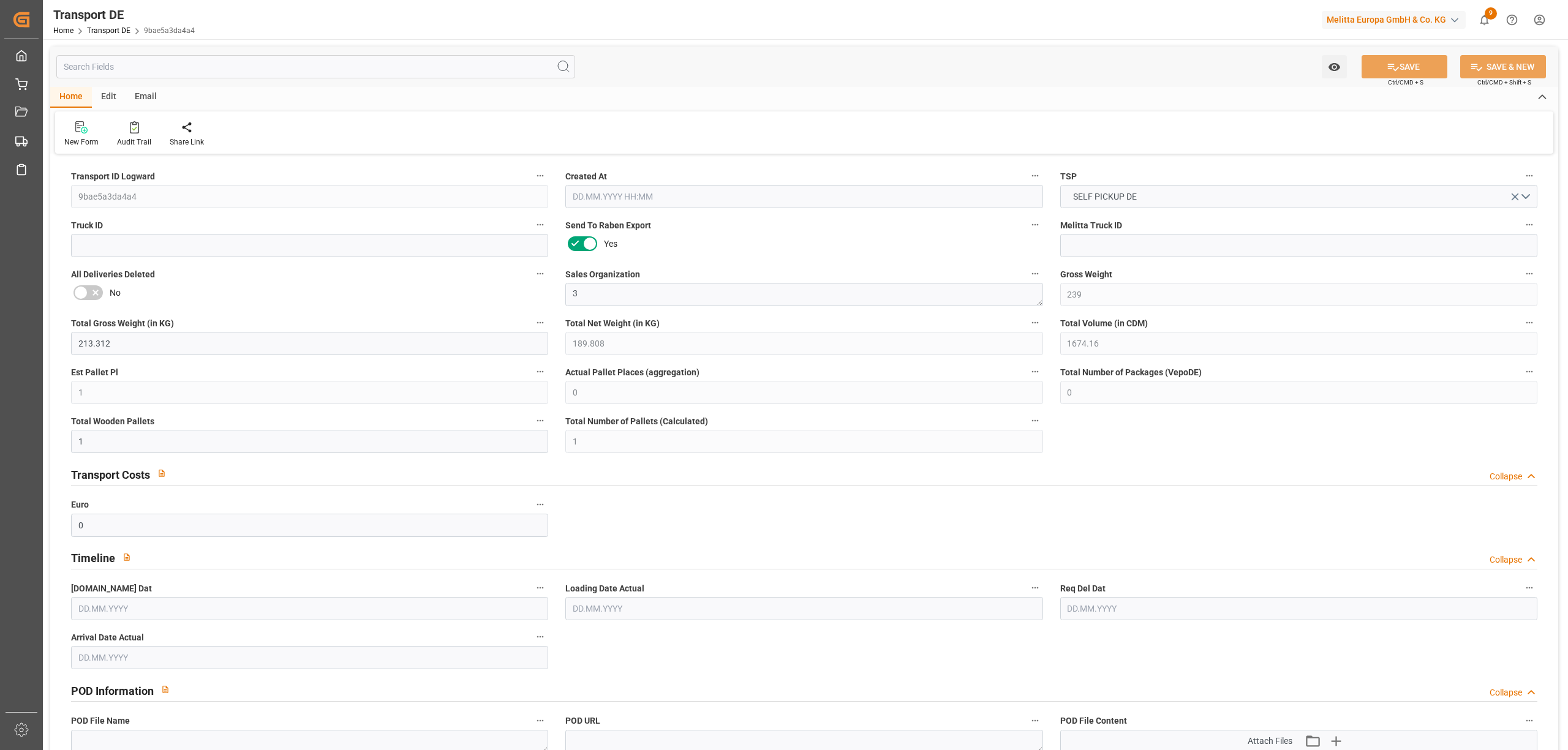
type input "0"
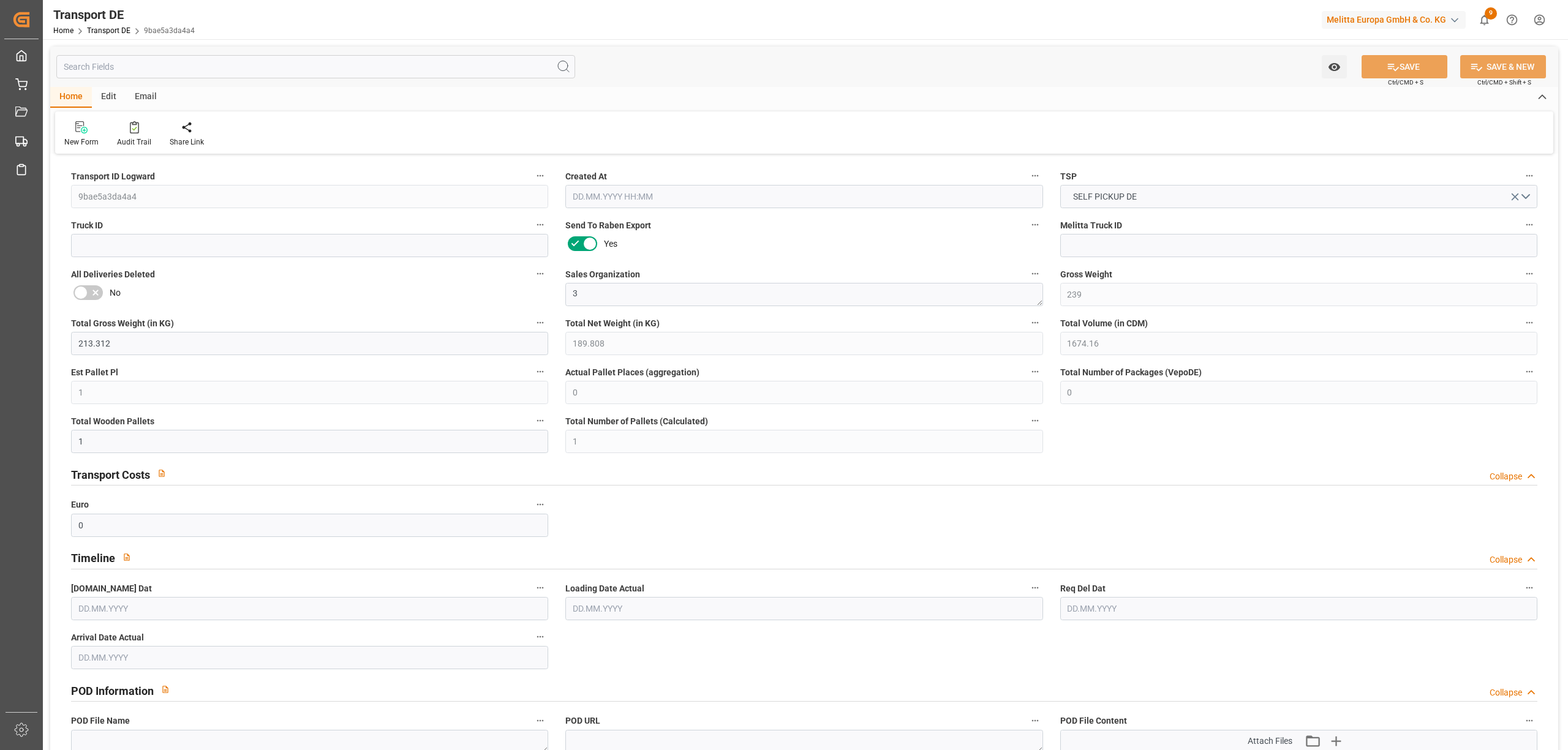
type input "0"
type input "1"
type input "0"
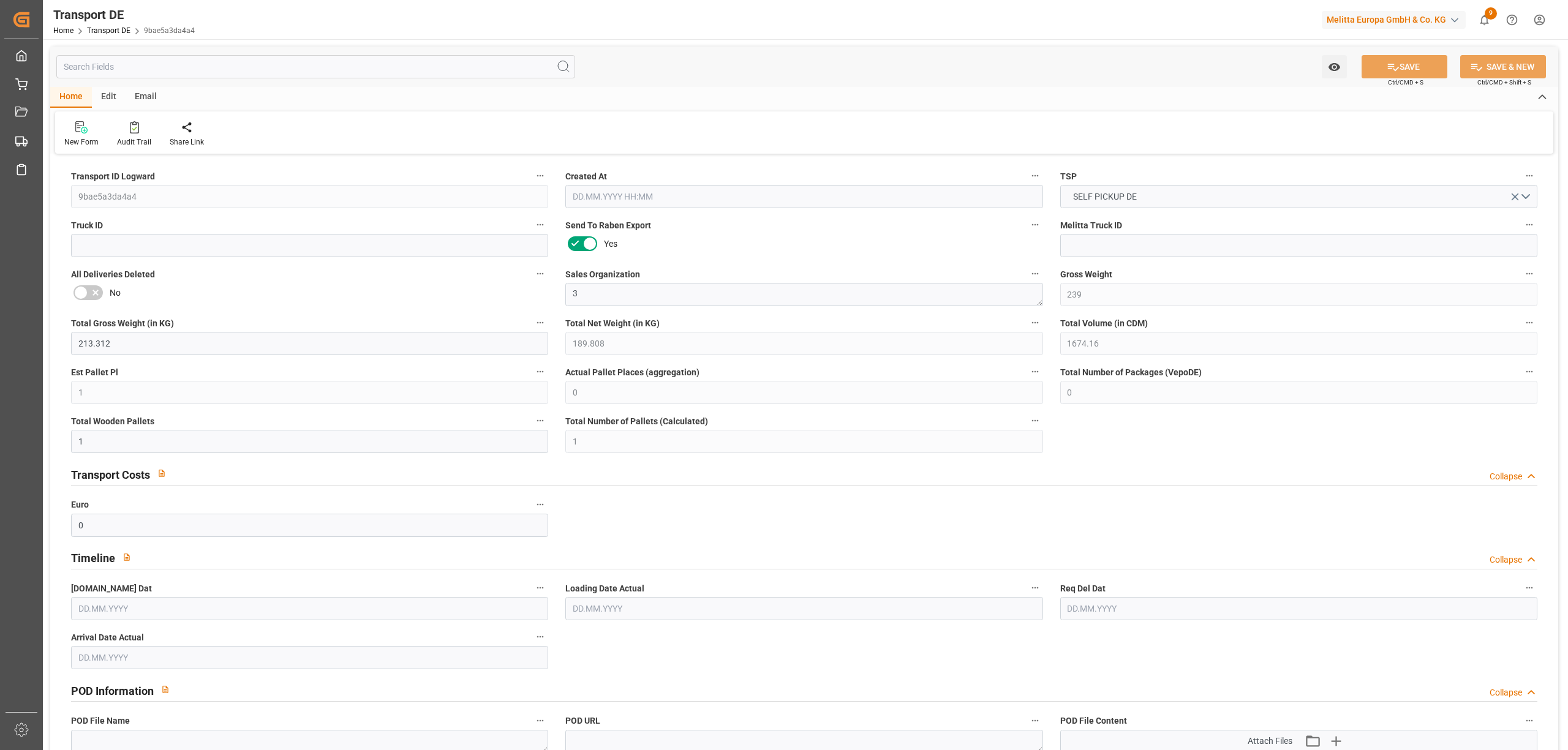
type input "0"
type input "1"
type input "0"
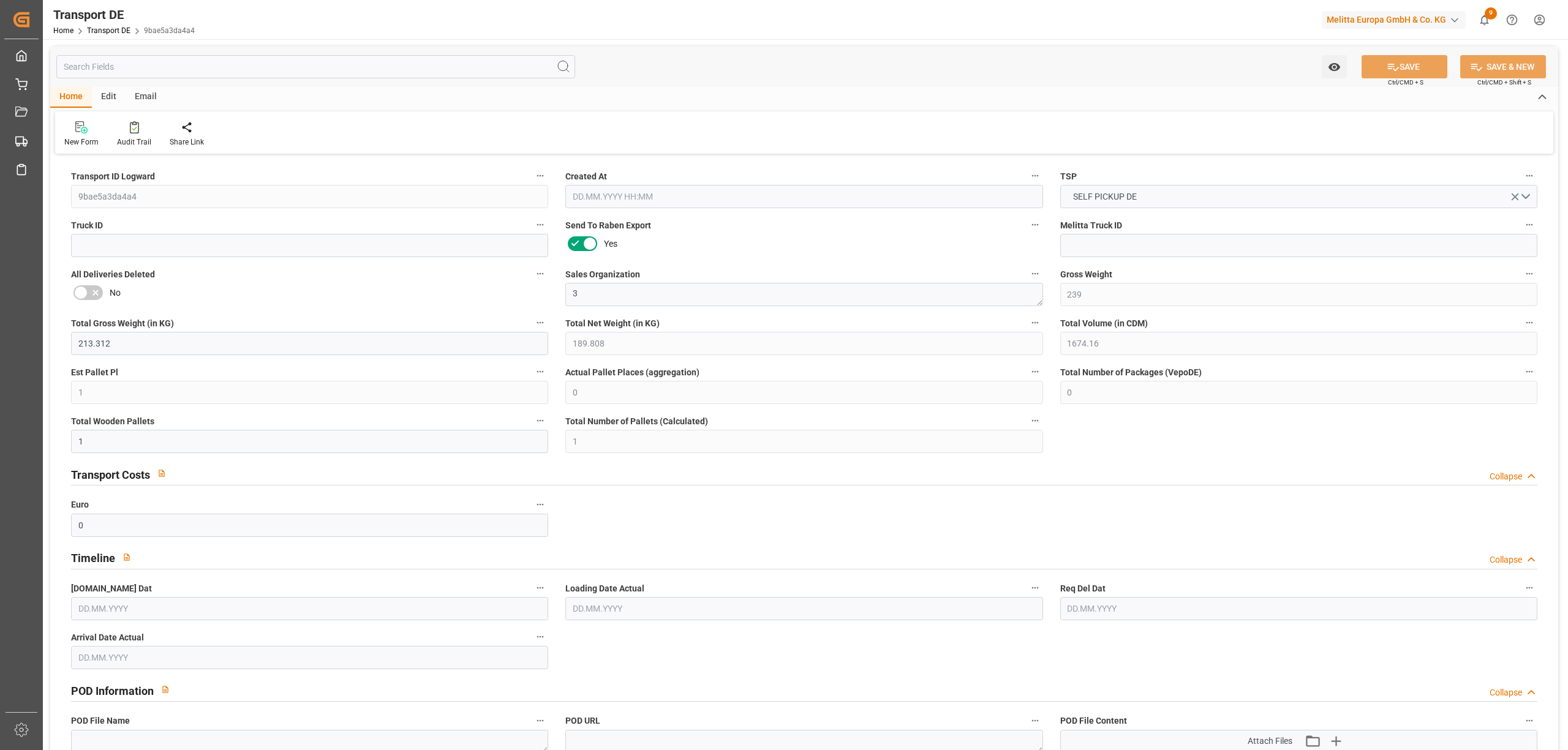
type input "16"
type input "41.029"
type input "0"
type input "15.10.2025 14:31"
type input "[DATE]"
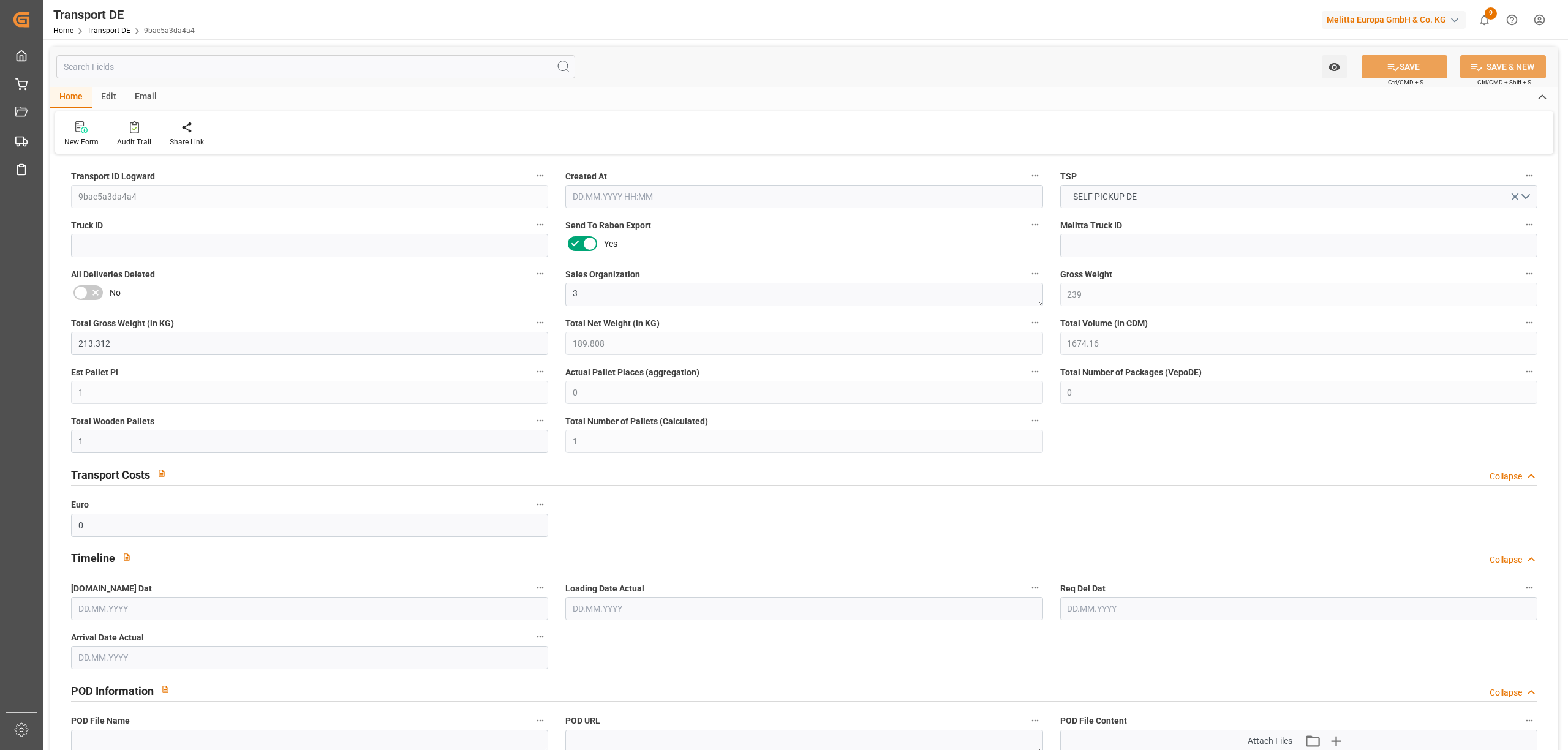
type input "[DATE]"
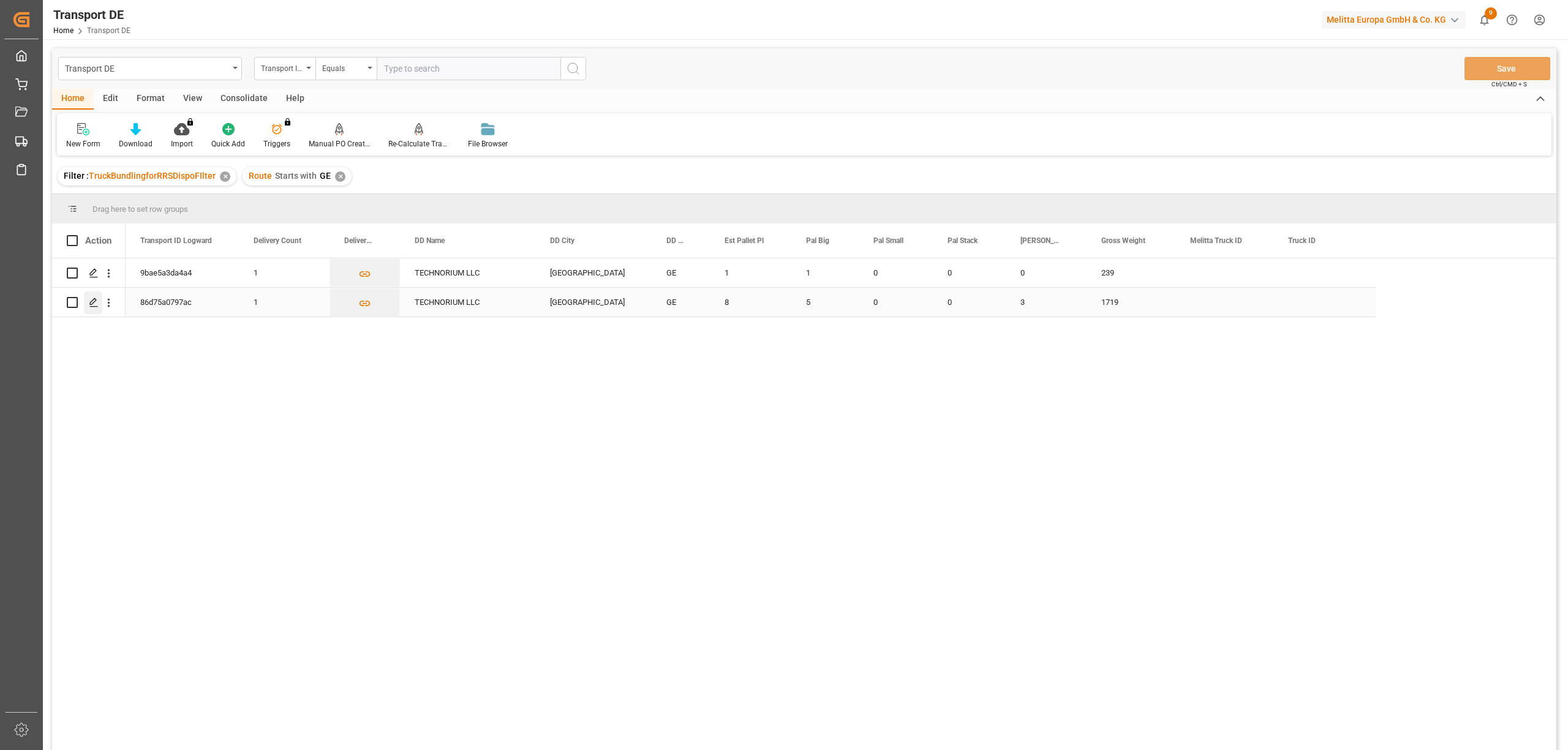
click at [92, 305] on icon "Press SPACE to select this row." at bounding box center [93, 302] width 10 height 10
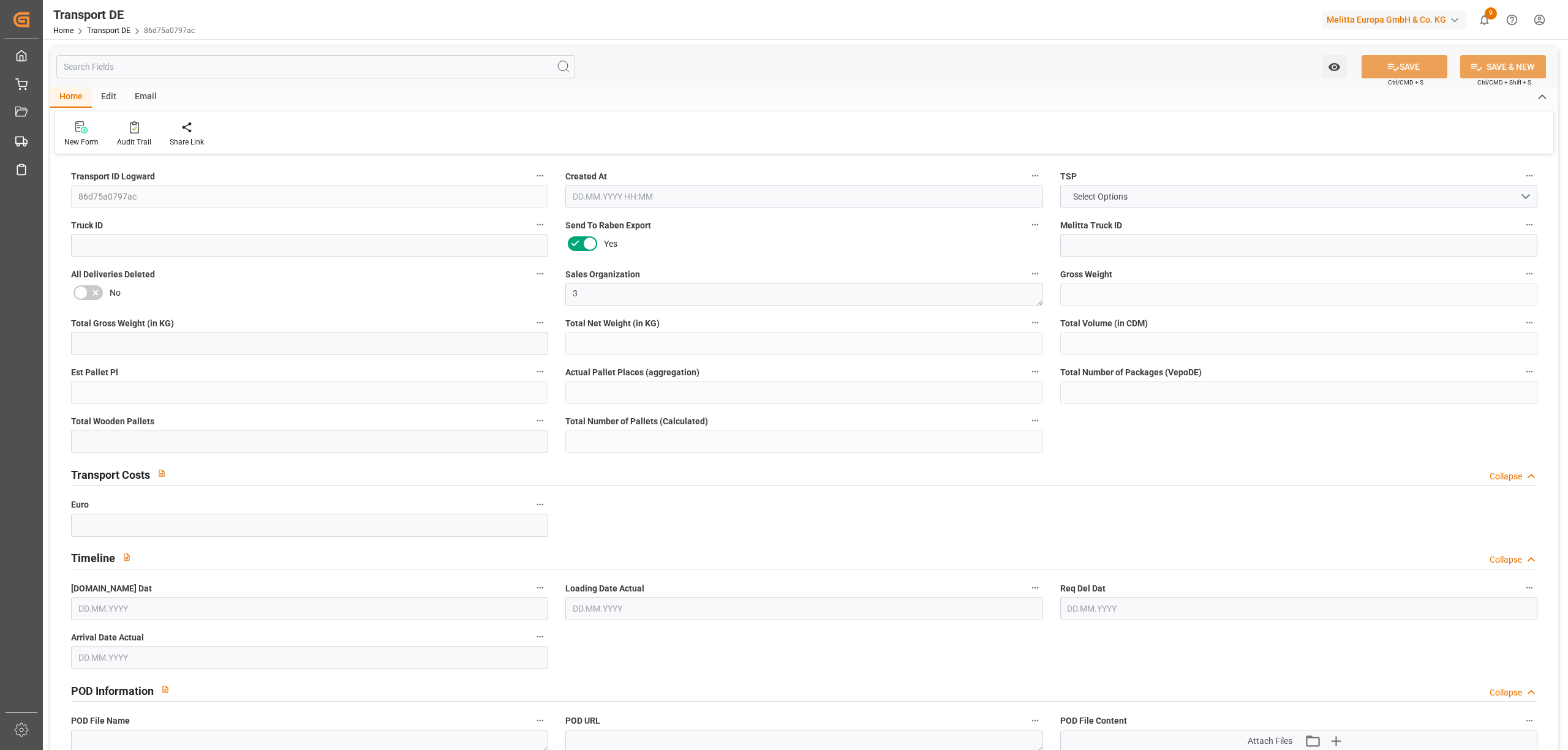
type input "1719"
type input "1519.9"
type input "1327.888"
type input "12661.144"
type input "8"
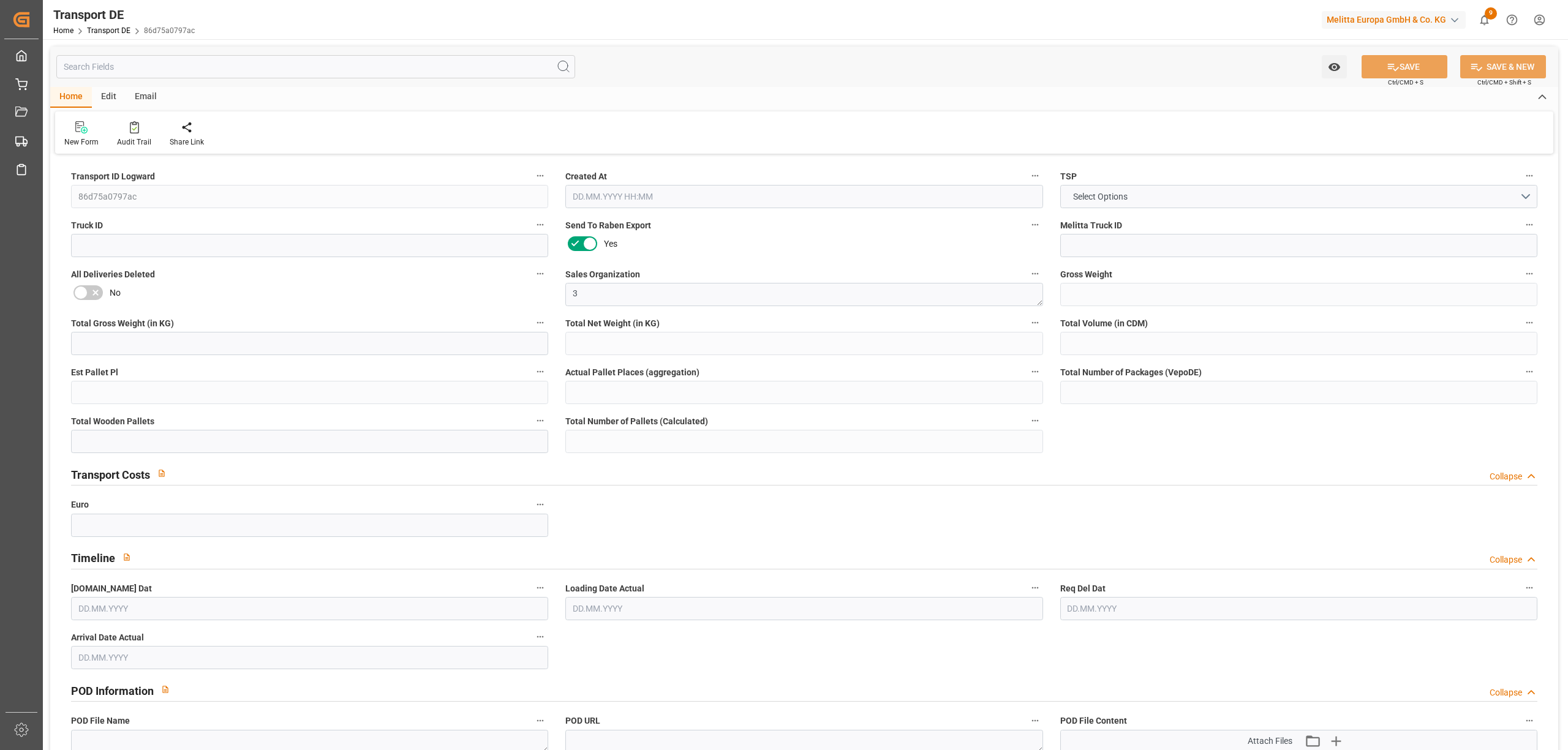
type input "0"
type input "8"
type input "5"
type input "0"
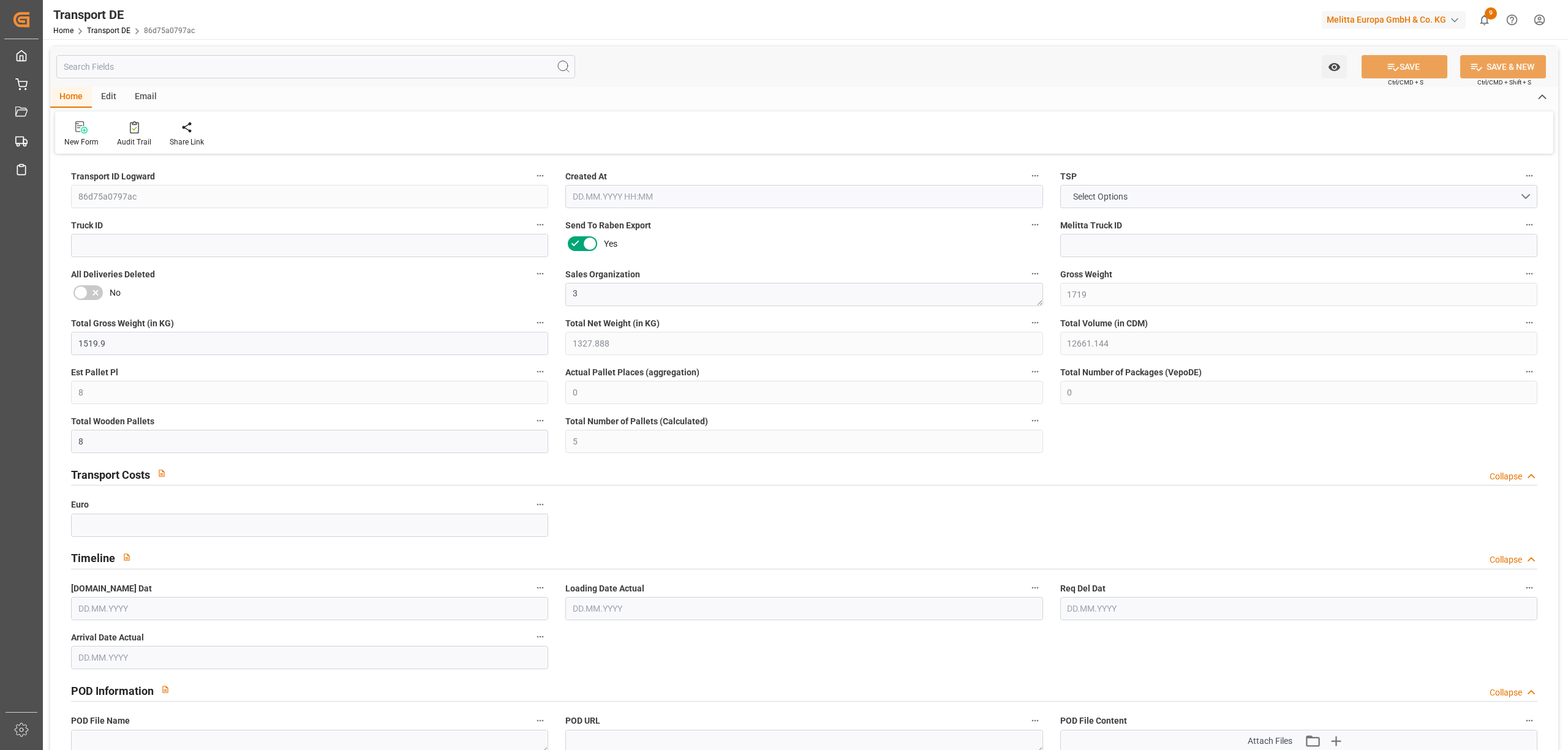
type input "1"
type input "0"
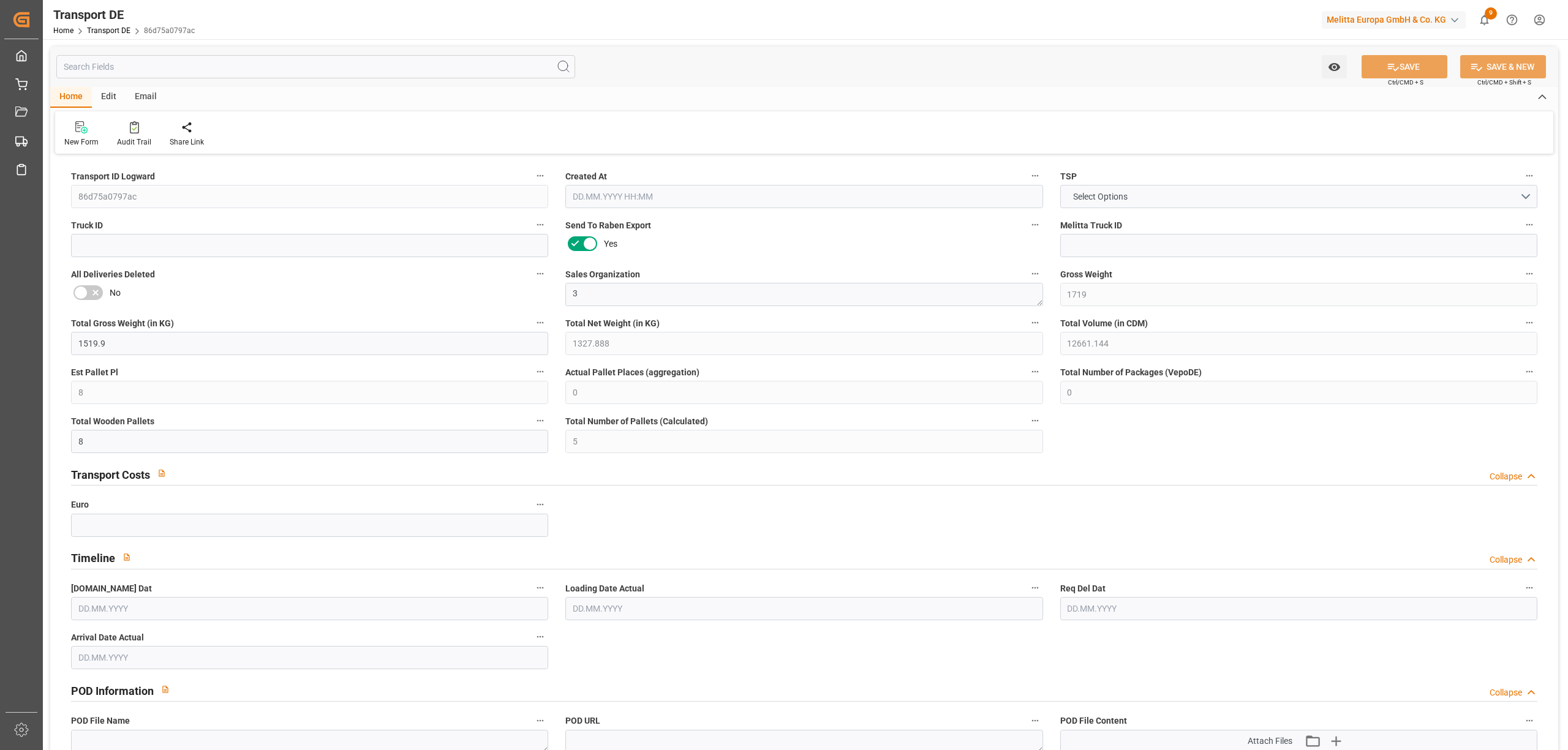
type input "0"
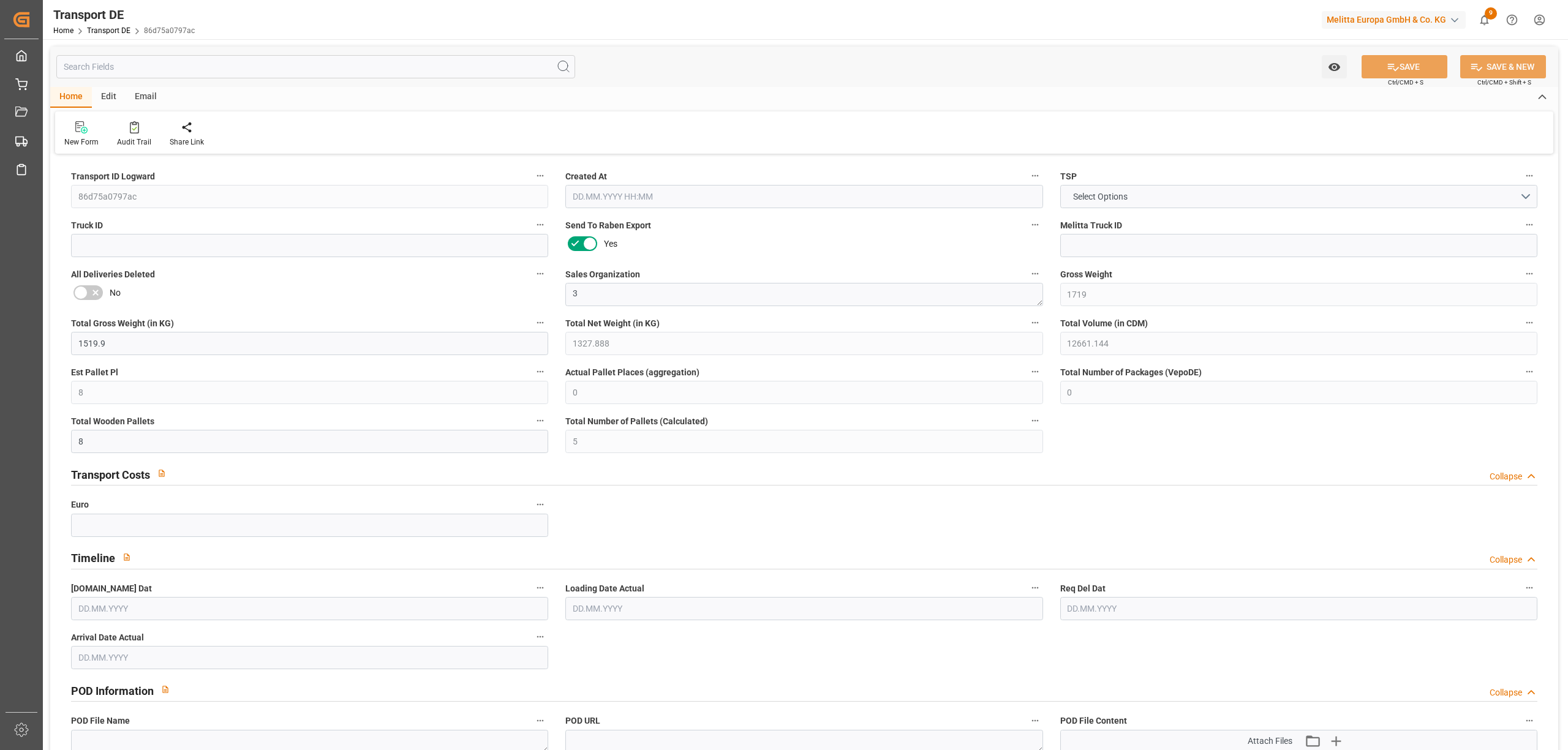
type input "0"
type input "5"
type input "0"
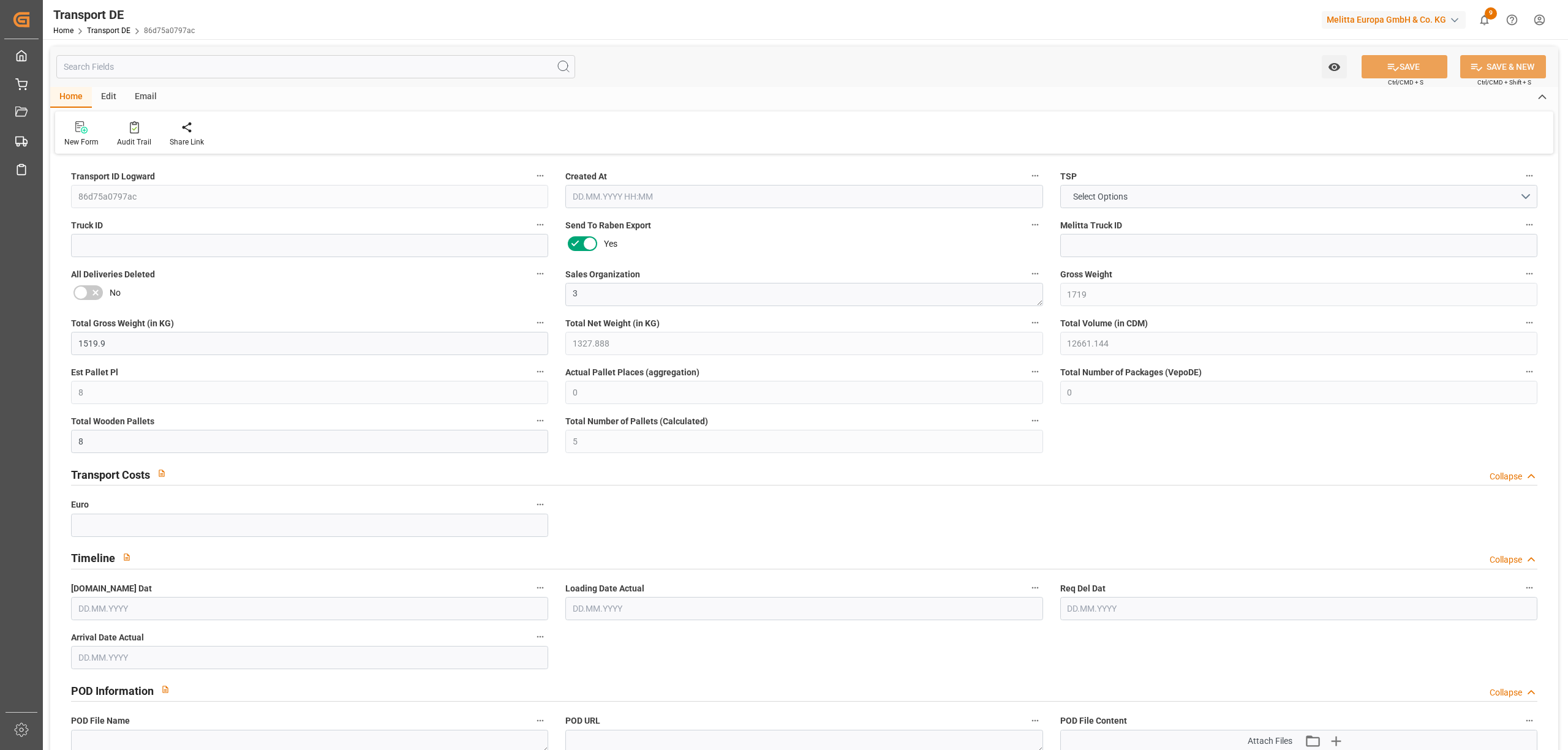
type input "0"
type input "1"
type input "3"
type input "0"
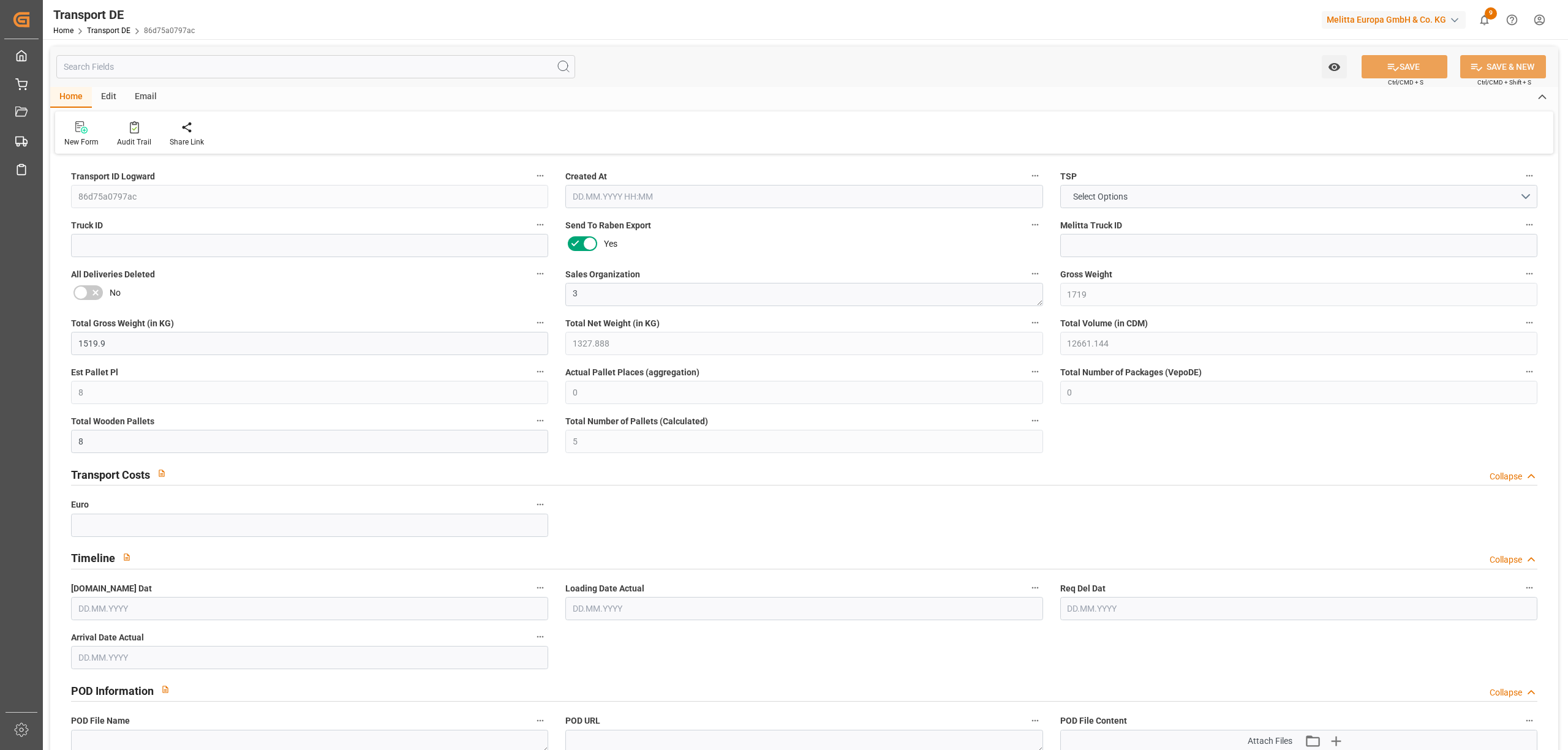
type input "140"
type input "82.725"
type input "0"
type input "15.10.2025 08:48"
type input "[DATE]"
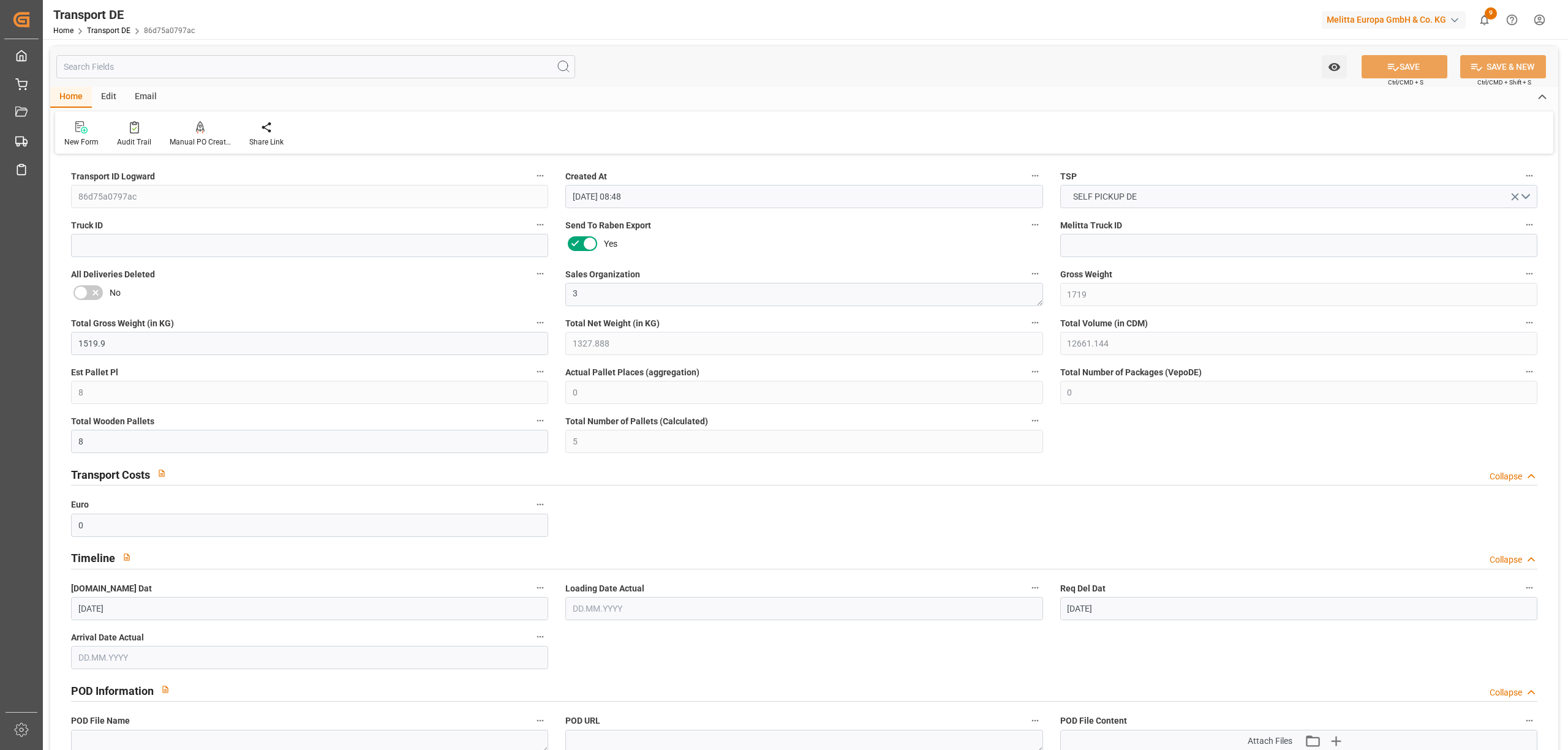
type input "[DATE]"
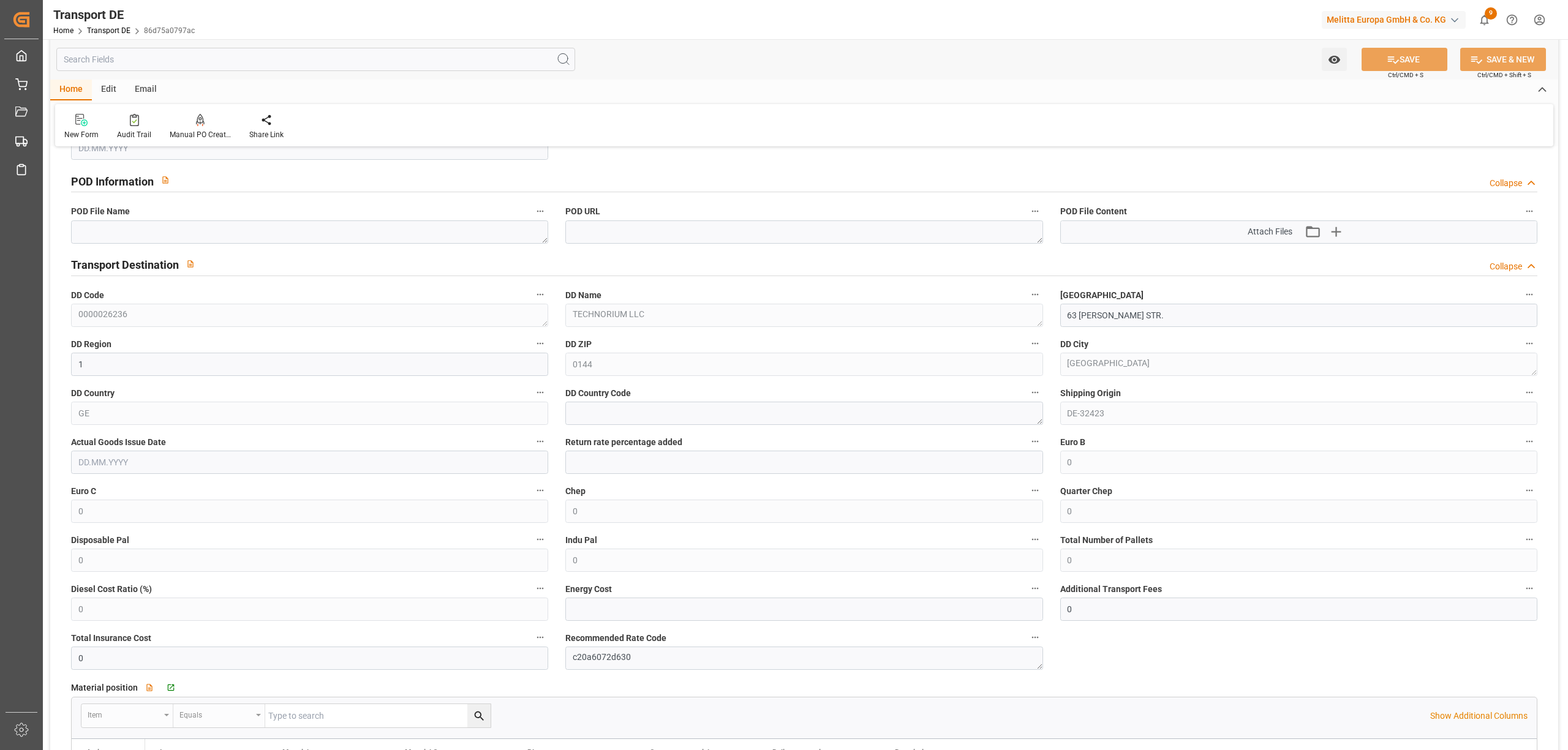
scroll to position [836, 0]
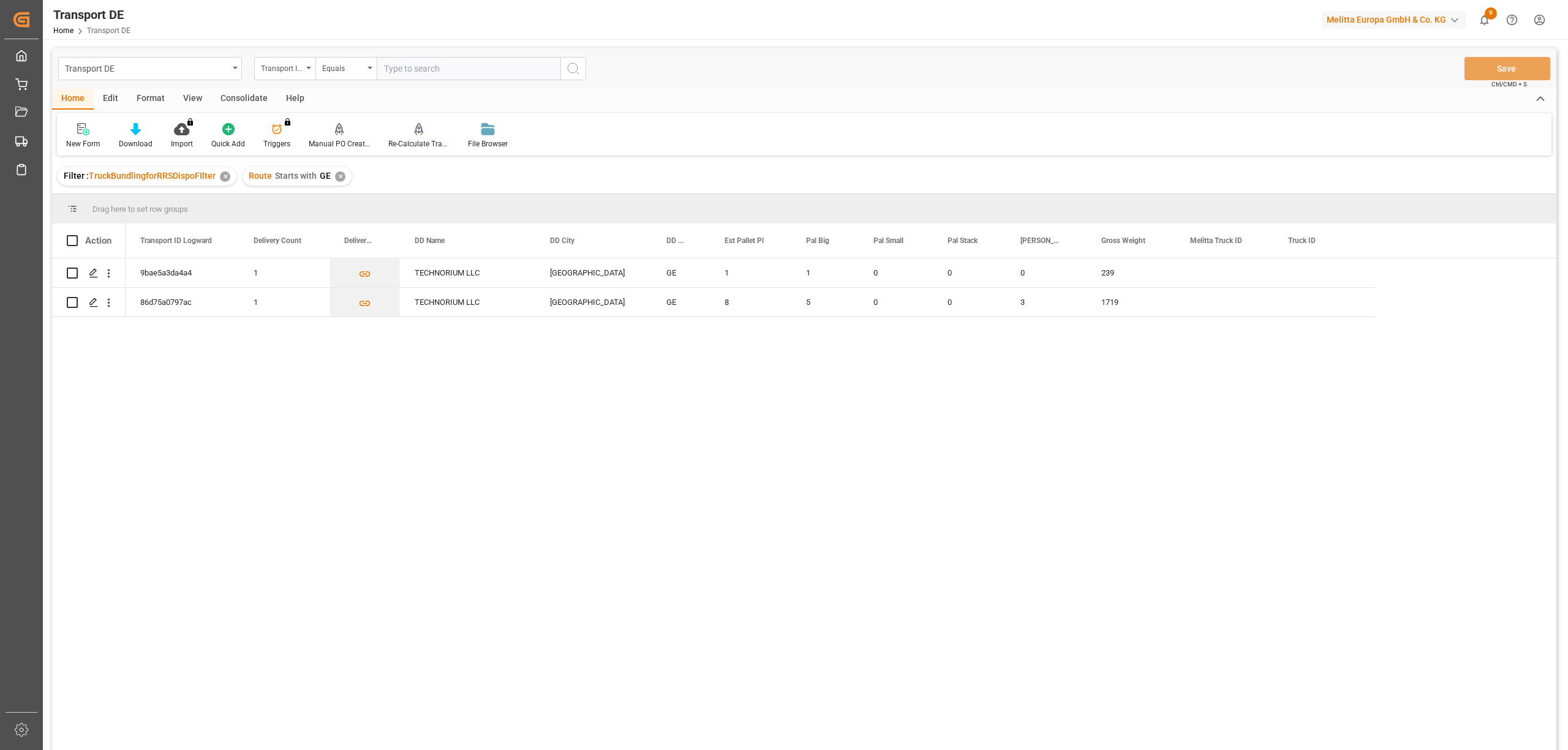
click at [245, 102] on div "Consolidate" at bounding box center [244, 99] width 66 height 21
click at [106, 138] on div "Consolidation List" at bounding box center [96, 144] width 60 height 11
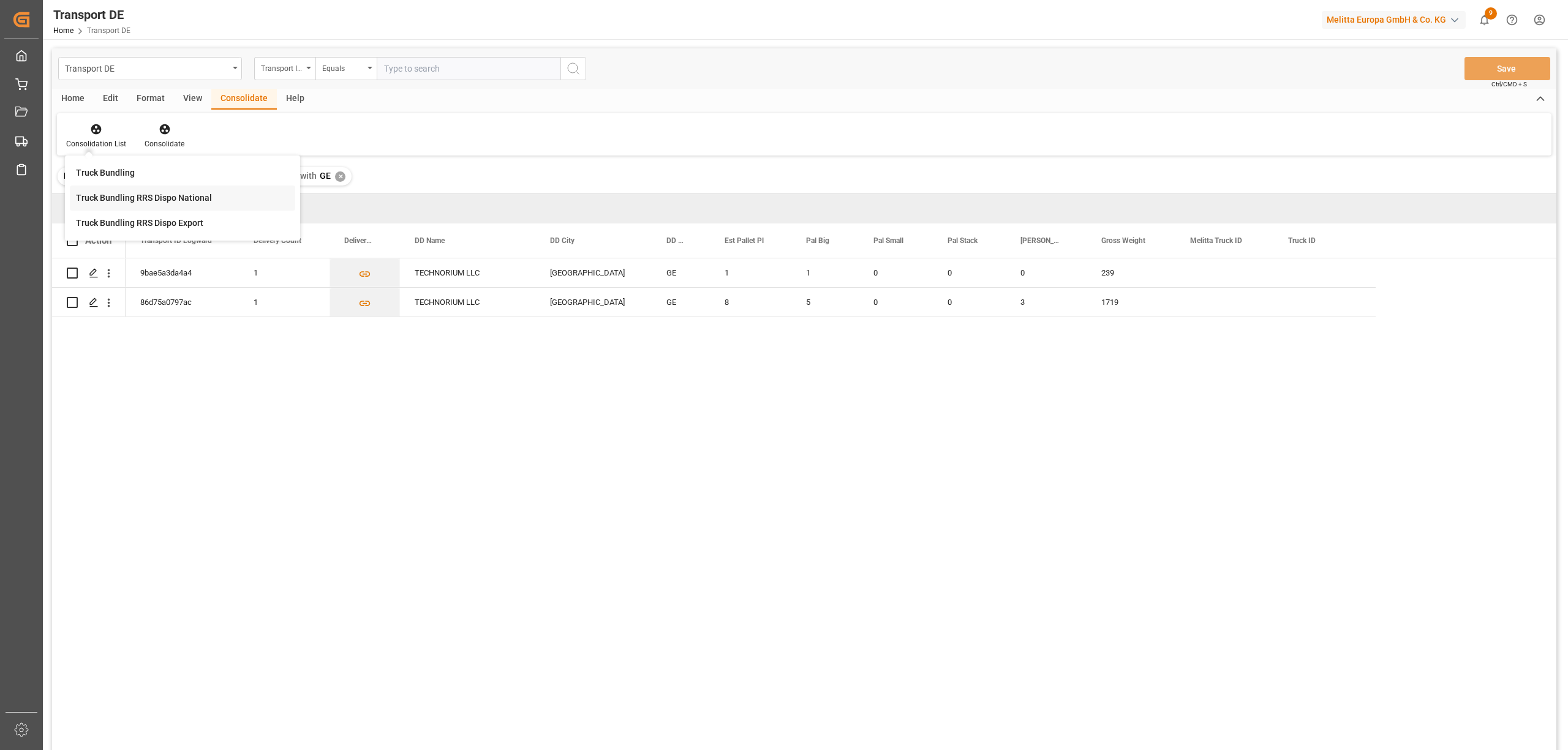
click at [127, 199] on div "Transport DE Transport ID Logward Equals Save Ctrl/CMD + S Home Edit Format Vie…" at bounding box center [804, 416] width 1504 height 735
click at [71, 271] on input "Press Space to toggle row selection (unchecked)" at bounding box center [72, 273] width 11 height 11
checkbox input "true"
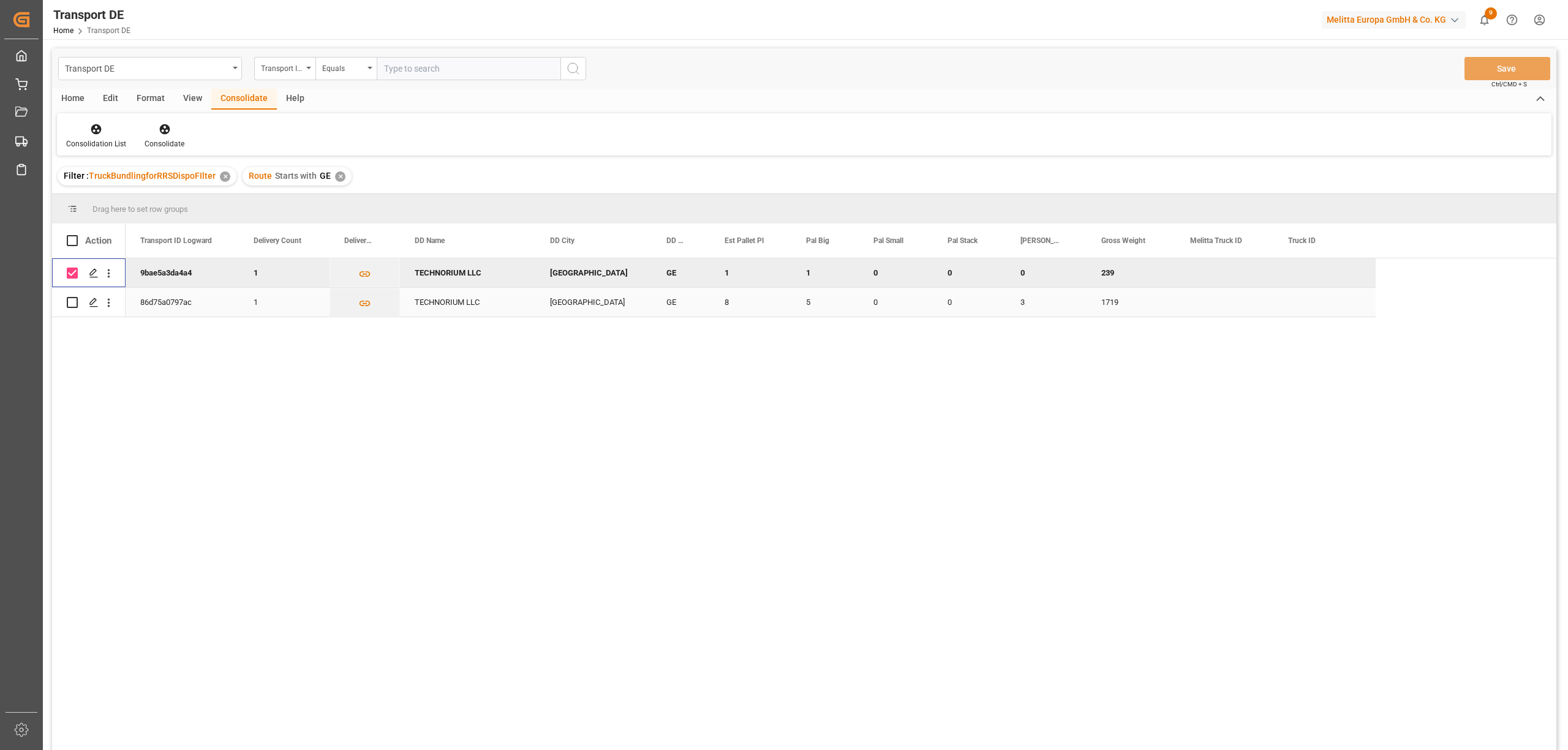
click at [75, 301] on input "Press Space to toggle row selection (unchecked)" at bounding box center [72, 303] width 11 height 11
checkbox input "true"
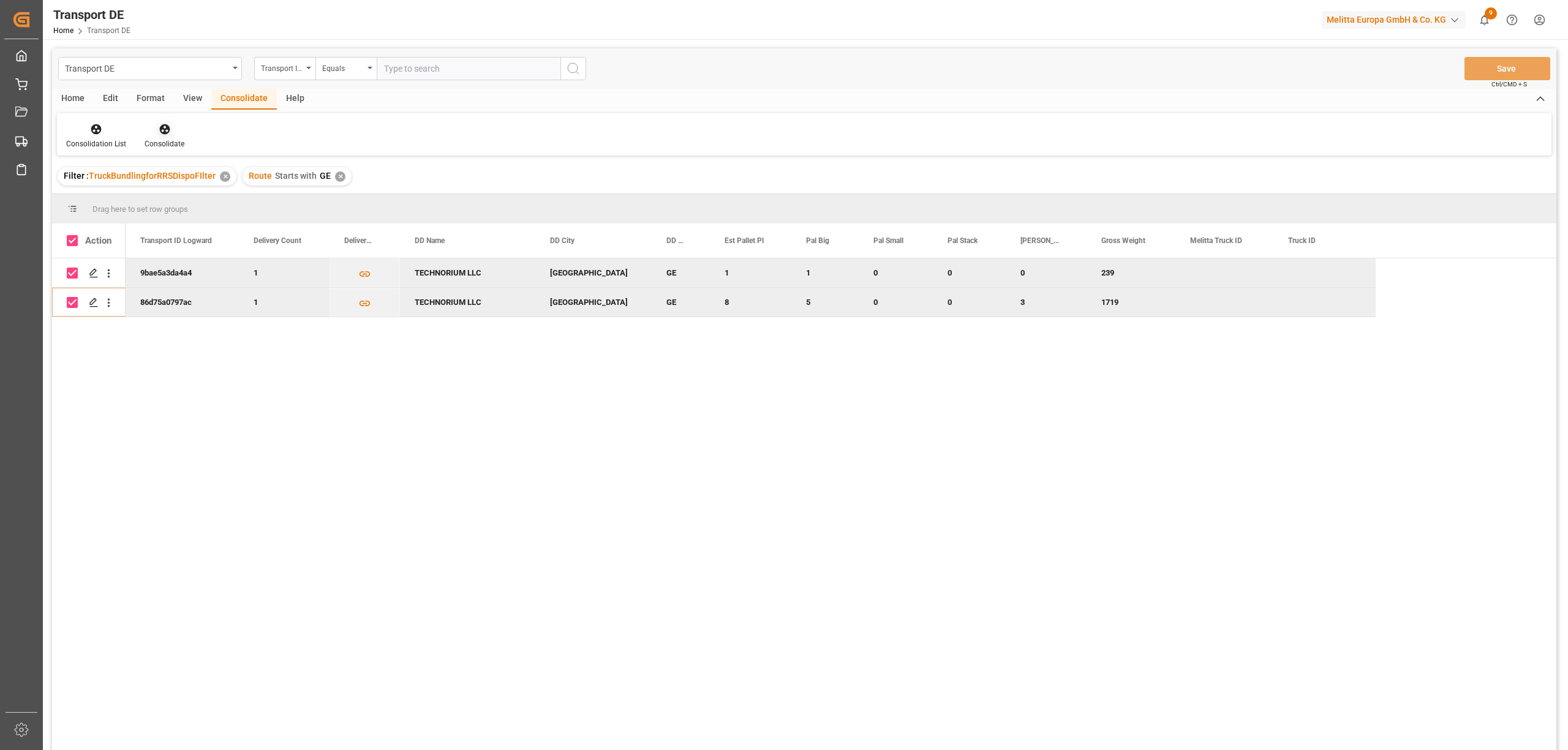
click at [167, 127] on icon at bounding box center [164, 130] width 10 height 10
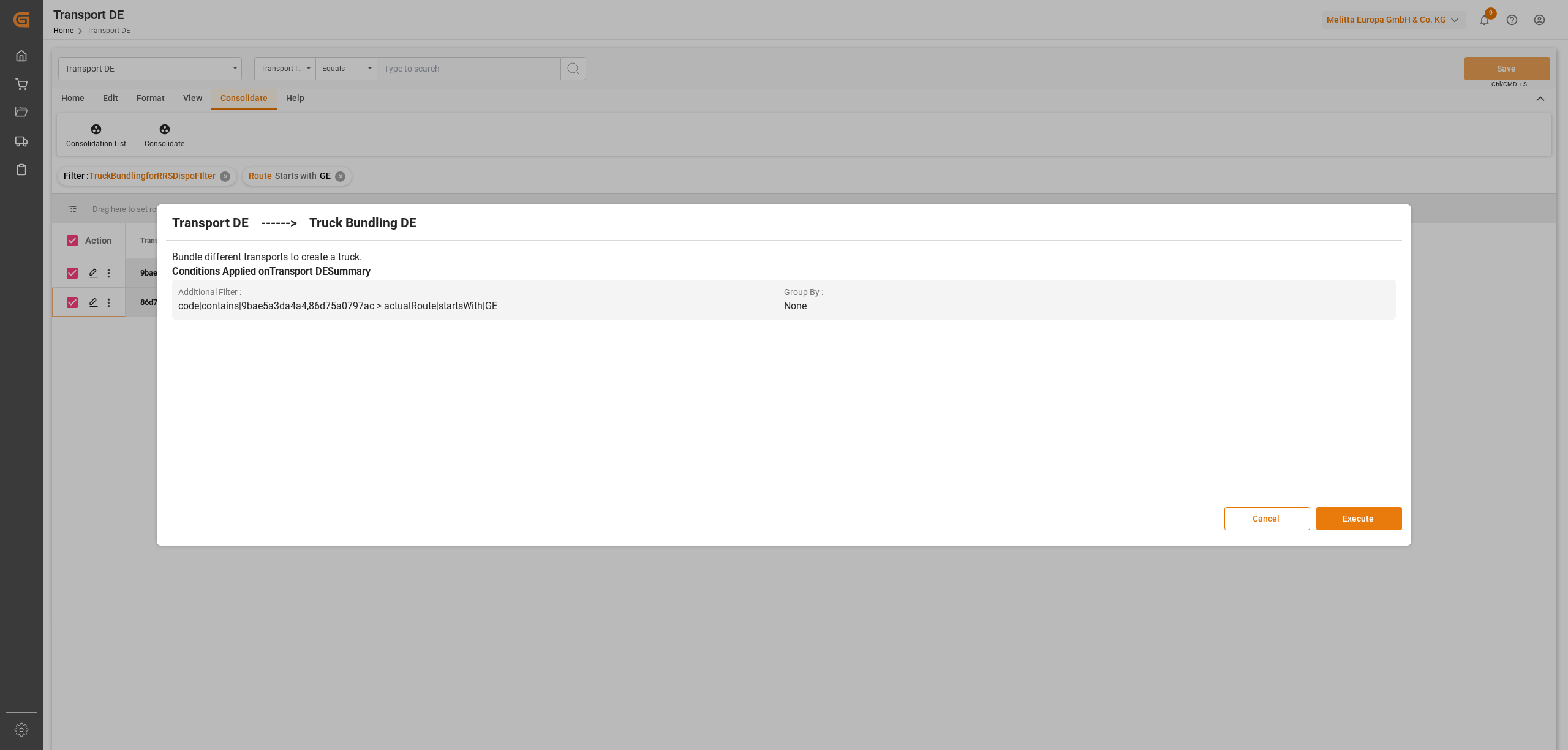
click at [1334, 518] on button "Execute" at bounding box center [1359, 519] width 85 height 24
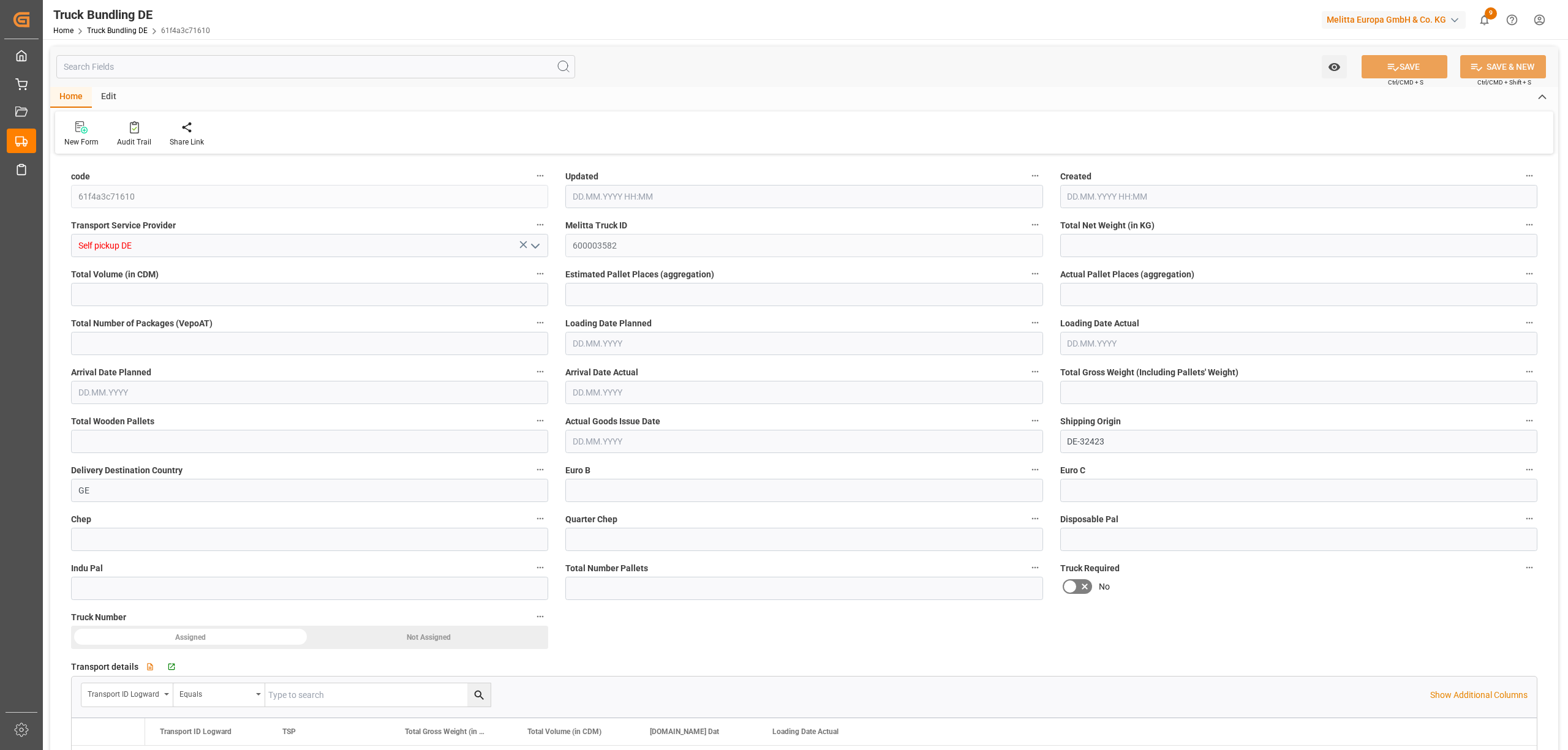
type input "5474.4"
type input "52675.136"
type input "31"
type input "0"
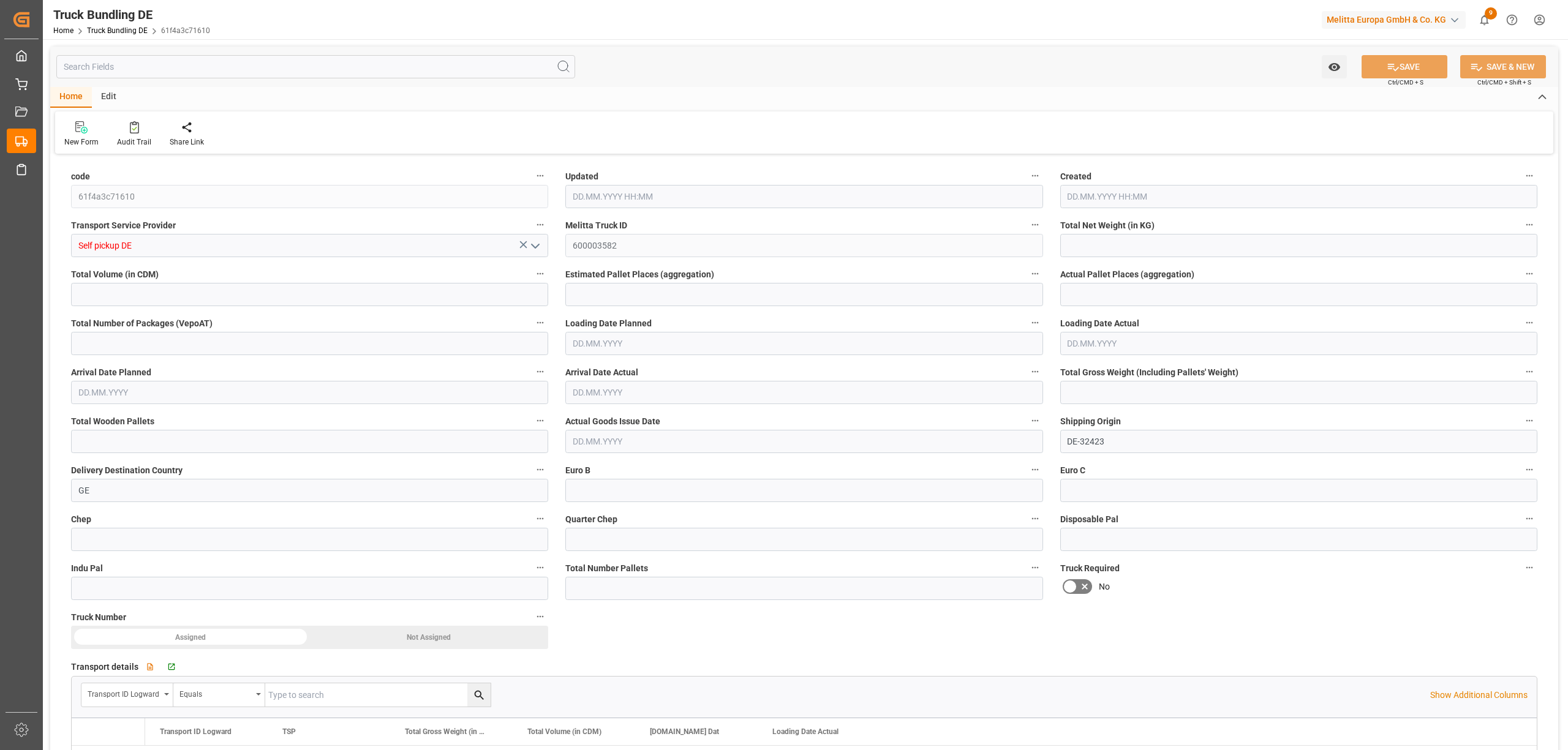
type input "7068"
type input "31"
type input "0"
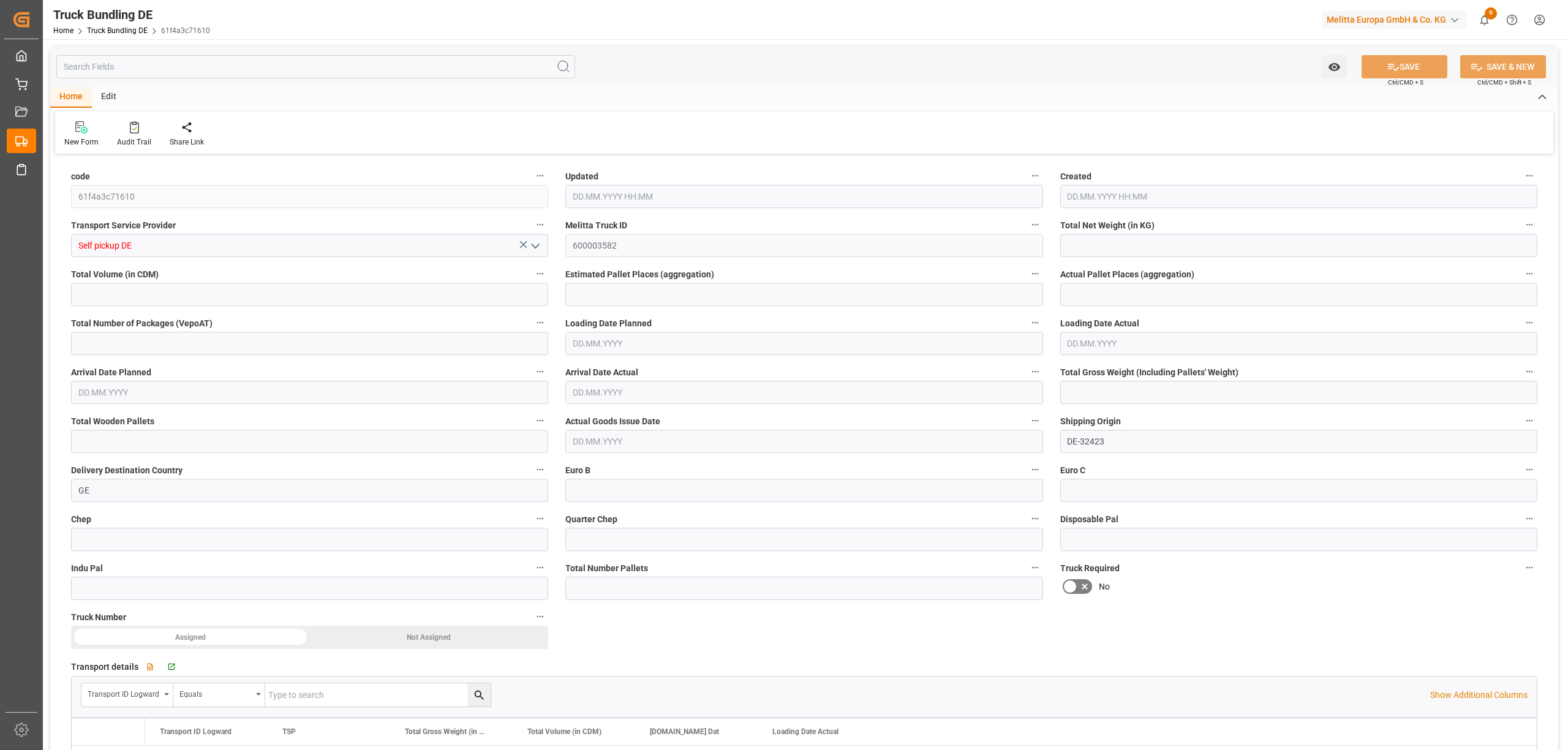
type input "0"
type input "15.10.2025 14:58"
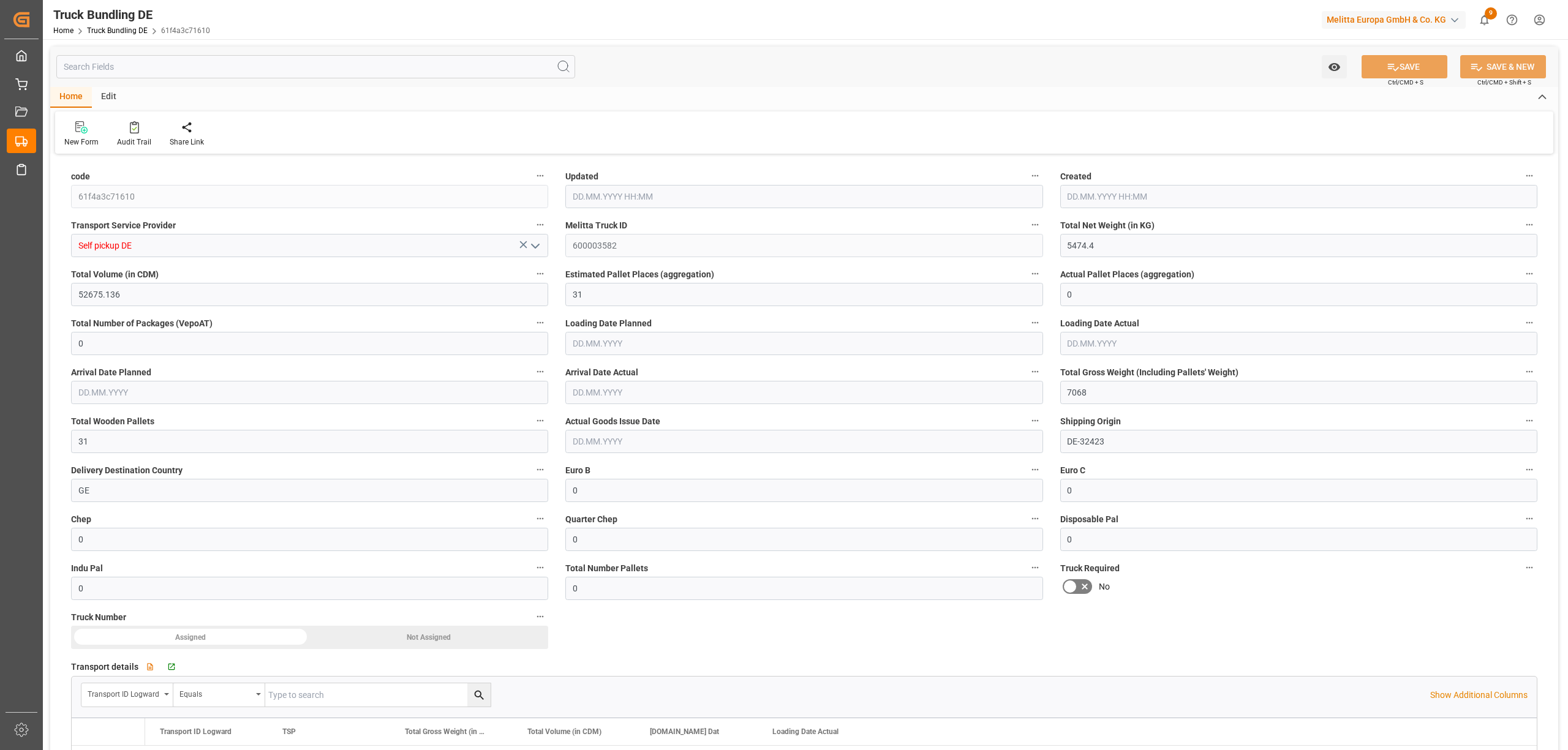
type input "15.10.2025 14:58"
type input "[DATE]"
type input "15.10.2025 14:59"
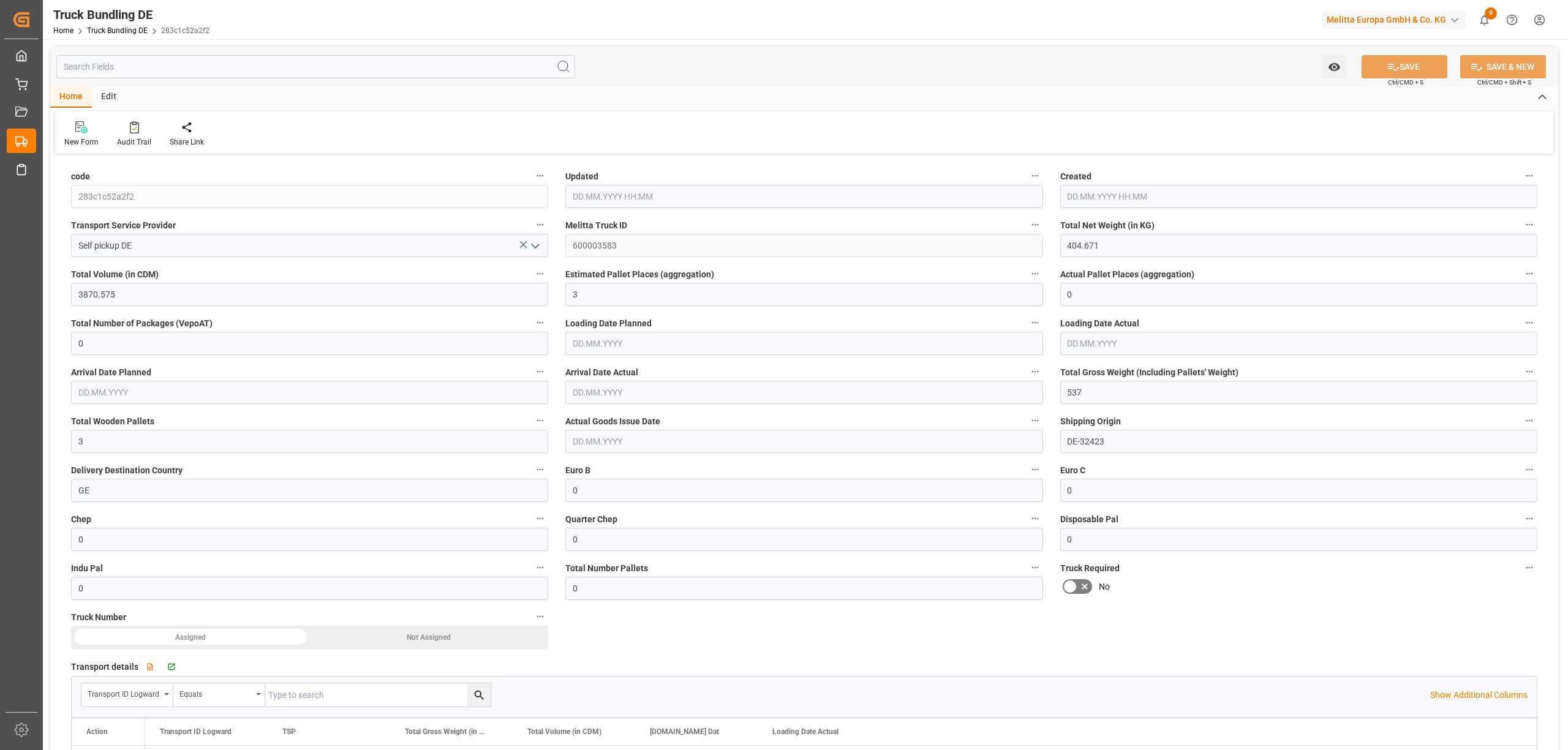
type input "[DATE] 14:58"
type input "[DATE]"
type input "0.2"
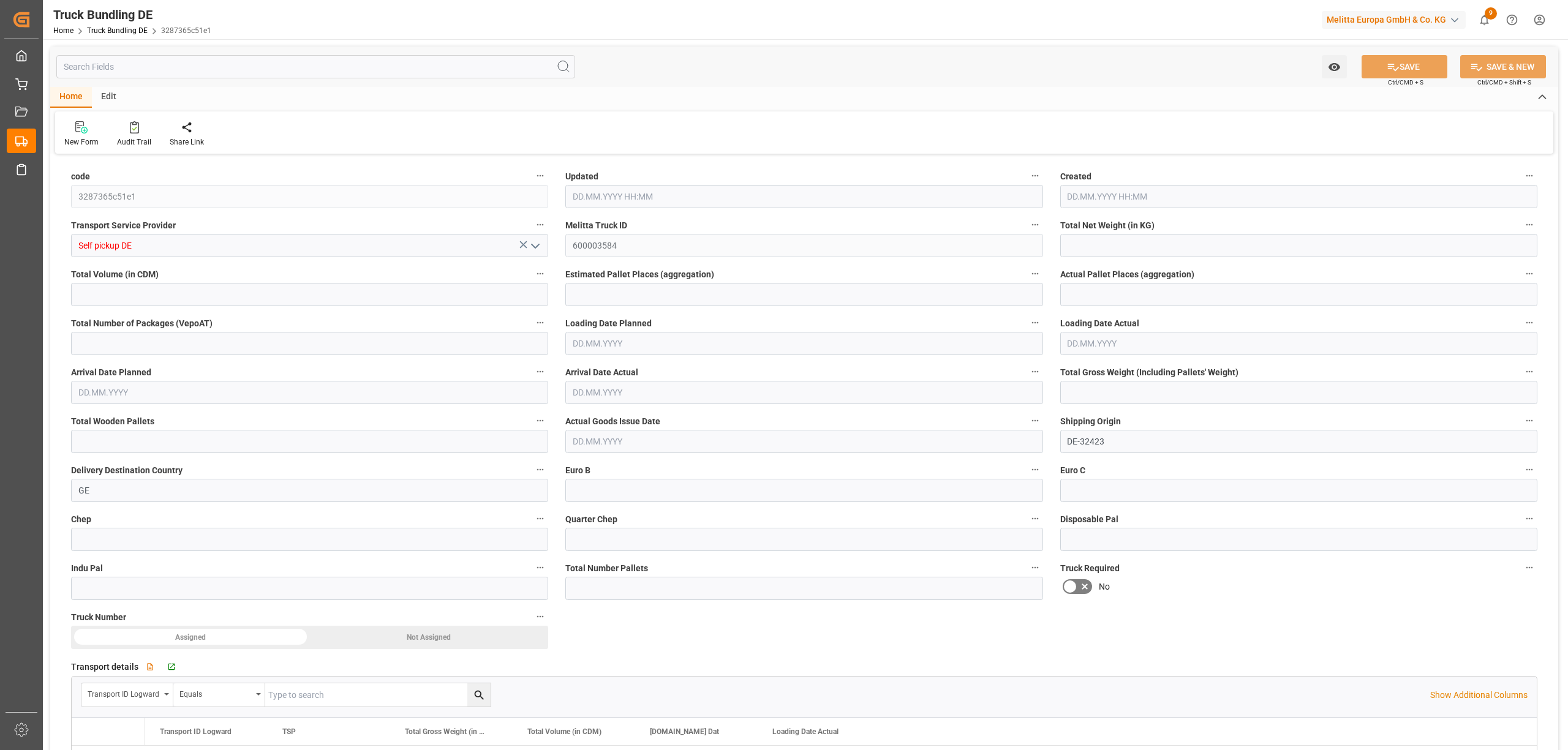
type input "141.64"
type input "1"
type input "0"
type input "24"
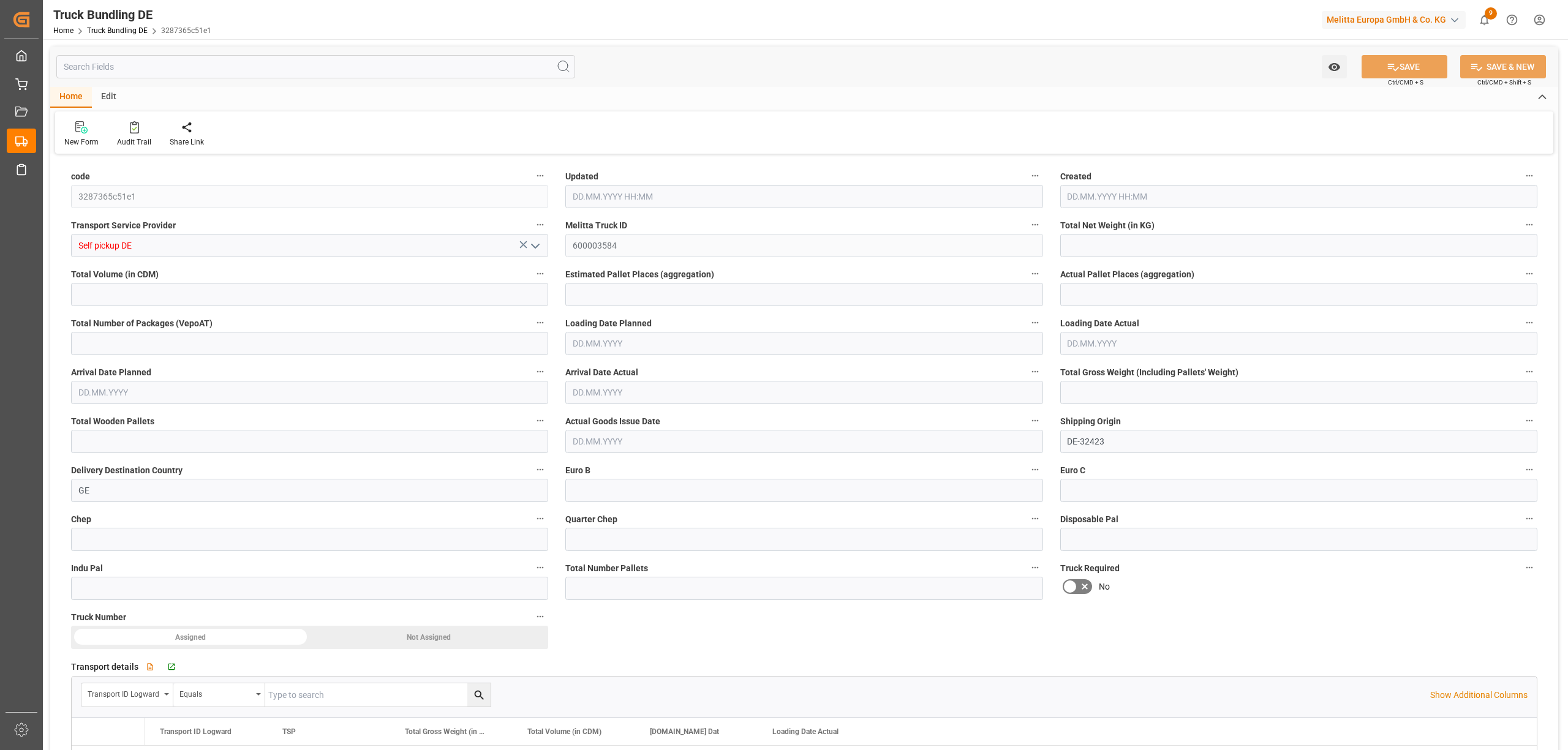
type input "1"
type input "0"
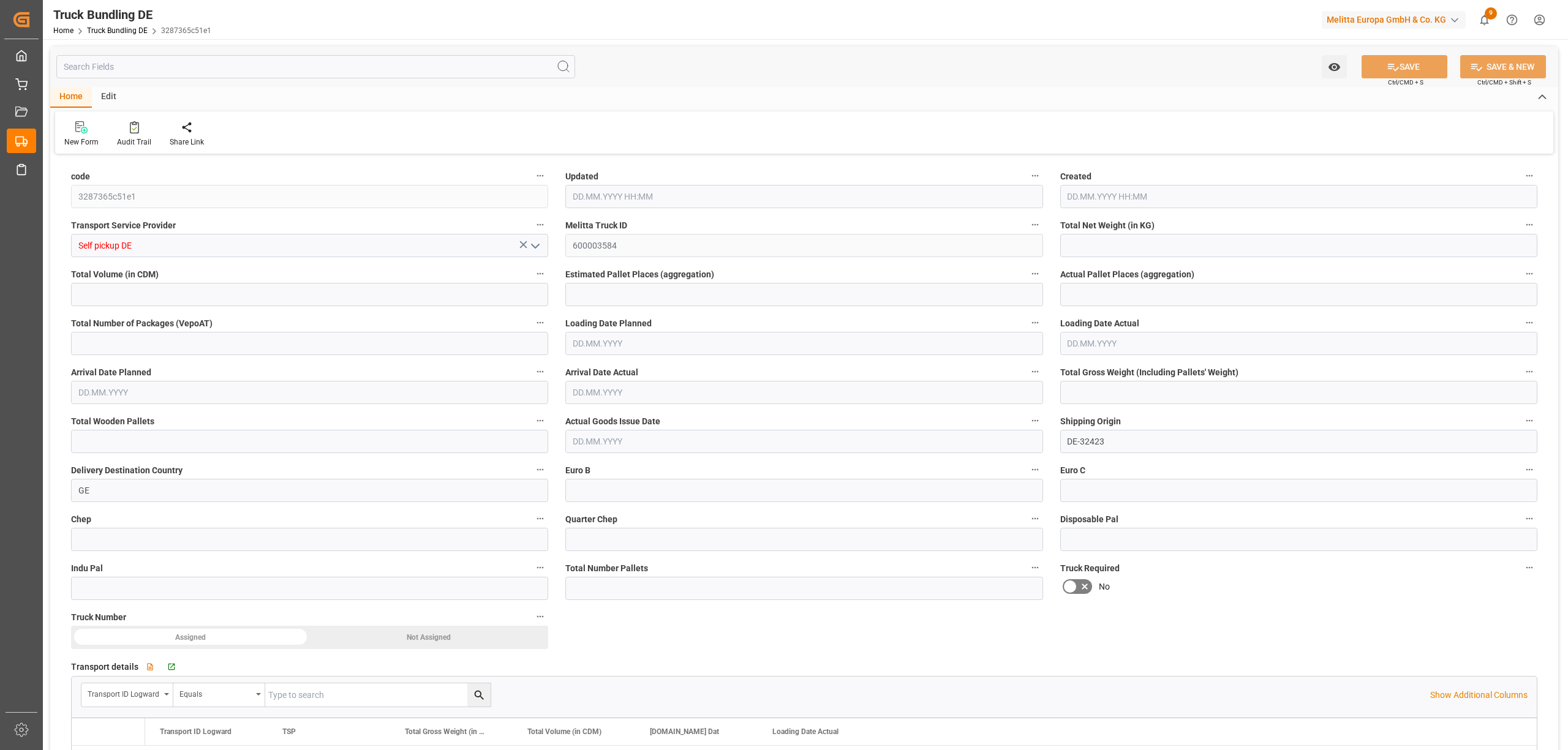
type input "0"
type input "[DATE] 14:59"
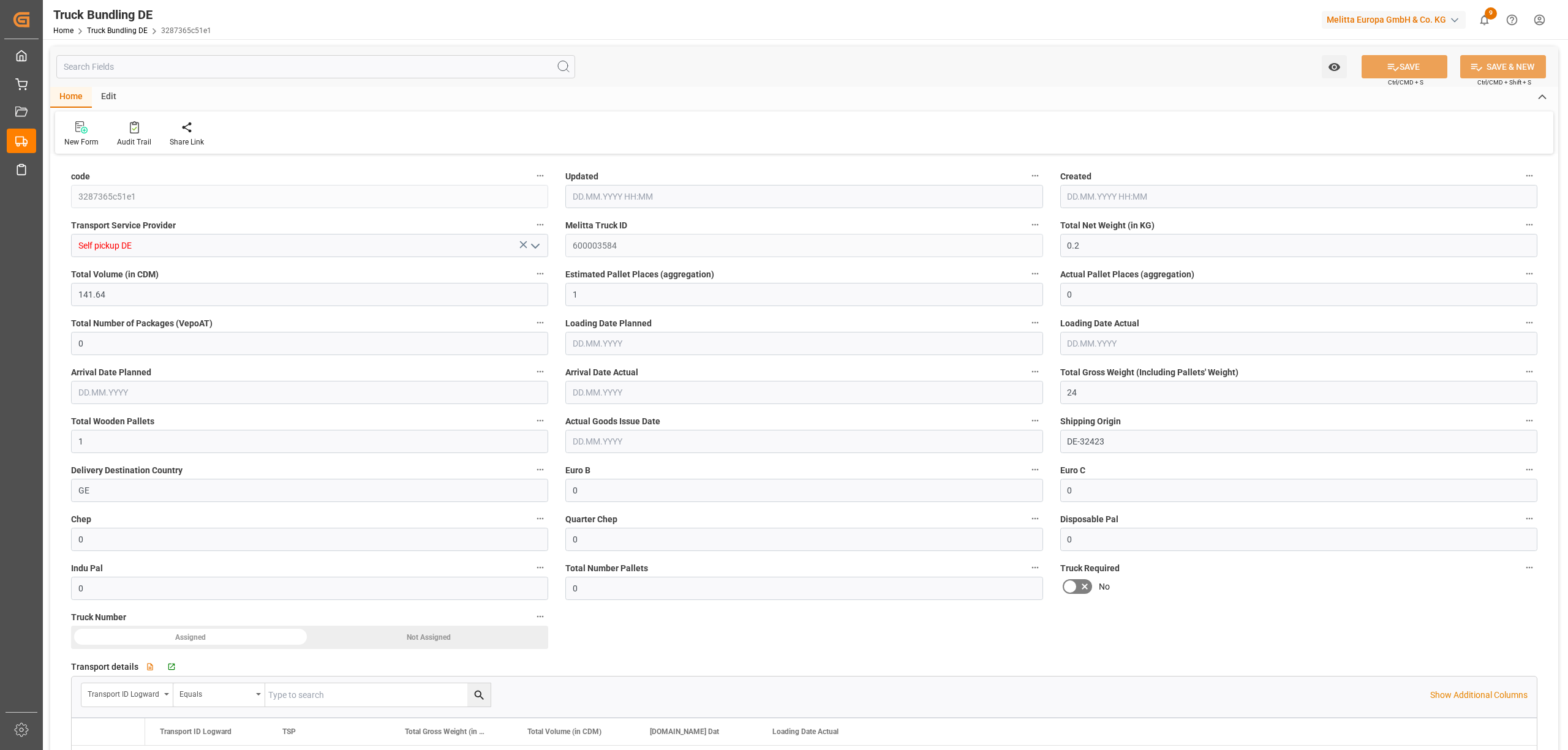
type input "23.10.2025"
type input "[DATE]"
type input "[DATE] 14:59"
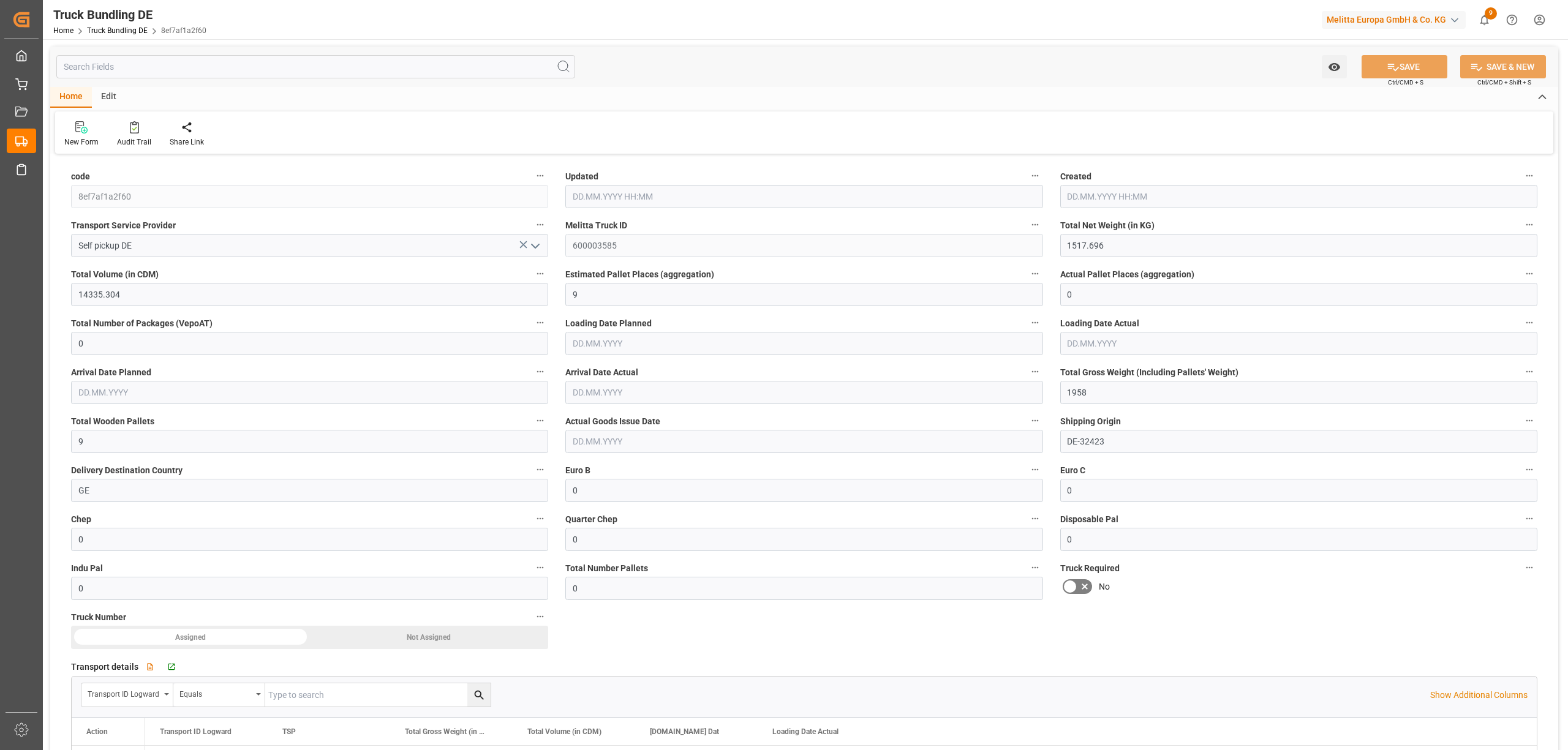
type input "[DATE]"
